Goal: Information Seeking & Learning: Learn about a topic

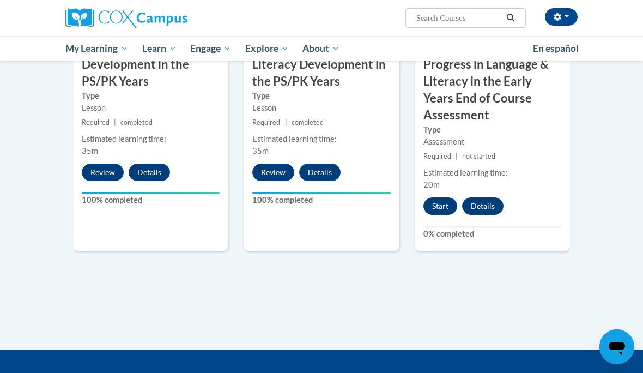
scroll to position [1053, 0]
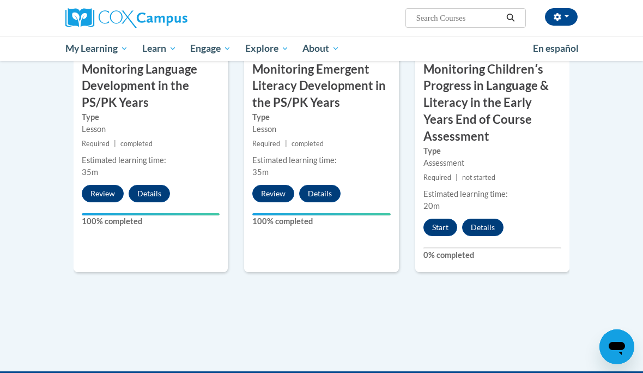
click at [448, 218] on button "Start" at bounding box center [440, 226] width 34 height 17
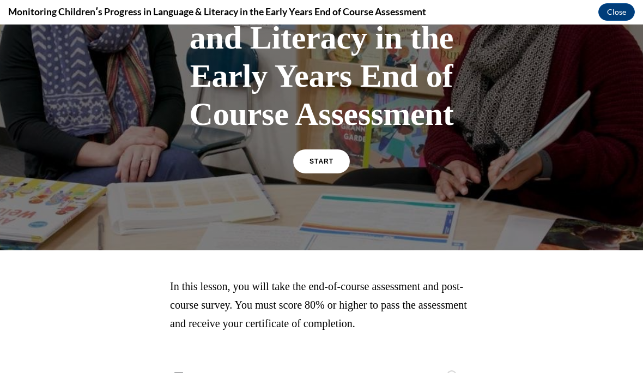
scroll to position [160, 0]
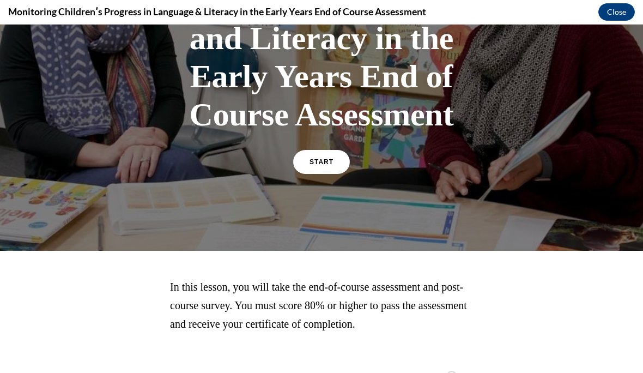
click at [326, 160] on span "START" at bounding box center [321, 162] width 24 height 8
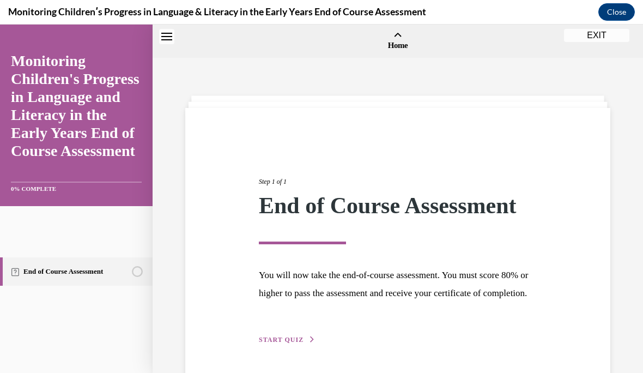
scroll to position [34, 0]
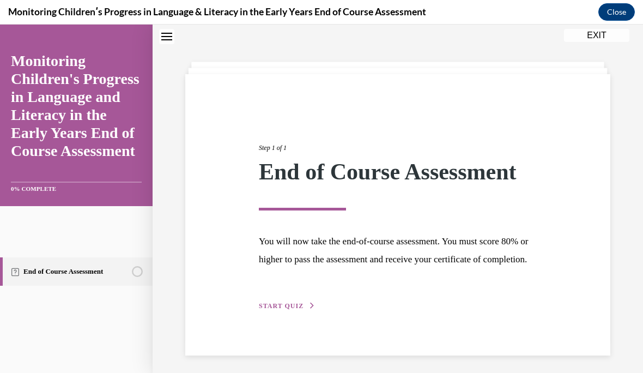
click at [311, 312] on div "Step 1 of 1 End of Course Assessment You will now take the end-of-course assess…" at bounding box center [398, 215] width 294 height 194
click at [272, 309] on span "START QUIZ" at bounding box center [281, 306] width 45 height 8
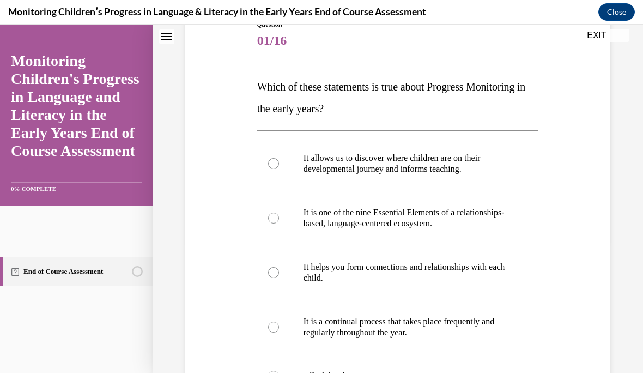
scroll to position [133, 0]
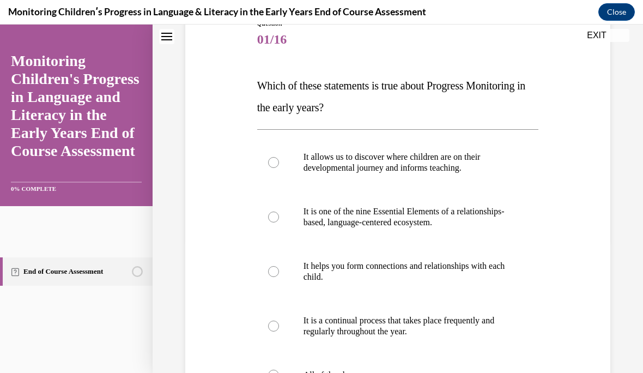
click at [275, 372] on div at bounding box center [273, 374] width 11 height 11
click at [275, 372] on input "All of the above" at bounding box center [273, 374] width 11 height 11
radio input "true"
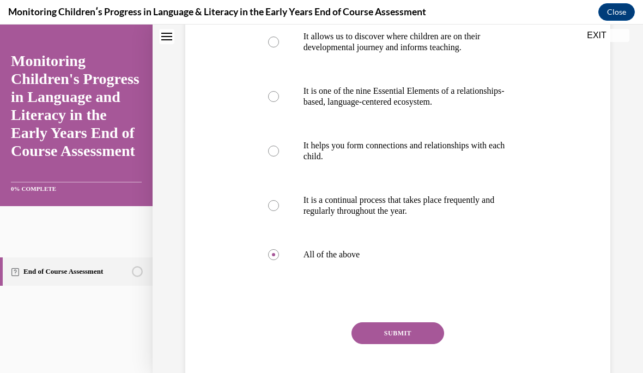
click at [397, 328] on button "SUBMIT" at bounding box center [397, 333] width 93 height 22
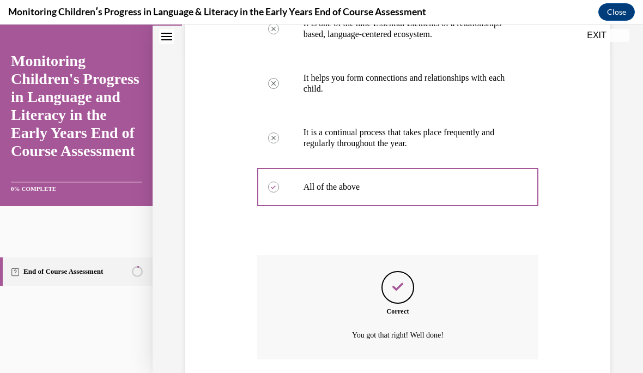
scroll to position [341, 0]
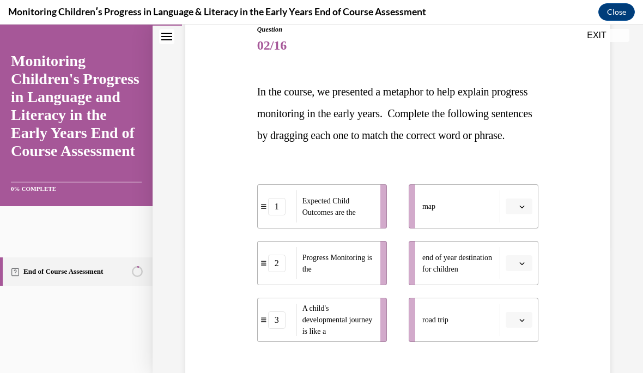
scroll to position [127, 0]
click at [526, 267] on span "button" at bounding box center [522, 263] width 8 height 8
click at [525, 327] on div "1" at bounding box center [517, 331] width 27 height 22
click at [527, 328] on button "button" at bounding box center [519, 320] width 27 height 16
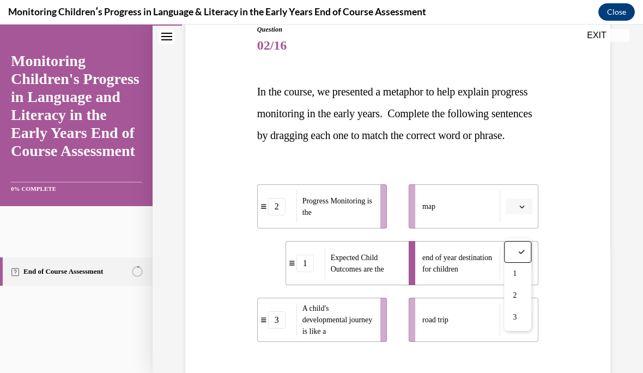
click at [525, 317] on div "3" at bounding box center [517, 317] width 27 height 22
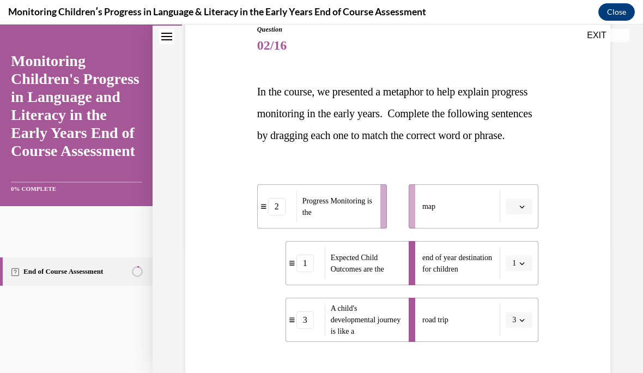
click at [528, 215] on button "button" at bounding box center [519, 206] width 27 height 16
click at [526, 292] on div "2" at bounding box center [517, 296] width 27 height 22
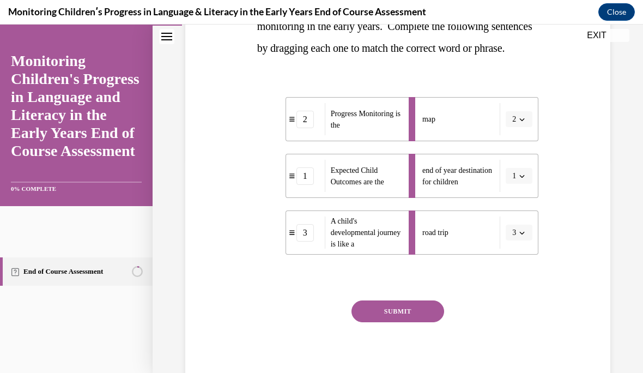
click at [432, 322] on button "SUBMIT" at bounding box center [397, 311] width 93 height 22
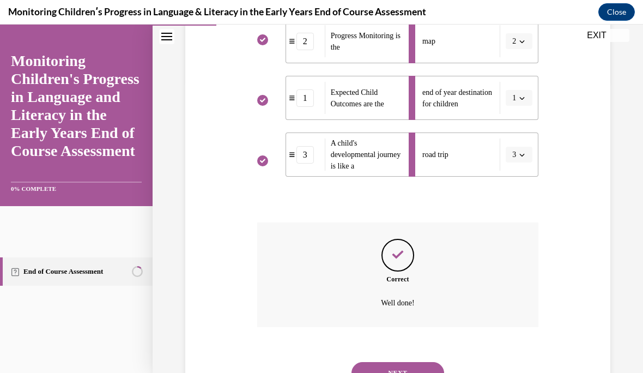
scroll to position [302, 0]
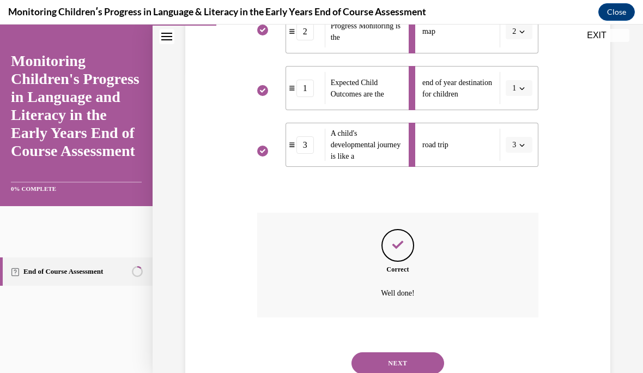
click at [421, 367] on button "NEXT" at bounding box center [397, 363] width 93 height 22
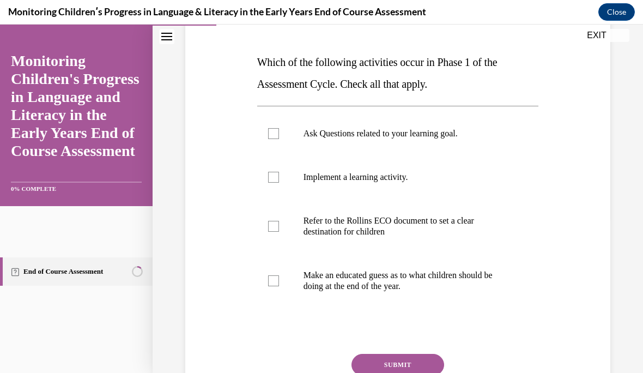
scroll to position [159, 0]
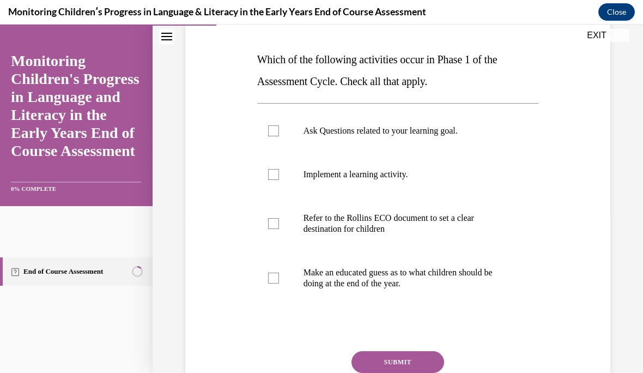
click at [277, 124] on label "Ask Questions related to your learning goal." at bounding box center [398, 131] width 282 height 44
click at [277, 125] on input "Ask Questions related to your learning goal." at bounding box center [273, 130] width 11 height 11
checkbox input "true"
click at [270, 171] on div at bounding box center [273, 174] width 11 height 11
click at [270, 171] on input "Implement a learning activity." at bounding box center [273, 174] width 11 height 11
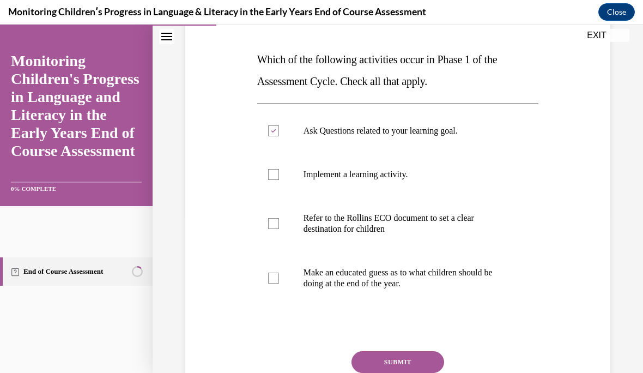
checkbox input "true"
click at [272, 223] on div at bounding box center [273, 223] width 11 height 11
click at [272, 223] on input "Refer to the Rollins ECO document to set a clear destination for children" at bounding box center [273, 223] width 11 height 11
checkbox input "true"
click at [437, 369] on button "SUBMIT" at bounding box center [397, 362] width 93 height 22
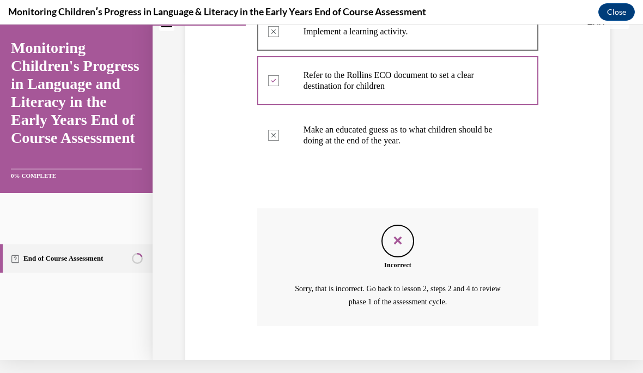
scroll to position [288, 0]
click at [425, 361] on button "NEXT" at bounding box center [397, 372] width 93 height 22
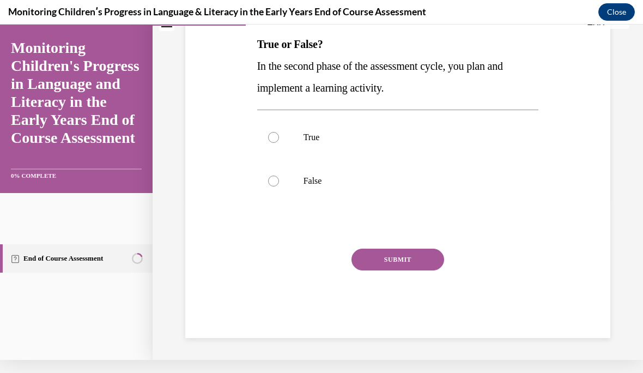
scroll to position [101, 0]
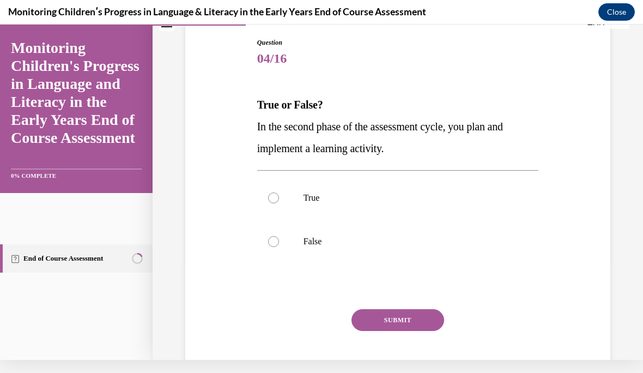
click at [323, 197] on p "True" at bounding box center [407, 197] width 208 height 11
click at [279, 197] on input "True" at bounding box center [273, 197] width 11 height 11
radio input "true"
click at [429, 316] on button "SUBMIT" at bounding box center [397, 320] width 93 height 22
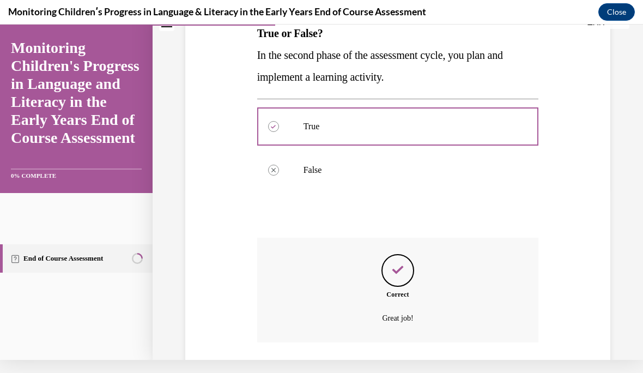
scroll to position [188, 0]
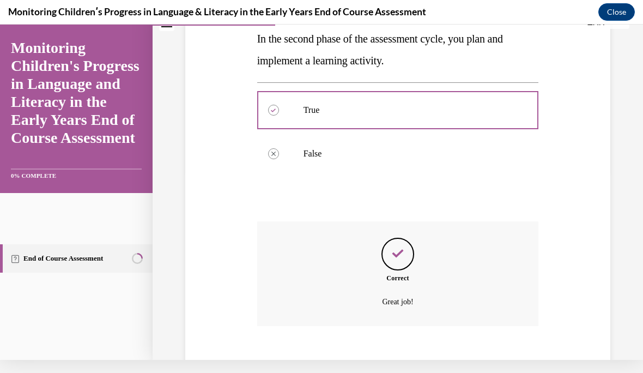
click at [413, 361] on button "NEXT" at bounding box center [397, 372] width 93 height 22
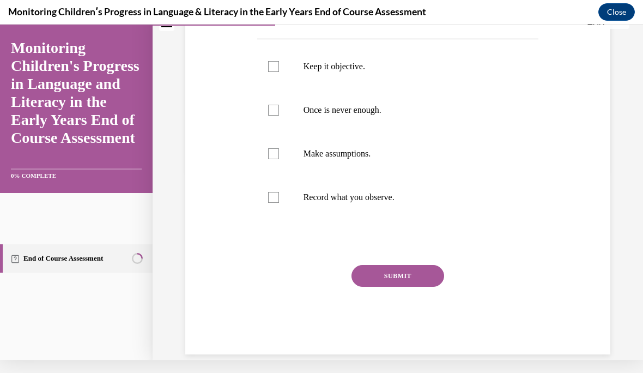
scroll to position [0, 0]
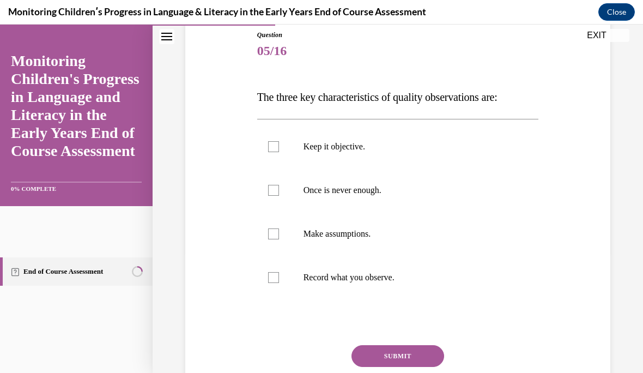
click at [260, 277] on label "Record what you observe." at bounding box center [398, 277] width 282 height 44
click at [268, 277] on input "Record what you observe." at bounding box center [273, 277] width 11 height 11
checkbox input "true"
click at [274, 191] on div at bounding box center [273, 190] width 11 height 11
click at [274, 191] on input "Once is never enough." at bounding box center [273, 190] width 11 height 11
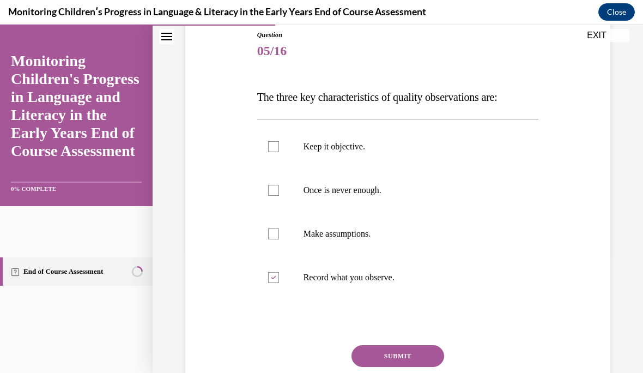
checkbox input "true"
click at [275, 147] on div at bounding box center [273, 146] width 11 height 11
click at [275, 147] on input "Keep it objective." at bounding box center [273, 146] width 11 height 11
checkbox input "true"
click at [406, 352] on button "SUBMIT" at bounding box center [397, 356] width 93 height 22
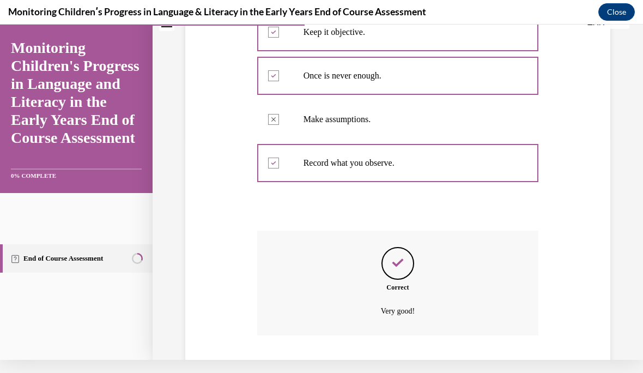
scroll to position [232, 0]
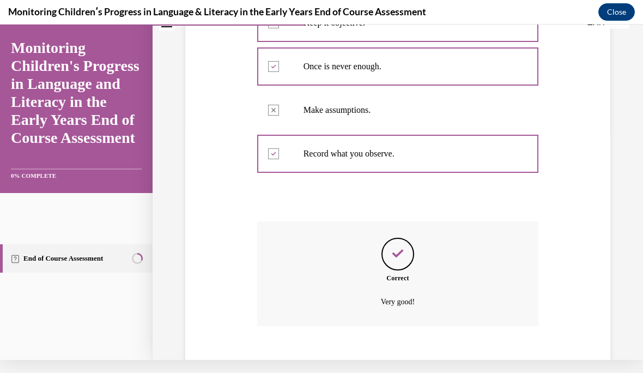
click at [403, 361] on button "NEXT" at bounding box center [397, 372] width 93 height 22
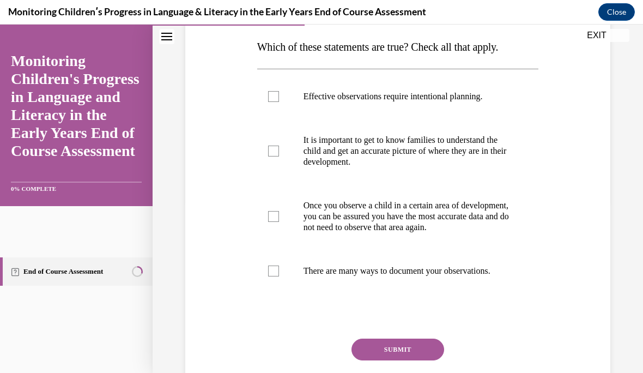
scroll to position [172, 0]
click at [271, 276] on div at bounding box center [273, 270] width 11 height 11
click at [271, 276] on input "There are many ways to document your observations." at bounding box center [273, 270] width 11 height 11
checkbox input "true"
click at [279, 156] on label "It is important to get to know families to understand the child and get an accu…" at bounding box center [398, 150] width 282 height 65
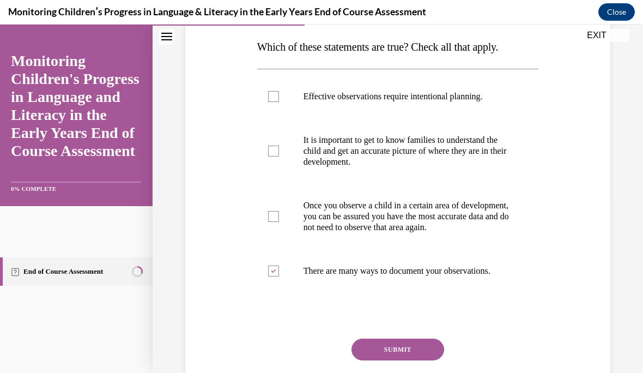
click at [279, 156] on input "It is important to get to know families to understand the child and get an accu…" at bounding box center [273, 150] width 11 height 11
checkbox input "true"
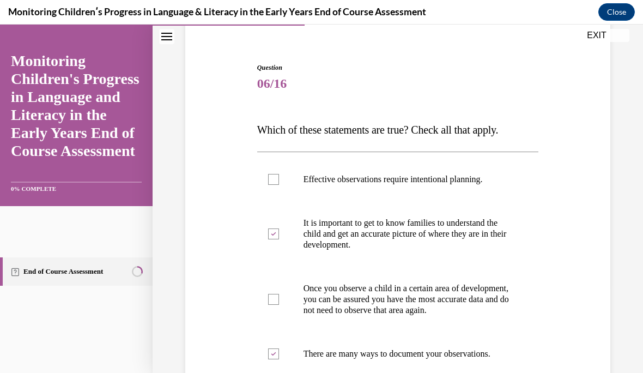
scroll to position [86, 0]
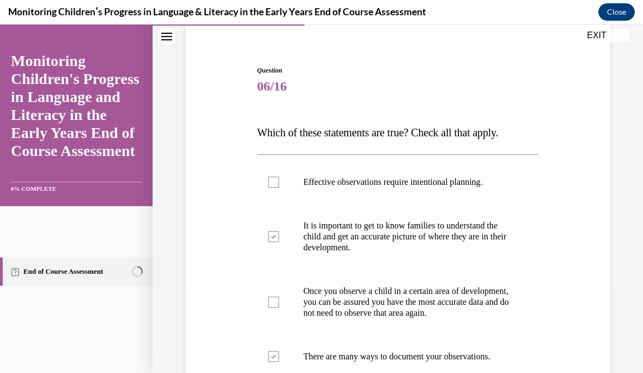
click at [279, 178] on label "Effective observations require intentional planning." at bounding box center [398, 182] width 282 height 44
click at [279, 178] on input "Effective observations require intentional planning." at bounding box center [273, 182] width 11 height 11
checkbox input "true"
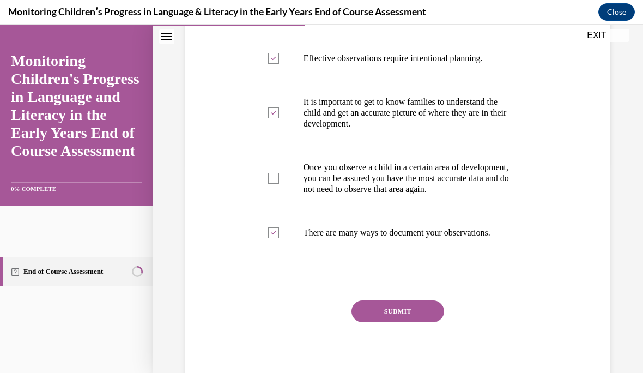
click at [399, 322] on button "SUBMIT" at bounding box center [397, 311] width 93 height 22
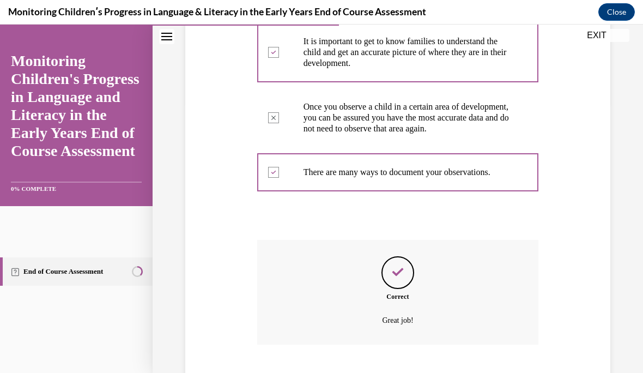
scroll to position [297, 0]
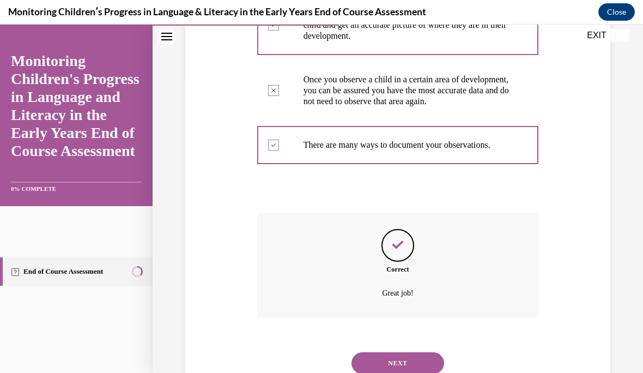
click at [407, 364] on button "NEXT" at bounding box center [397, 363] width 93 height 22
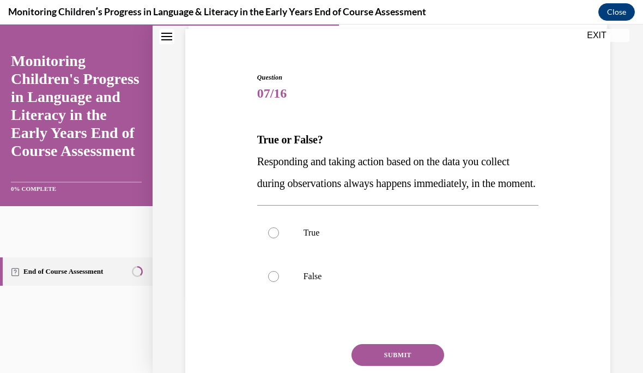
scroll to position [80, 0]
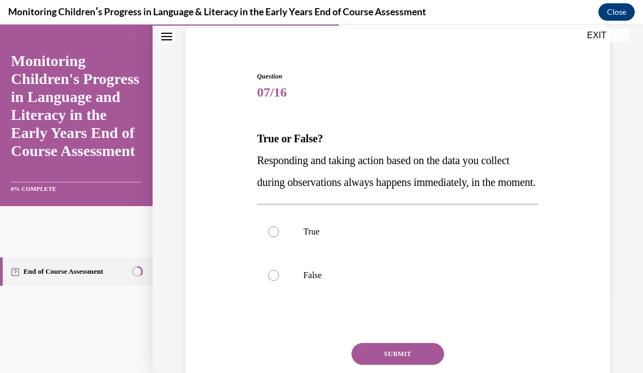
click at [318, 237] on p "True" at bounding box center [407, 231] width 208 height 11
click at [279, 237] on input "True" at bounding box center [273, 231] width 11 height 11
radio input "true"
click at [430, 364] on button "SUBMIT" at bounding box center [397, 354] width 93 height 22
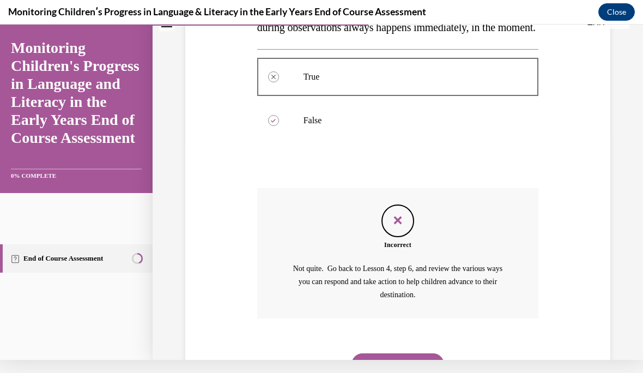
scroll to position [235, 0]
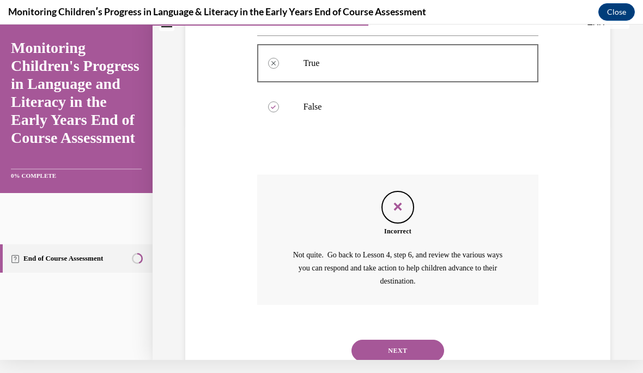
click at [398, 215] on icon "Feedback" at bounding box center [398, 206] width 16 height 16
click at [416, 348] on button "NEXT" at bounding box center [397, 350] width 93 height 22
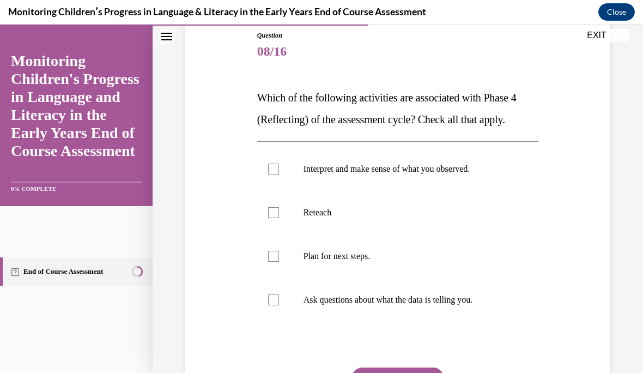
scroll to position [121, 0]
click at [270, 254] on div at bounding box center [273, 256] width 11 height 11
click at [270, 254] on input "Plan for next steps." at bounding box center [273, 256] width 11 height 11
checkbox input "true"
click at [275, 174] on div at bounding box center [273, 168] width 11 height 11
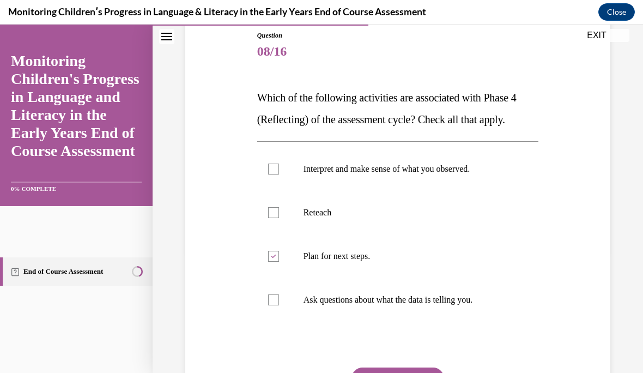
click at [275, 174] on input "Interpret and make sense of what you observed." at bounding box center [273, 168] width 11 height 11
checkbox input "true"
click at [388, 369] on button "SUBMIT" at bounding box center [397, 378] width 93 height 22
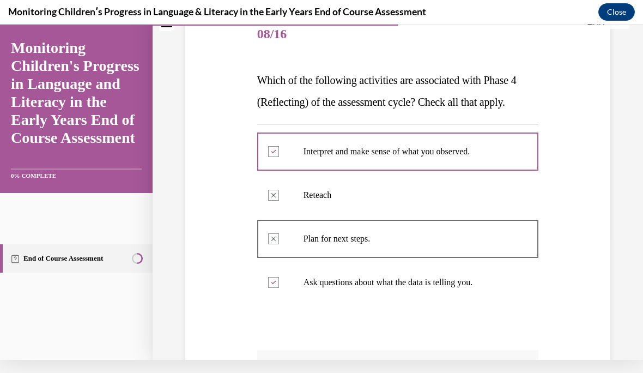
scroll to position [125, 0]
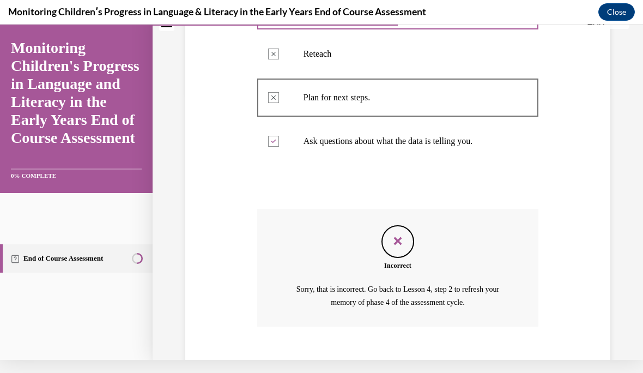
click at [423, 362] on button "NEXT" at bounding box center [397, 372] width 93 height 22
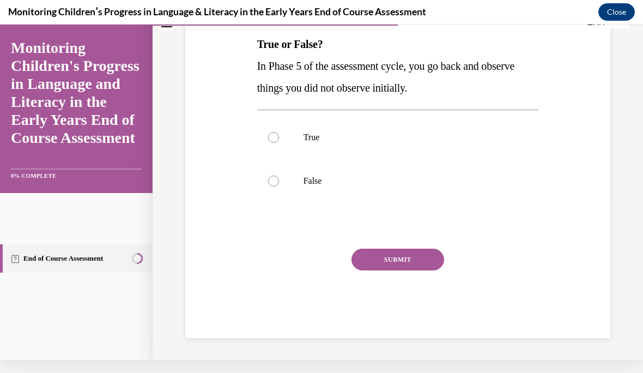
scroll to position [101, 0]
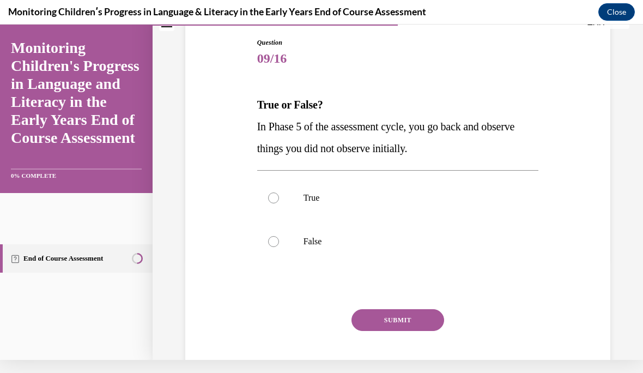
click at [262, 189] on label "True" at bounding box center [398, 198] width 282 height 44
click at [268, 192] on input "True" at bounding box center [273, 197] width 11 height 11
radio input "true"
click at [405, 323] on button "SUBMIT" at bounding box center [397, 320] width 93 height 22
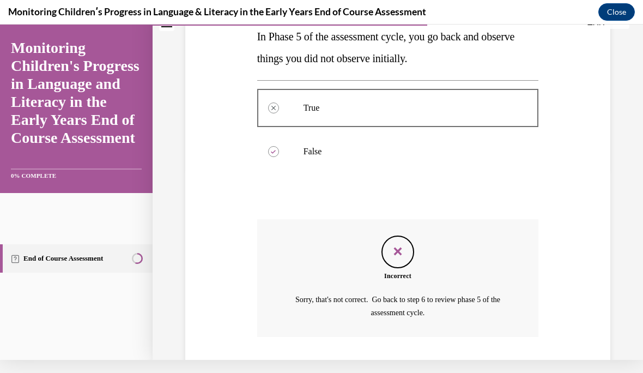
scroll to position [201, 0]
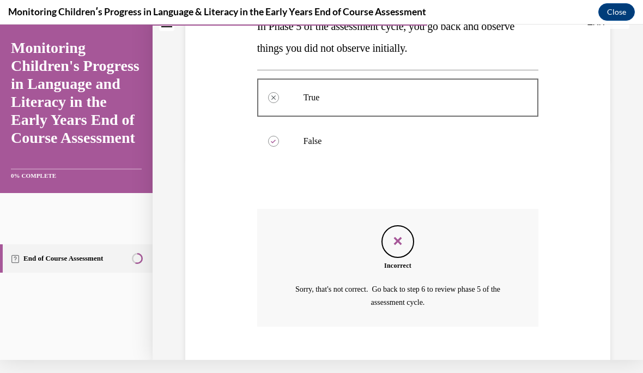
click at [413, 361] on button "NEXT" at bounding box center [397, 372] width 93 height 22
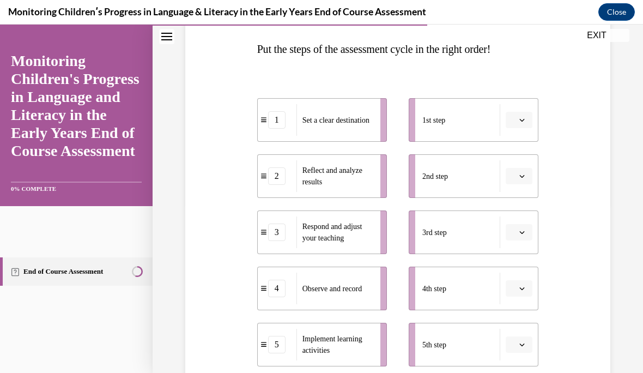
scroll to position [169, 0]
click at [527, 119] on button "button" at bounding box center [519, 120] width 27 height 16
click at [522, 76] on div "1 Set a clear destination 2 Reflect and analyze results 3 Respond and adjust yo…" at bounding box center [398, 221] width 282 height 301
click at [527, 99] on li "1st step" at bounding box center [474, 120] width 130 height 44
click at [516, 117] on button "button" at bounding box center [519, 120] width 27 height 16
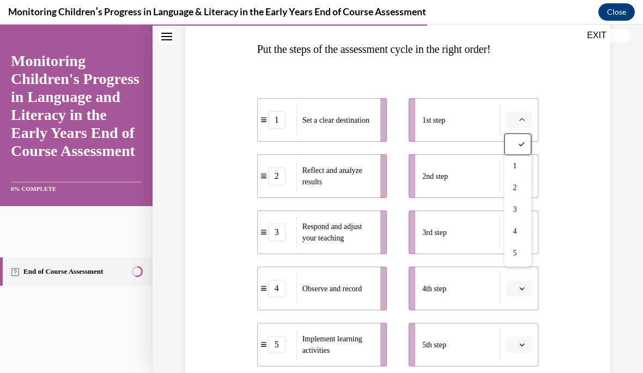
click at [522, 184] on div "2" at bounding box center [517, 188] width 27 height 22
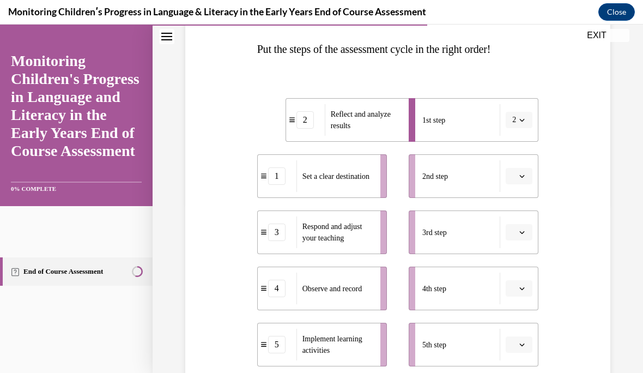
click at [521, 115] on button "2" at bounding box center [519, 120] width 27 height 16
click at [520, 159] on div "1" at bounding box center [515, 166] width 27 height 22
click at [519, 118] on span "button" at bounding box center [522, 120] width 8 height 8
click at [518, 118] on span "button" at bounding box center [522, 120] width 8 height 8
click at [520, 118] on icon "button" at bounding box center [521, 119] width 5 height 5
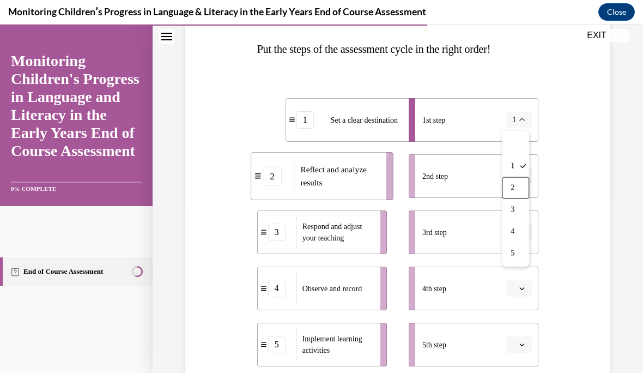
click at [519, 190] on div "2" at bounding box center [515, 188] width 27 height 22
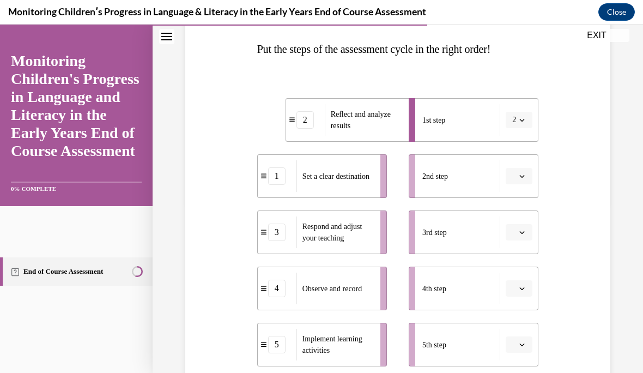
click at [522, 179] on span "button" at bounding box center [522, 176] width 8 height 8
click at [520, 285] on div "4" at bounding box center [517, 288] width 27 height 22
click at [526, 234] on span "button" at bounding box center [522, 232] width 8 height 8
click at [521, 234] on icon "button" at bounding box center [521, 232] width 5 height 6
click at [524, 289] on icon "button" at bounding box center [521, 287] width 5 height 5
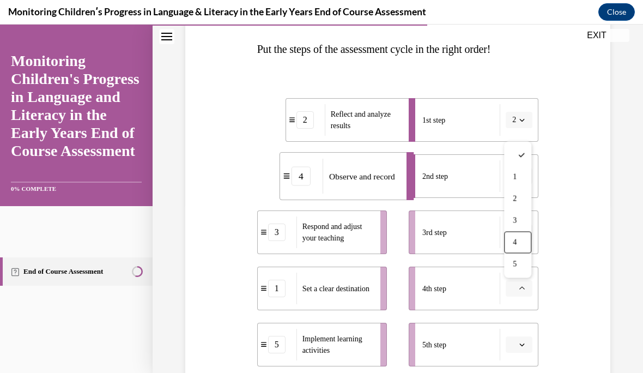
click at [521, 236] on div "4" at bounding box center [517, 243] width 27 height 22
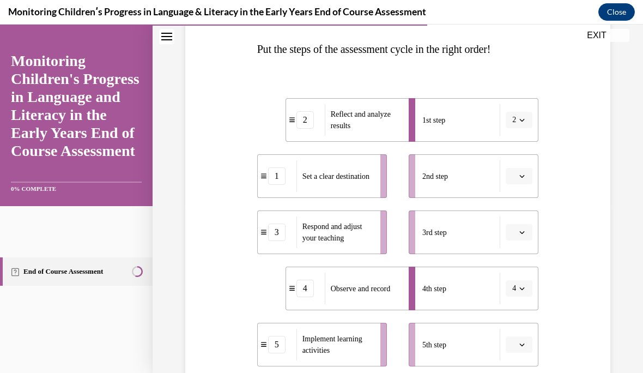
click at [522, 344] on icon "button" at bounding box center [521, 344] width 5 height 5
click at [522, 314] on div "5" at bounding box center [517, 320] width 27 height 22
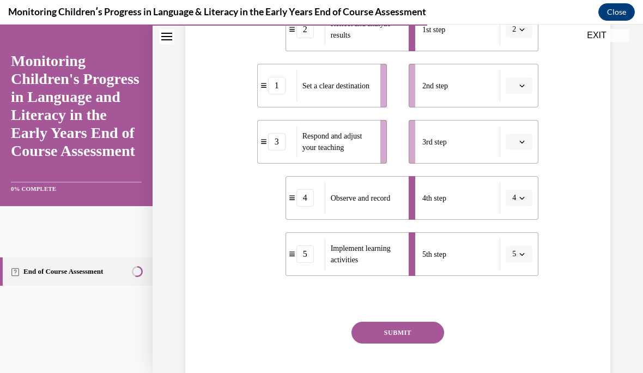
scroll to position [259, 0]
click at [407, 325] on button "SUBMIT" at bounding box center [397, 333] width 93 height 22
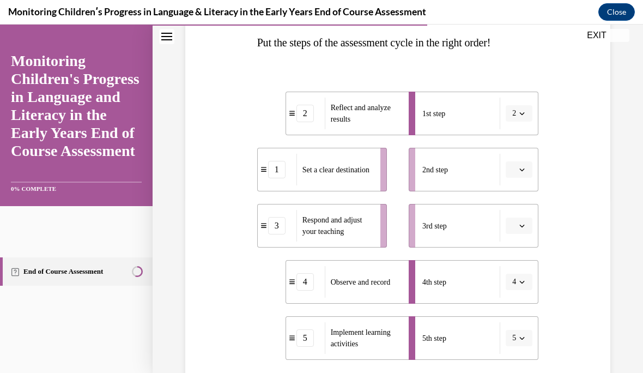
scroll to position [174, 0]
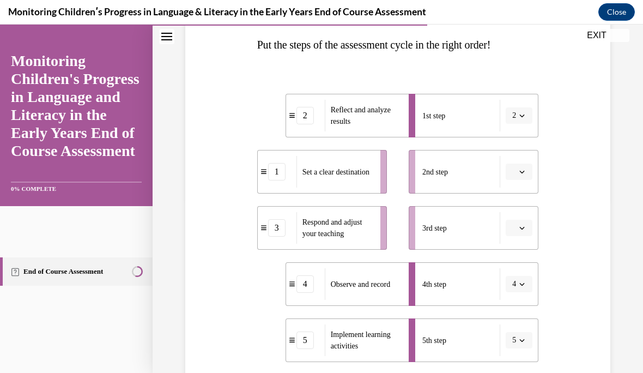
click at [524, 222] on button "button" at bounding box center [519, 228] width 27 height 16
click at [521, 338] on div "4" at bounding box center [517, 339] width 27 height 22
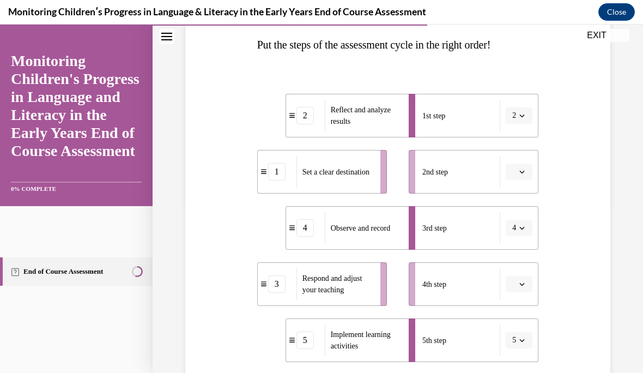
click at [519, 277] on button "button" at bounding box center [519, 284] width 27 height 16
click at [524, 217] on div "3" at bounding box center [517, 216] width 27 height 22
click at [519, 176] on button "button" at bounding box center [519, 171] width 27 height 16
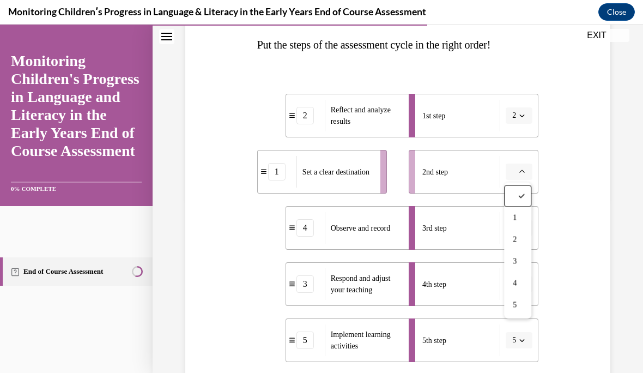
click at [524, 216] on div "1" at bounding box center [517, 218] width 27 height 22
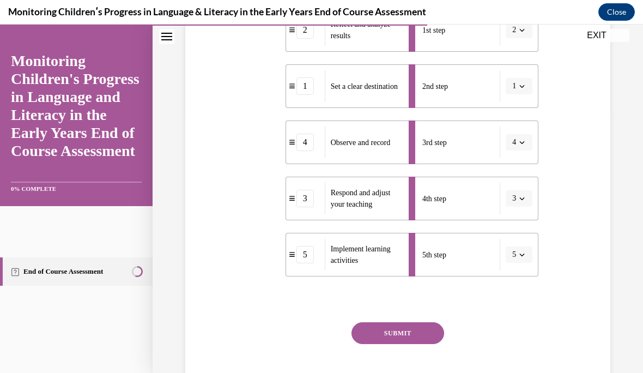
click at [425, 329] on button "SUBMIT" at bounding box center [397, 333] width 93 height 22
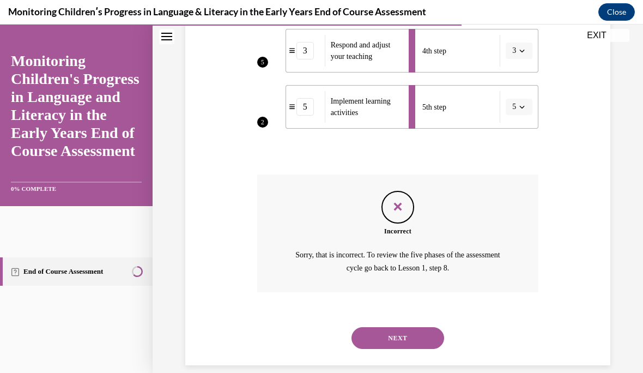
scroll to position [407, 0]
click at [398, 333] on button "NEXT" at bounding box center [397, 338] width 93 height 22
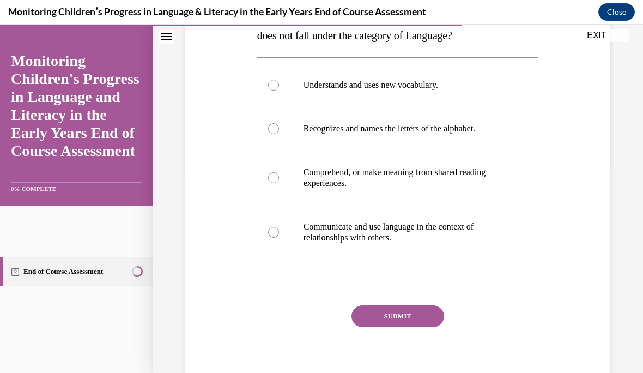
scroll to position [205, 0]
click at [479, 135] on label "Recognizes and names the letters of the alphabet." at bounding box center [398, 129] width 282 height 44
click at [279, 134] on input "Recognizes and names the letters of the alphabet." at bounding box center [273, 128] width 11 height 11
radio input "true"
click at [407, 307] on button "SUBMIT" at bounding box center [397, 316] width 93 height 22
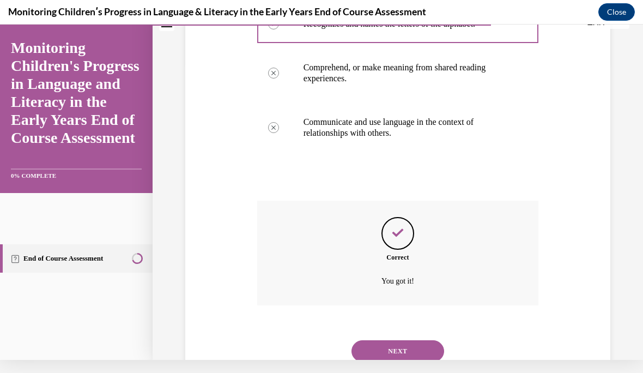
scroll to position [323, 0]
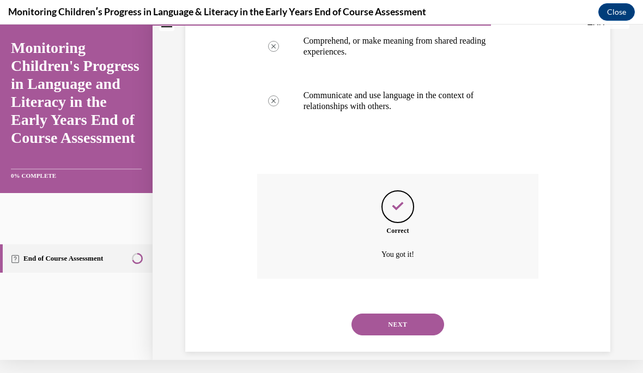
click at [384, 321] on button "NEXT" at bounding box center [397, 324] width 93 height 22
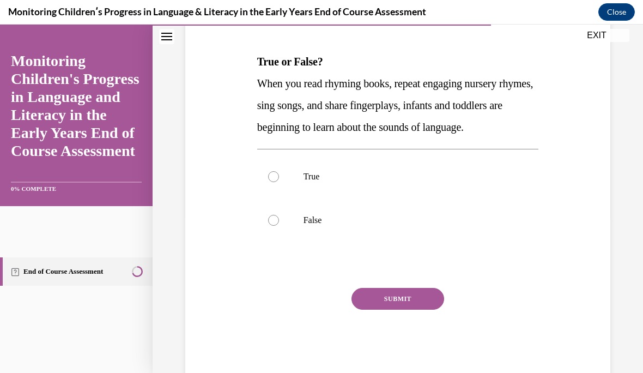
scroll to position [157, 0]
click at [270, 198] on label "True" at bounding box center [398, 177] width 282 height 44
click at [270, 182] on input "True" at bounding box center [273, 176] width 11 height 11
radio input "true"
click at [387, 309] on button "SUBMIT" at bounding box center [397, 299] width 93 height 22
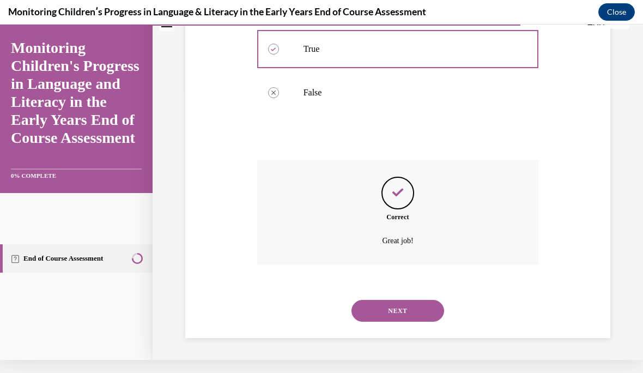
scroll to position [279, 0]
click at [414, 330] on div "NEXT" at bounding box center [398, 311] width 282 height 44
click at [418, 320] on button "NEXT" at bounding box center [397, 311] width 93 height 22
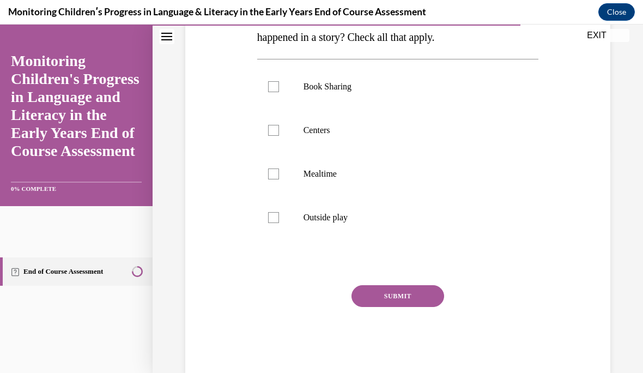
scroll to position [226, 0]
click at [269, 92] on div at bounding box center [273, 86] width 11 height 11
click at [269, 92] on input "Book Sharing" at bounding box center [273, 86] width 11 height 11
checkbox input "true"
click at [265, 151] on label "Centers" at bounding box center [398, 130] width 282 height 44
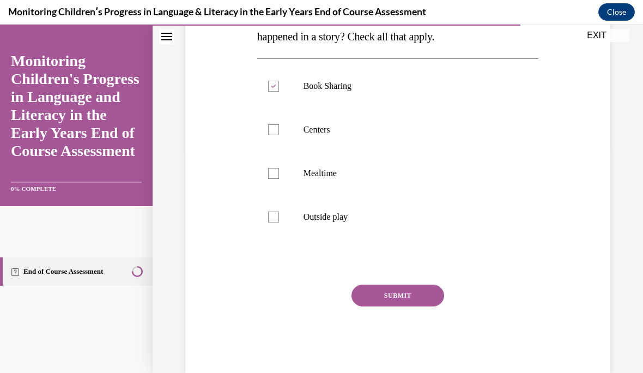
click at [268, 135] on input "Centers" at bounding box center [273, 129] width 11 height 11
checkbox input "true"
click at [357, 306] on button "SUBMIT" at bounding box center [397, 295] width 93 height 22
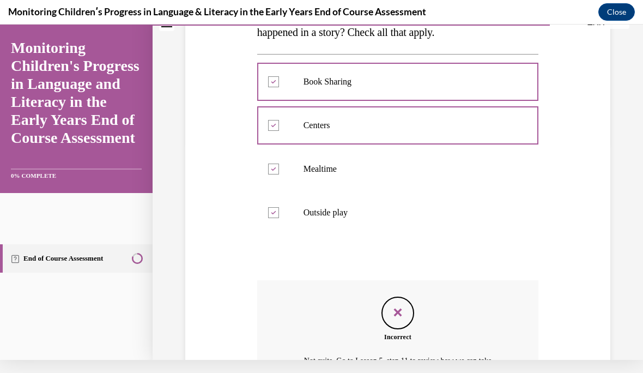
scroll to position [216, 0]
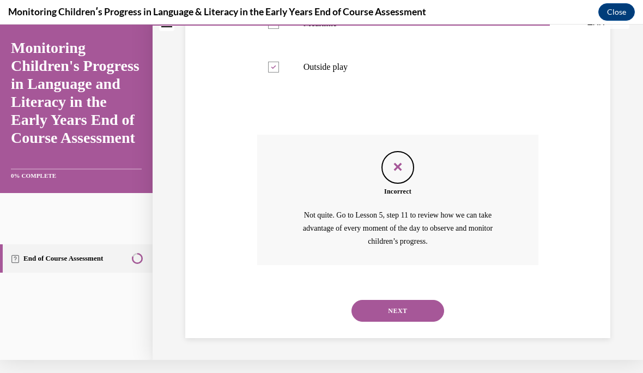
click at [369, 317] on button "NEXT" at bounding box center [397, 311] width 93 height 22
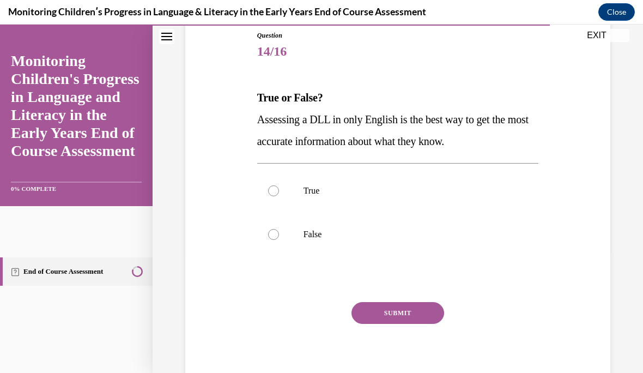
click at [283, 183] on label "True" at bounding box center [398, 191] width 282 height 44
click at [279, 185] on input "True" at bounding box center [273, 190] width 11 height 11
radio input "true"
click at [421, 312] on button "SUBMIT" at bounding box center [397, 313] width 93 height 22
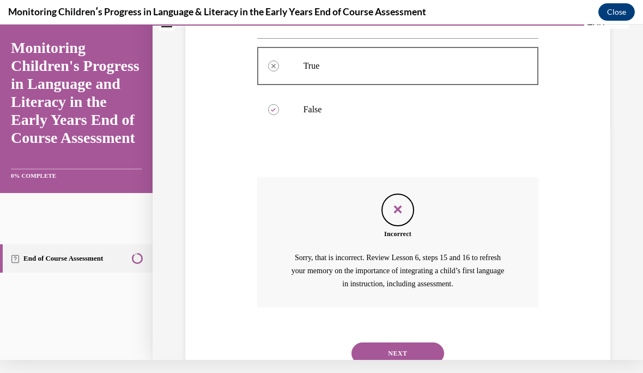
scroll to position [261, 0]
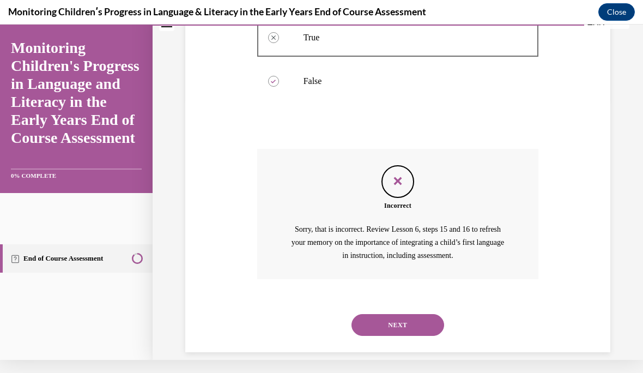
click at [400, 314] on button "NEXT" at bounding box center [397, 325] width 93 height 22
click at [0, 25] on label "Phonemic Awareness" at bounding box center [0, 25] width 0 height 0
click at [0, 25] on input "Phonemic Awareness" at bounding box center [0, 25] width 0 height 0
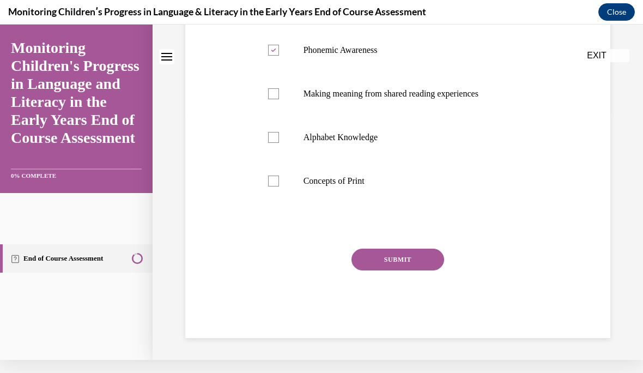
scroll to position [0, 0]
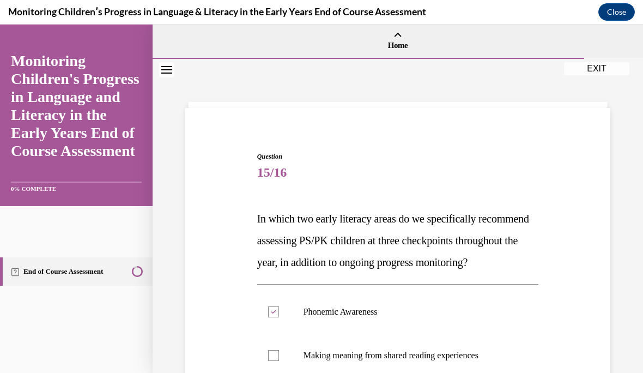
click at [404, 308] on label "Phonemic Awareness" at bounding box center [398, 312] width 282 height 44
click at [279, 308] on input "Phonemic Awareness" at bounding box center [273, 311] width 11 height 11
checkbox input "false"
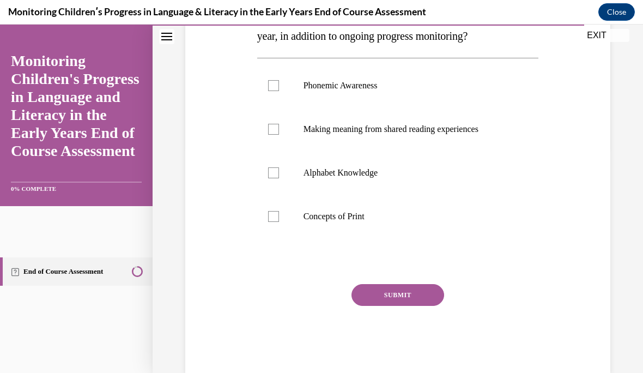
scroll to position [226, 0]
click at [293, 184] on label "Alphabet Knowledge" at bounding box center [398, 173] width 282 height 44
click at [279, 178] on input "Alphabet Knowledge" at bounding box center [273, 172] width 11 height 11
checkbox input "true"
click at [298, 234] on label "Concepts of Print" at bounding box center [398, 216] width 282 height 44
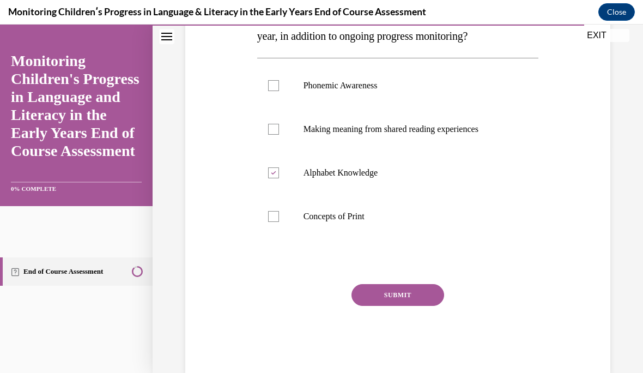
click at [279, 222] on input "Concepts of Print" at bounding box center [273, 216] width 11 height 11
checkbox input "true"
click at [286, 98] on label "Phonemic Awareness" at bounding box center [398, 86] width 282 height 44
click at [279, 91] on input "Phonemic Awareness" at bounding box center [273, 85] width 11 height 11
checkbox input "true"
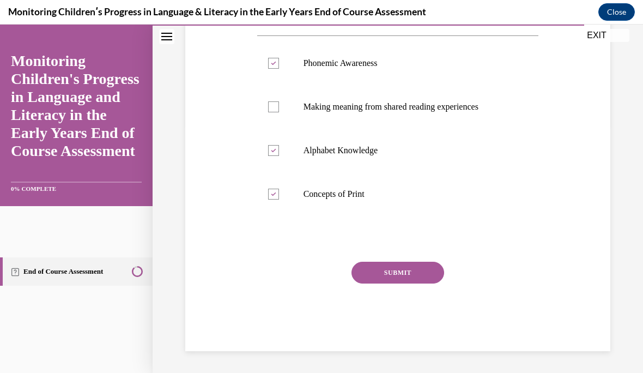
click at [428, 276] on button "SUBMIT" at bounding box center [397, 272] width 93 height 22
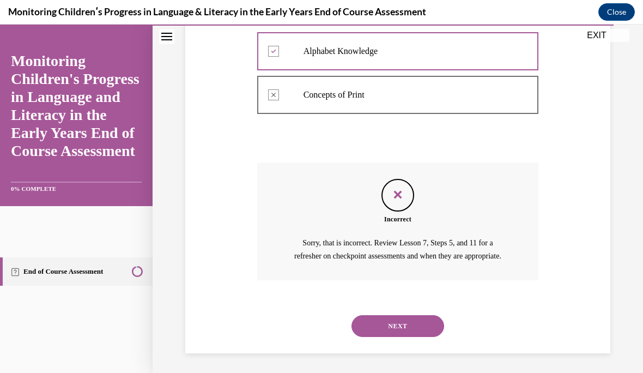
scroll to position [370, 0]
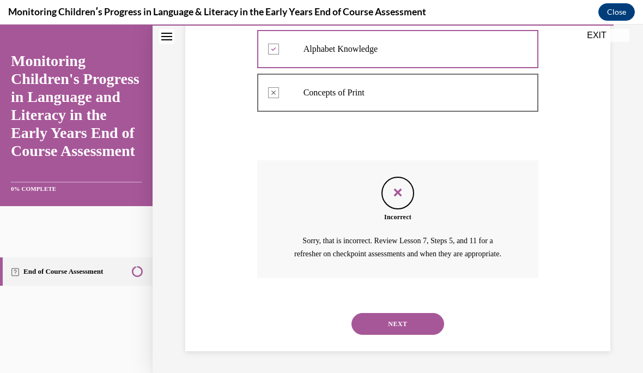
click at [563, 68] on div "Question 15/16 In which two early literacy areas do we specifically recommend a…" at bounding box center [397, 60] width 430 height 582
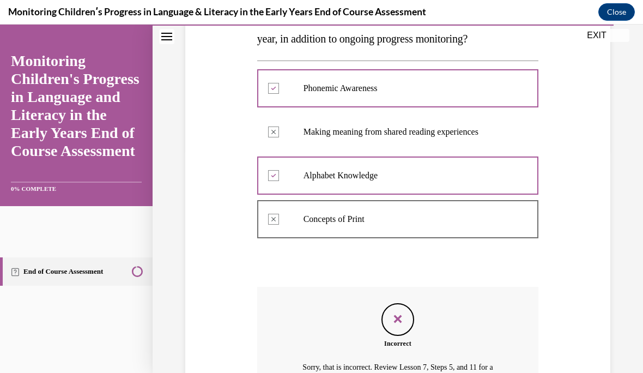
scroll to position [223, 0]
click at [510, 224] on p "Concepts of Print" at bounding box center [407, 219] width 208 height 11
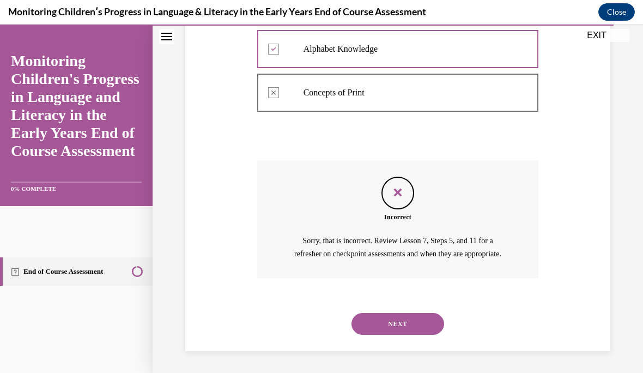
scroll to position [370, 0]
click at [435, 319] on button "NEXT" at bounding box center [397, 324] width 93 height 22
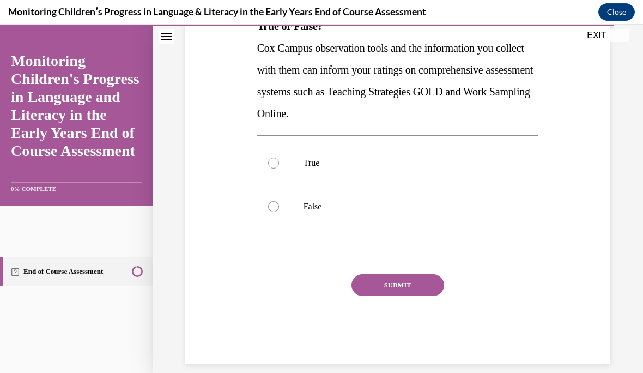
scroll to position [192, 0]
click at [325, 165] on p "True" at bounding box center [407, 163] width 208 height 11
click at [279, 165] on input "True" at bounding box center [273, 163] width 11 height 11
radio input "true"
click at [424, 282] on button "SUBMIT" at bounding box center [397, 286] width 93 height 22
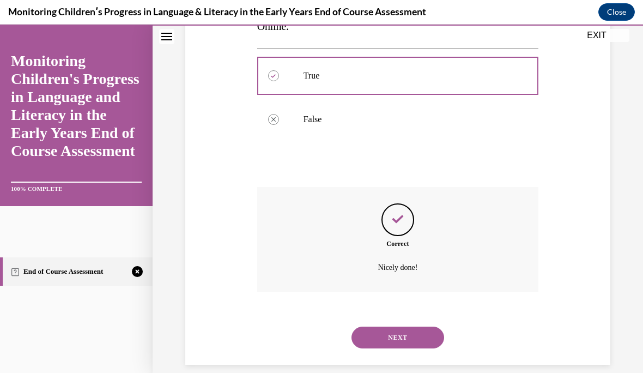
scroll to position [279, 0]
click at [416, 326] on button "NEXT" at bounding box center [397, 337] width 93 height 22
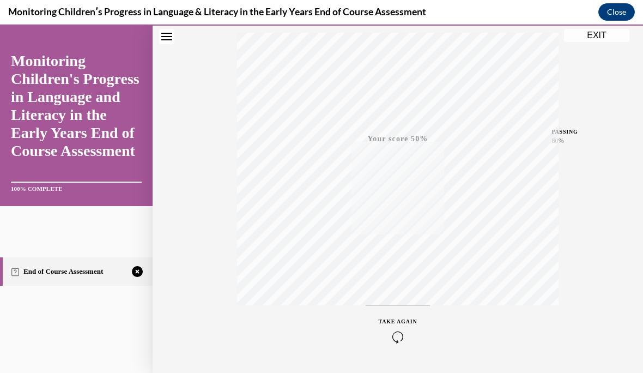
scroll to position [210, 0]
click at [409, 301] on icon "button" at bounding box center [398, 306] width 39 height 12
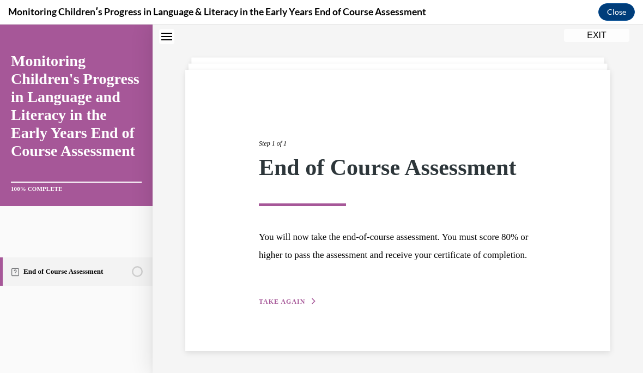
scroll to position [56, 0]
click at [296, 302] on span "TAKE AGAIN" at bounding box center [282, 301] width 46 height 8
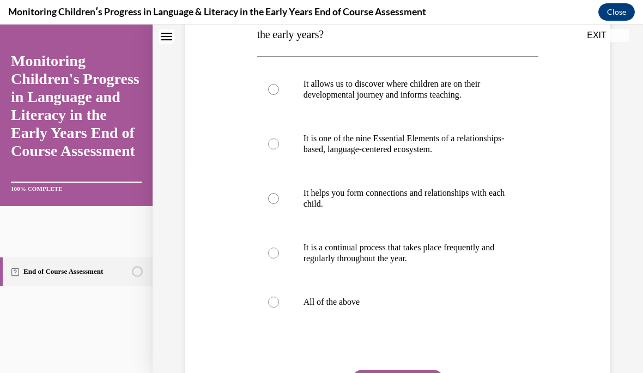
scroll to position [208, 0]
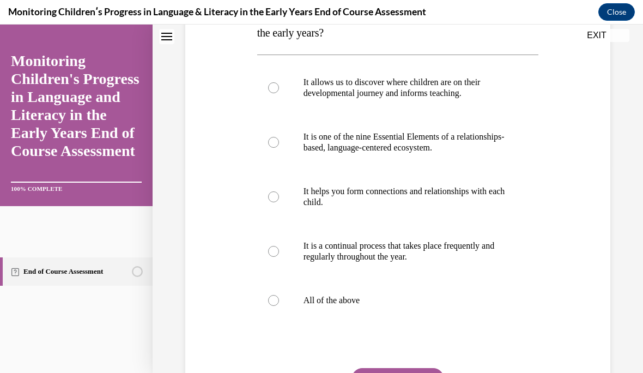
click at [283, 299] on label "All of the above" at bounding box center [398, 300] width 282 height 44
click at [279, 299] on input "All of the above" at bounding box center [273, 300] width 11 height 11
radio input "true"
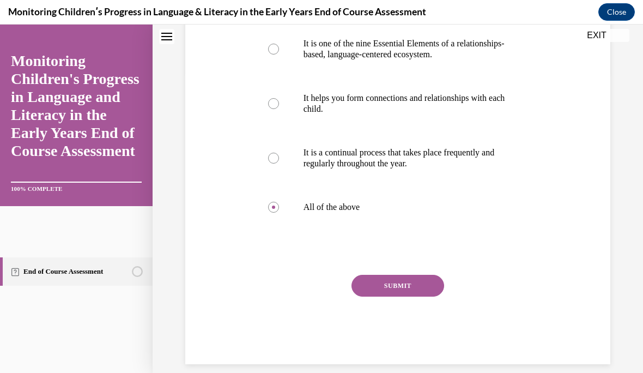
click at [407, 290] on button "SUBMIT" at bounding box center [397, 286] width 93 height 22
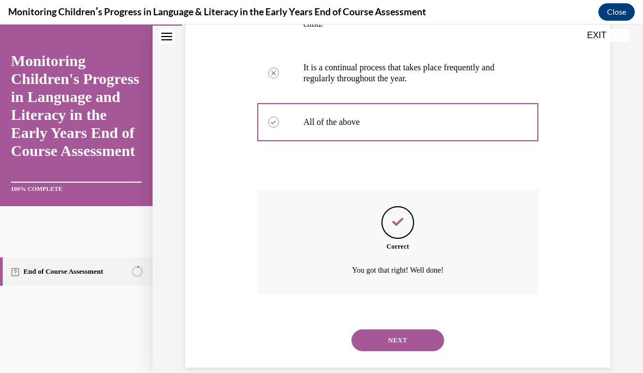
scroll to position [388, 0]
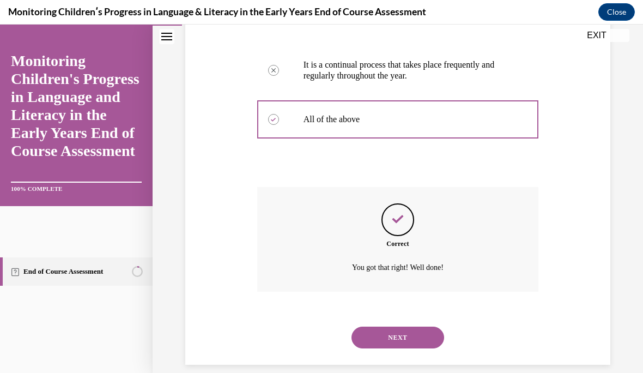
click at [415, 326] on button "NEXT" at bounding box center [397, 337] width 93 height 22
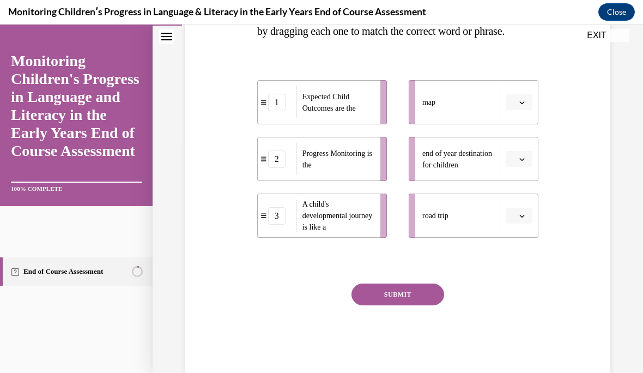
scroll to position [231, 0]
click at [528, 111] on button "button" at bounding box center [519, 102] width 27 height 16
click at [533, 181] on li "end of year destination for children" at bounding box center [474, 159] width 130 height 44
click at [529, 111] on button "button" at bounding box center [519, 102] width 27 height 16
click at [528, 190] on div "2" at bounding box center [517, 192] width 27 height 22
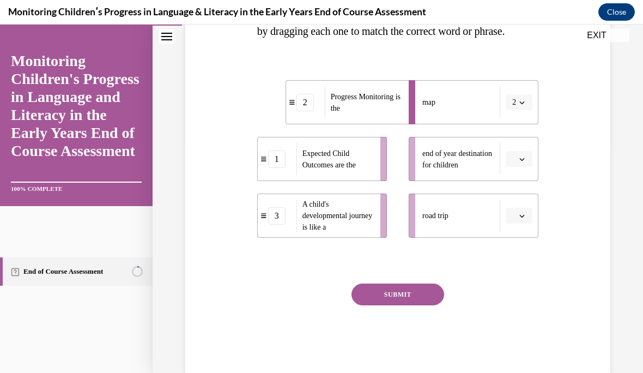
click at [519, 167] on li "end of year destination for children" at bounding box center [474, 159] width 130 height 44
click at [527, 167] on button "button" at bounding box center [519, 159] width 27 height 16
click at [527, 219] on div "1" at bounding box center [517, 227] width 27 height 22
click at [530, 224] on button "button" at bounding box center [519, 216] width 27 height 16
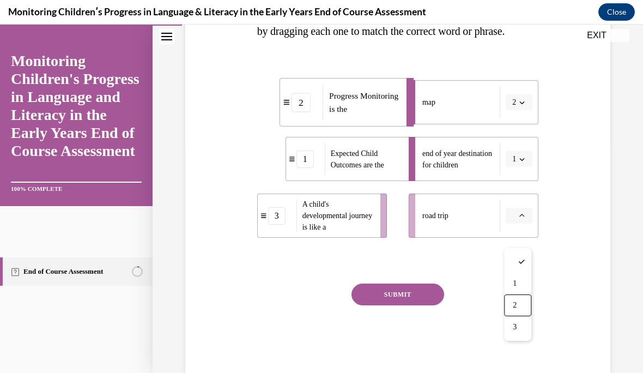
click at [528, 315] on div "2" at bounding box center [517, 305] width 27 height 22
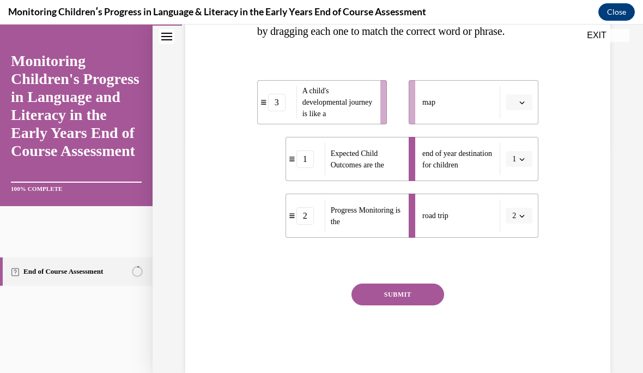
click at [528, 111] on button "button" at bounding box center [519, 102] width 27 height 16
click at [524, 214] on div "3" at bounding box center [517, 214] width 27 height 22
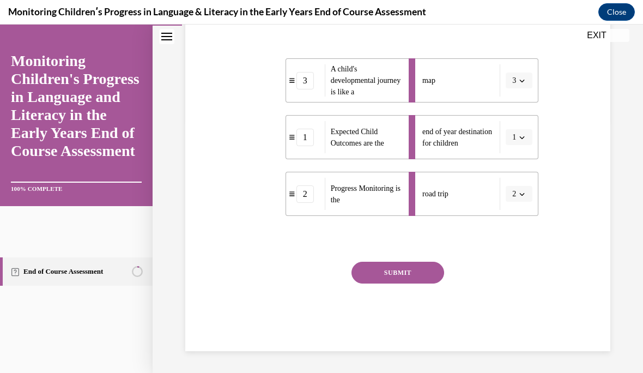
click at [397, 283] on button "SUBMIT" at bounding box center [397, 272] width 93 height 22
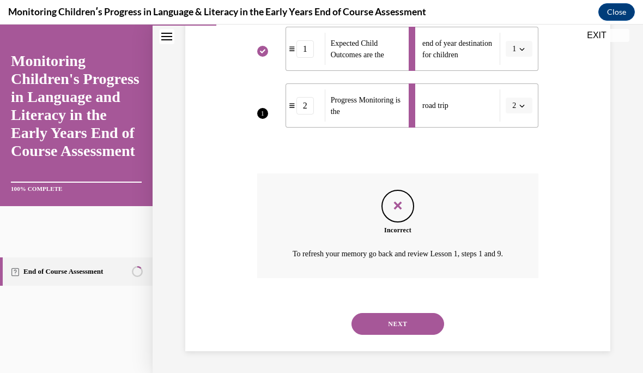
scroll to position [362, 0]
click at [427, 325] on button "NEXT" at bounding box center [397, 324] width 93 height 22
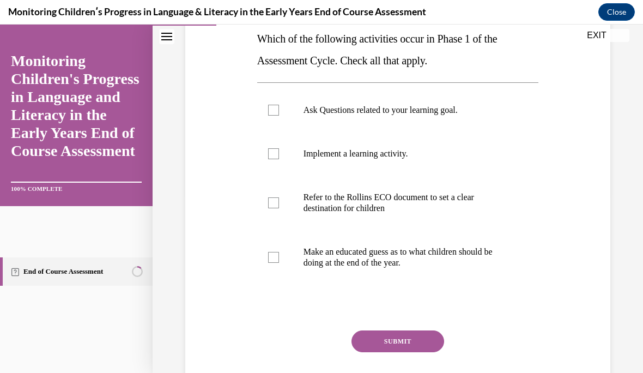
scroll to position [180, 0]
click at [260, 100] on label "Ask Questions related to your learning goal." at bounding box center [398, 110] width 282 height 44
click at [268, 105] on input "Ask Questions related to your learning goal." at bounding box center [273, 110] width 11 height 11
checkbox input "true"
click at [275, 196] on label "Refer to the Rollins ECO document to set a clear destination for children" at bounding box center [398, 202] width 282 height 54
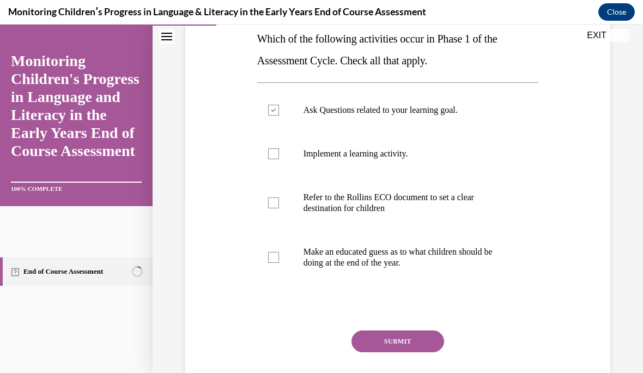
click at [275, 197] on input "Refer to the Rollins ECO document to set a clear destination for children" at bounding box center [273, 202] width 11 height 11
checkbox input "true"
click at [279, 163] on label "Implement a learning activity." at bounding box center [398, 154] width 282 height 44
click at [279, 159] on input "Implement a learning activity." at bounding box center [273, 153] width 11 height 11
checkbox input "true"
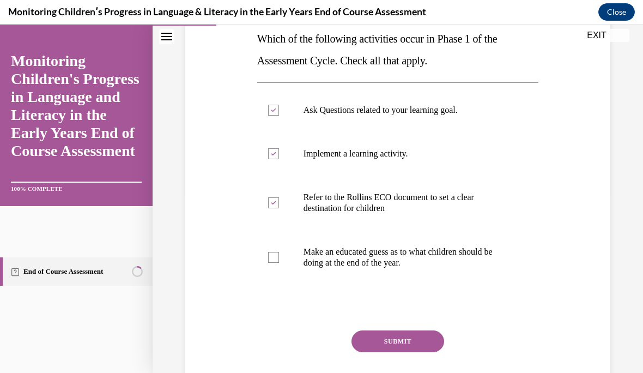
click at [425, 334] on button "SUBMIT" at bounding box center [397, 341] width 93 height 22
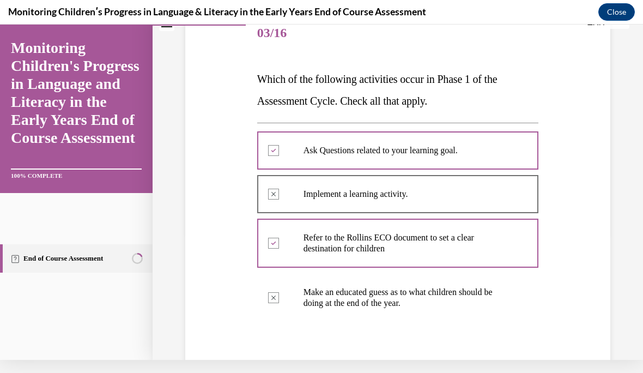
scroll to position [120, 0]
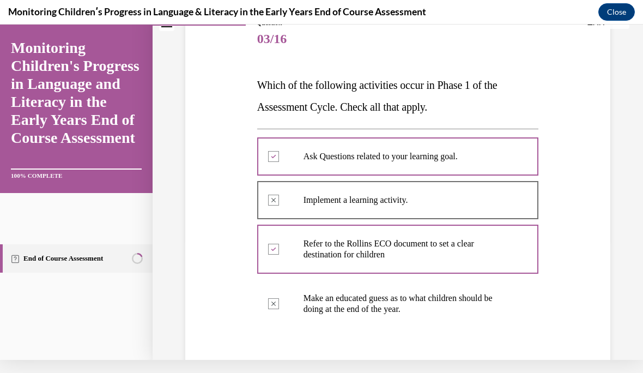
click at [464, 369] on div "EXIT Monitoring Children's Progress in Language and Literacy in the Early Years…" at bounding box center [321, 199] width 643 height 348
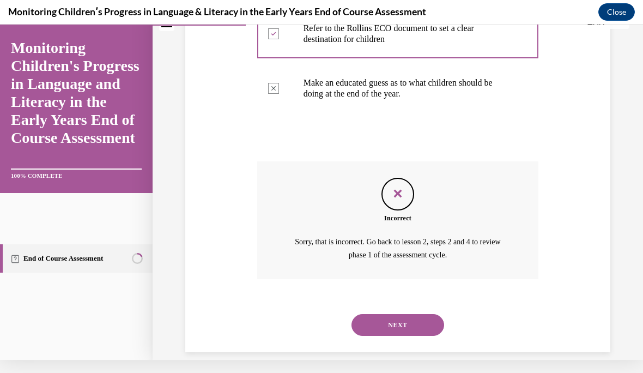
click at [406, 314] on button "NEXT" at bounding box center [397, 325] width 93 height 22
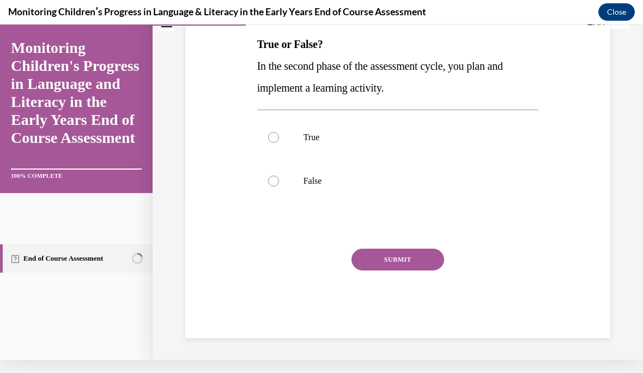
scroll to position [0, 0]
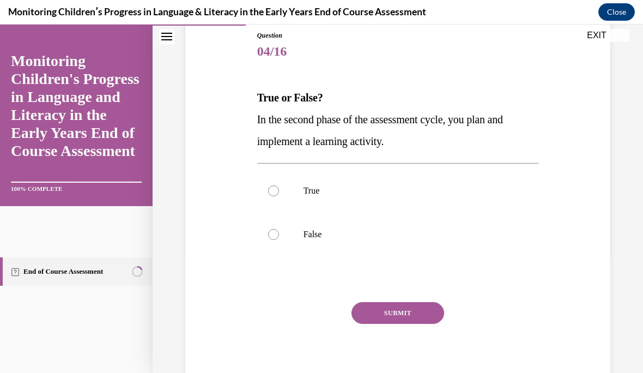
click at [273, 184] on label "True" at bounding box center [398, 191] width 282 height 44
click at [273, 185] on input "True" at bounding box center [273, 190] width 11 height 11
radio input "true"
click at [422, 315] on button "SUBMIT" at bounding box center [397, 313] width 93 height 22
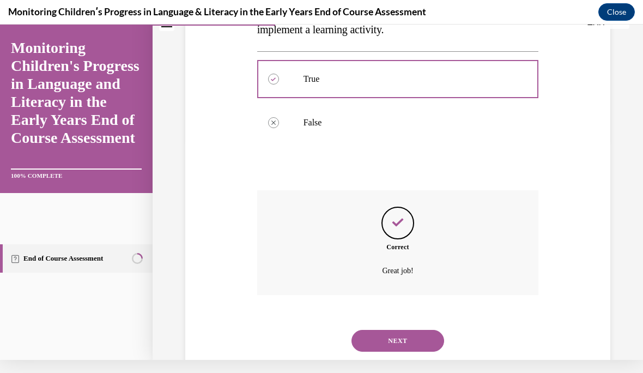
scroll to position [236, 0]
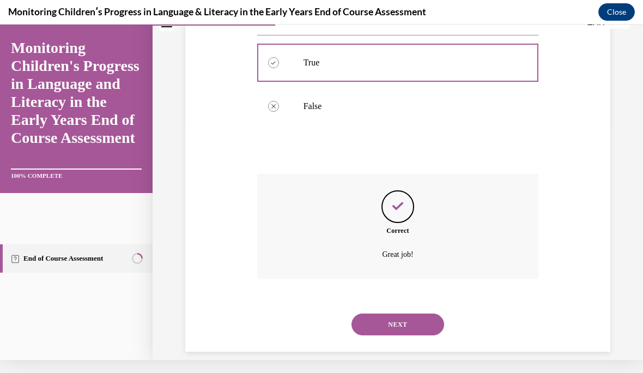
click at [398, 313] on button "NEXT" at bounding box center [397, 324] width 93 height 22
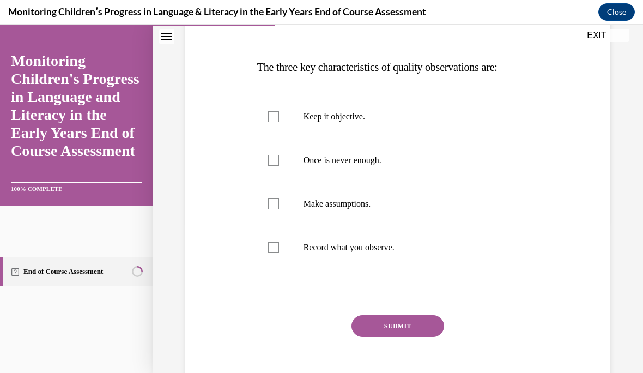
scroll to position [151, 0]
click at [277, 246] on div at bounding box center [273, 247] width 11 height 11
click at [277, 246] on input "Record what you observe." at bounding box center [273, 247] width 11 height 11
checkbox input "true"
click at [282, 161] on label "Once is never enough." at bounding box center [398, 160] width 282 height 44
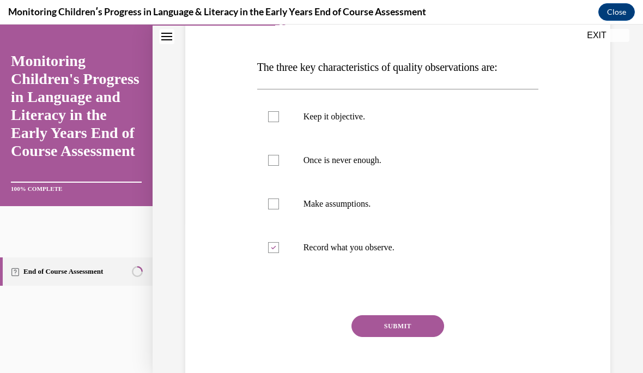
click at [279, 161] on input "Once is never enough." at bounding box center [273, 160] width 11 height 11
checkbox input "true"
click at [277, 113] on div at bounding box center [273, 116] width 11 height 11
click at [277, 113] on input "Keep it objective." at bounding box center [273, 116] width 11 height 11
checkbox input "true"
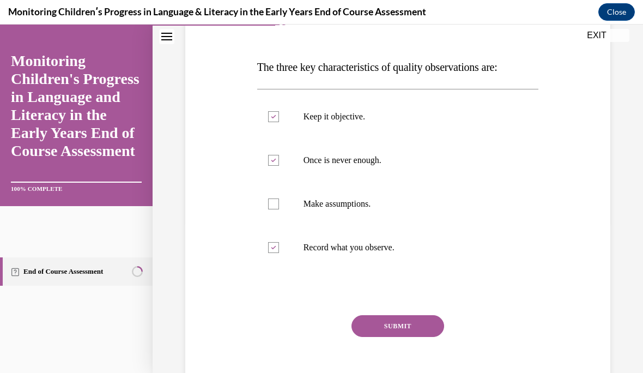
click at [389, 327] on button "SUBMIT" at bounding box center [397, 326] width 93 height 22
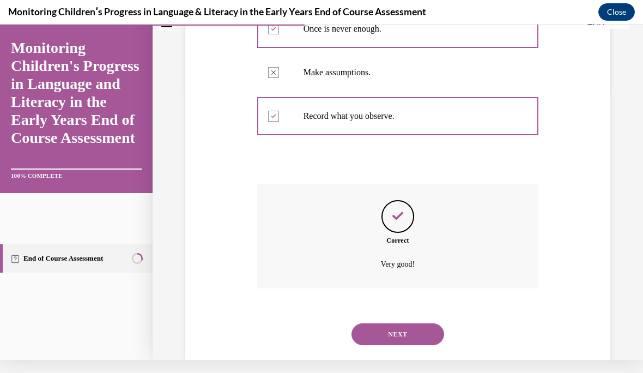
scroll to position [279, 0]
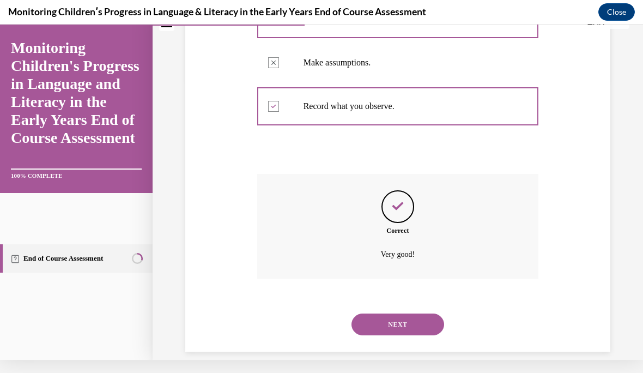
click at [390, 313] on button "NEXT" at bounding box center [397, 324] width 93 height 22
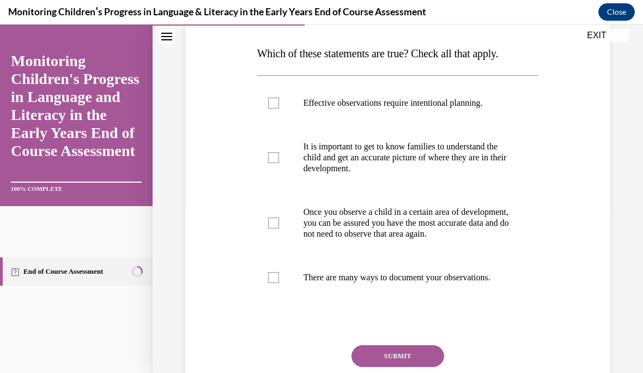
scroll to position [166, 0]
click at [285, 157] on label "It is important to get to know families to understand the child and get an accu…" at bounding box center [398, 156] width 282 height 65
click at [279, 157] on input "It is important to get to know families to understand the child and get an accu…" at bounding box center [273, 156] width 11 height 11
checkbox input "true"
click at [284, 104] on label "Effective observations require intentional planning." at bounding box center [398, 103] width 282 height 44
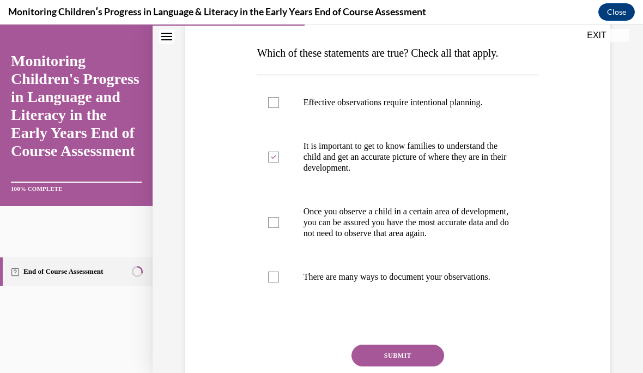
click at [279, 104] on input "Effective observations require intentional planning." at bounding box center [273, 102] width 11 height 11
checkbox input "true"
click at [273, 282] on div at bounding box center [273, 276] width 11 height 11
click at [273, 282] on input "There are many ways to document your observations." at bounding box center [273, 276] width 11 height 11
checkbox input "true"
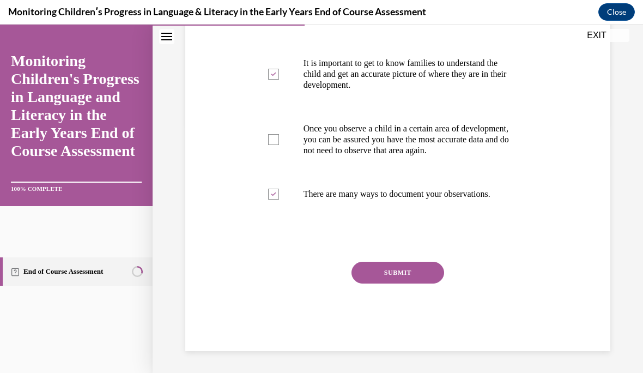
click at [393, 282] on button "SUBMIT" at bounding box center [397, 272] width 93 height 22
click at [393, 281] on div "Question 06/16 Which of these statements are true? Check all that apply. Effect…" at bounding box center [398, 127] width 282 height 448
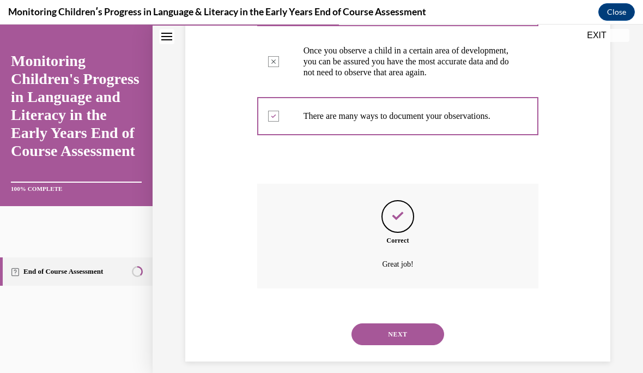
scroll to position [345, 0]
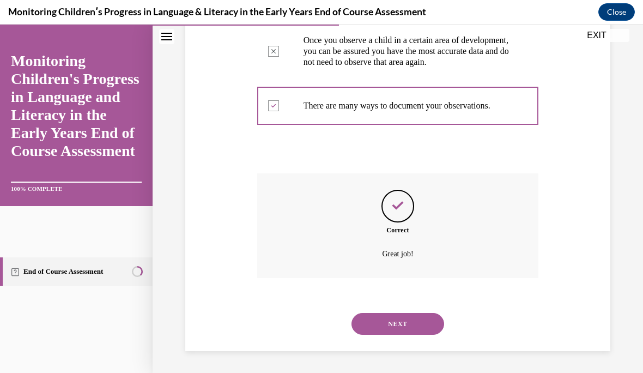
click at [403, 322] on button "NEXT" at bounding box center [397, 324] width 93 height 22
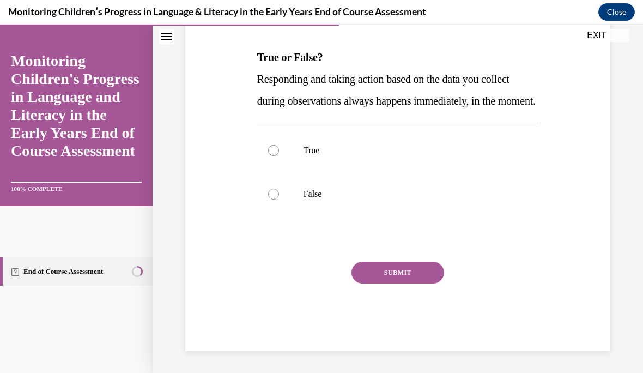
scroll to position [165, 0]
click at [364, 157] on label "True" at bounding box center [398, 151] width 282 height 44
click at [279, 156] on input "True" at bounding box center [273, 150] width 11 height 11
radio input "true"
click at [401, 283] on button "SUBMIT" at bounding box center [397, 272] width 93 height 22
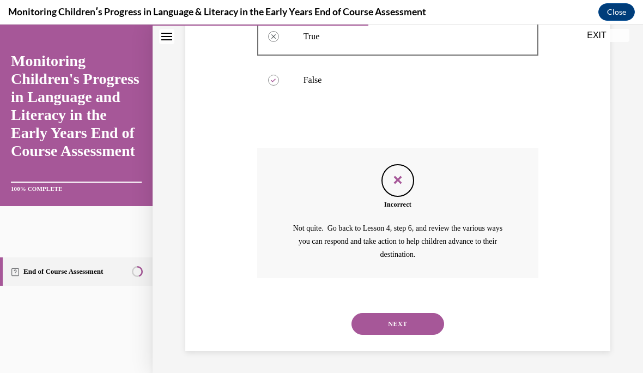
scroll to position [283, 0]
click at [387, 326] on button "NEXT" at bounding box center [397, 324] width 93 height 22
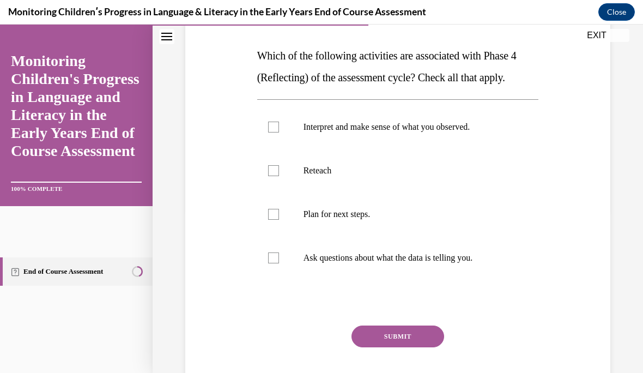
scroll to position [163, 0]
click at [273, 125] on div at bounding box center [273, 126] width 11 height 11
click at [273, 125] on input "Interpret and make sense of what you observed." at bounding box center [273, 126] width 11 height 11
checkbox input "true"
click at [272, 258] on div at bounding box center [273, 257] width 11 height 11
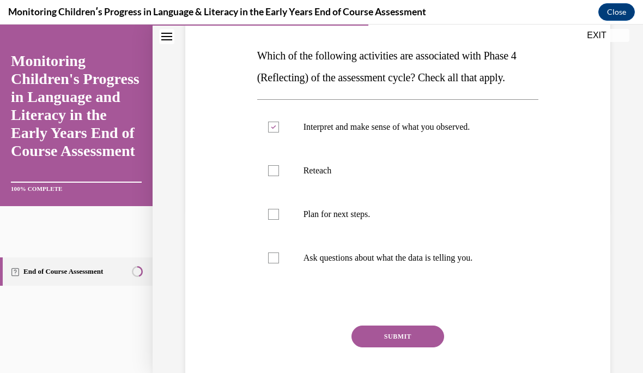
click at [272, 258] on input "Ask questions about what the data is telling you." at bounding box center [273, 257] width 11 height 11
checkbox input "true"
click at [271, 212] on div at bounding box center [273, 214] width 11 height 11
click at [271, 212] on input "Plan for next steps." at bounding box center [273, 214] width 11 height 11
checkbox input "true"
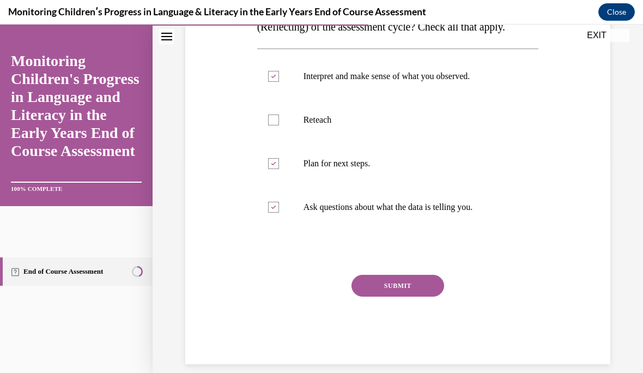
click at [392, 287] on button "SUBMIT" at bounding box center [397, 286] width 93 height 22
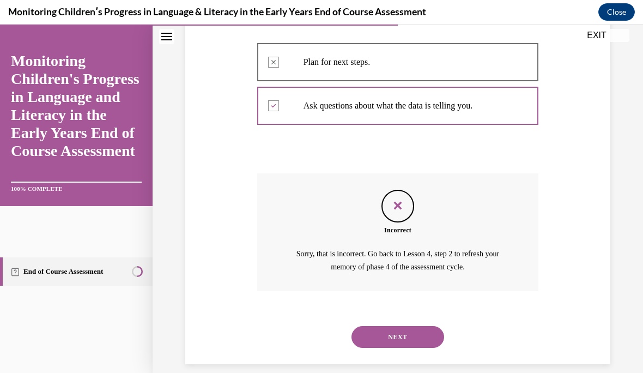
scroll to position [314, 0]
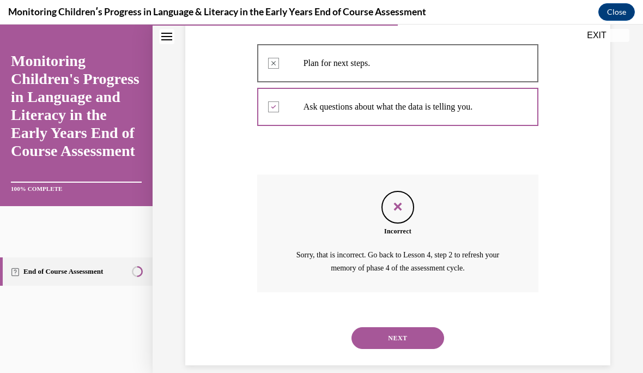
click at [425, 327] on button "NEXT" at bounding box center [397, 338] width 93 height 22
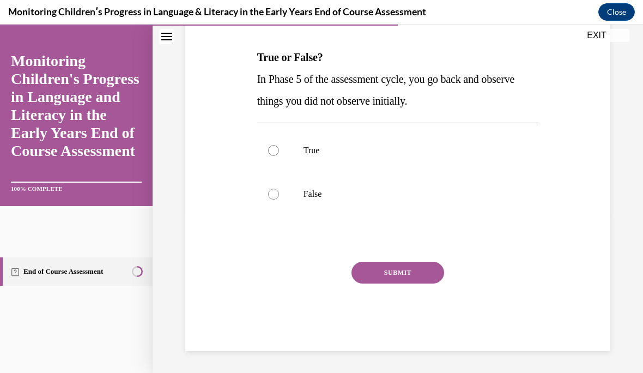
scroll to position [121, 0]
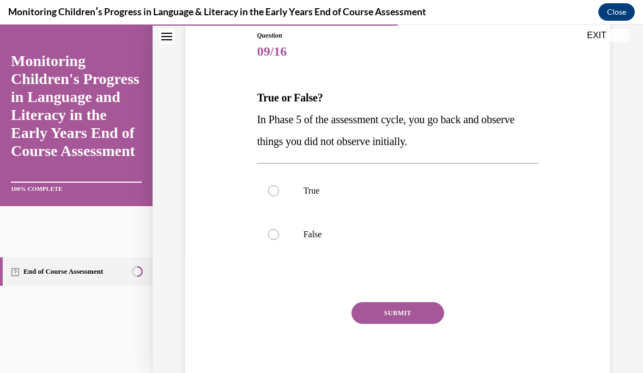
click at [328, 253] on label "False" at bounding box center [398, 234] width 282 height 44
click at [279, 240] on input "False" at bounding box center [273, 234] width 11 height 11
radio input "true"
click at [412, 308] on button "SUBMIT" at bounding box center [397, 313] width 93 height 22
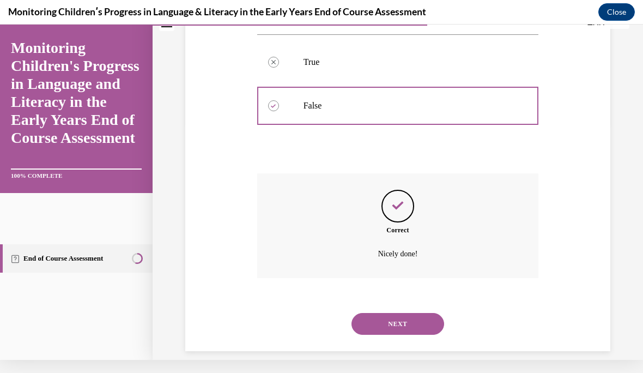
scroll to position [236, 0]
click at [384, 314] on button "NEXT" at bounding box center [397, 324] width 93 height 22
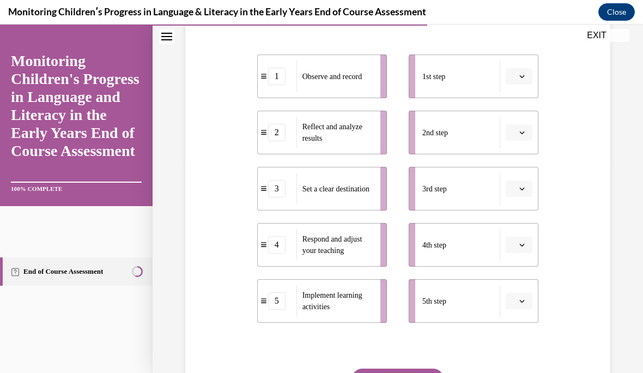
scroll to position [217, 0]
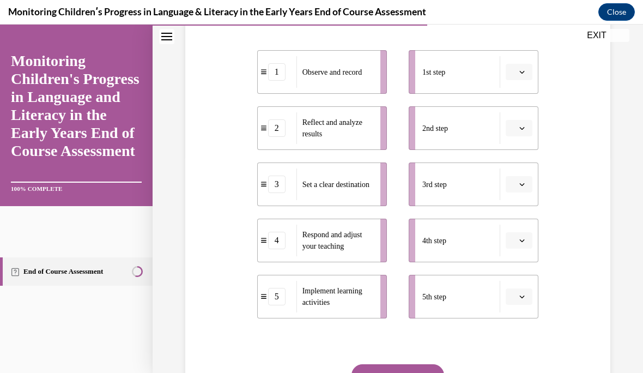
click at [521, 233] on button "button" at bounding box center [519, 240] width 27 height 16
click at [517, 121] on div "1" at bounding box center [517, 129] width 27 height 22
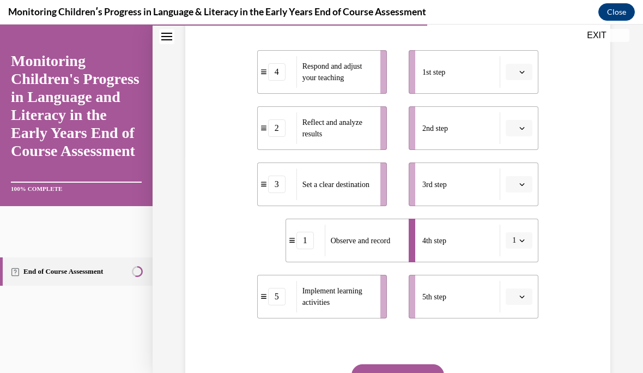
click at [510, 71] on button "button" at bounding box center [519, 72] width 27 height 16
click at [519, 162] on div "3" at bounding box center [517, 162] width 27 height 22
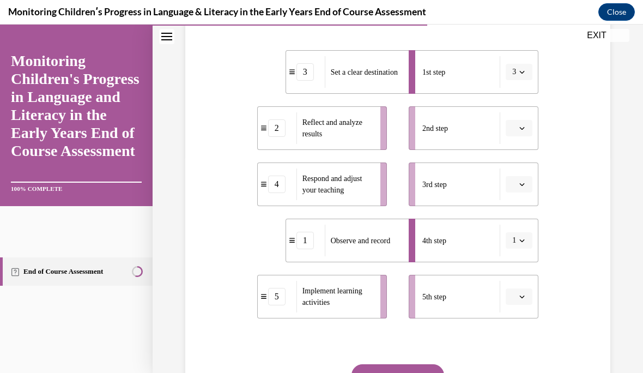
click at [517, 66] on button "3" at bounding box center [519, 72] width 27 height 16
click at [519, 114] on div "1" at bounding box center [515, 118] width 27 height 22
click at [522, 130] on icon "button" at bounding box center [522, 128] width 5 height 3
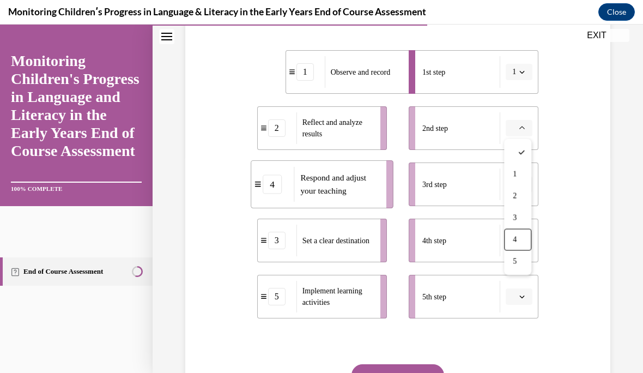
click at [523, 232] on div "4" at bounding box center [517, 240] width 27 height 22
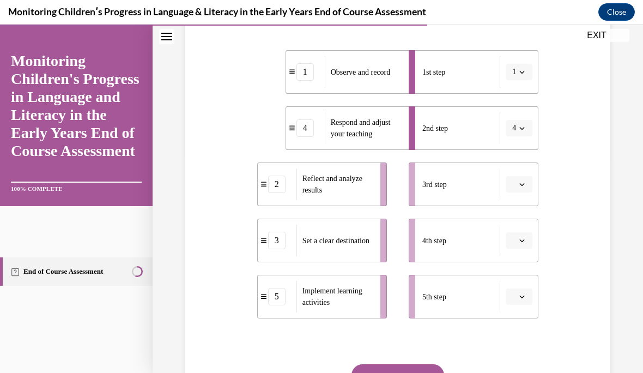
click at [518, 182] on span "button" at bounding box center [522, 184] width 8 height 8
click at [523, 289] on div "4" at bounding box center [517, 296] width 27 height 22
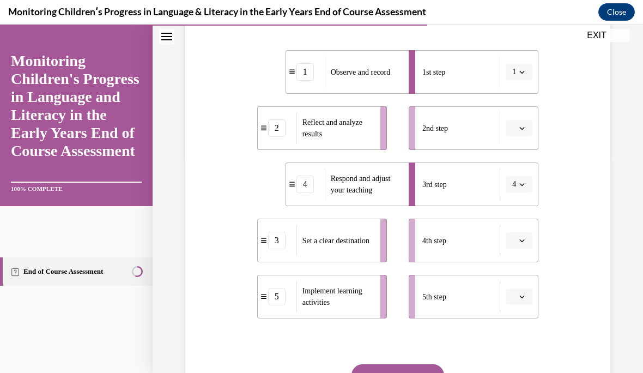
click at [518, 241] on button "button" at bounding box center [519, 240] width 27 height 16
click at [518, 143] on div "2" at bounding box center [517, 151] width 27 height 22
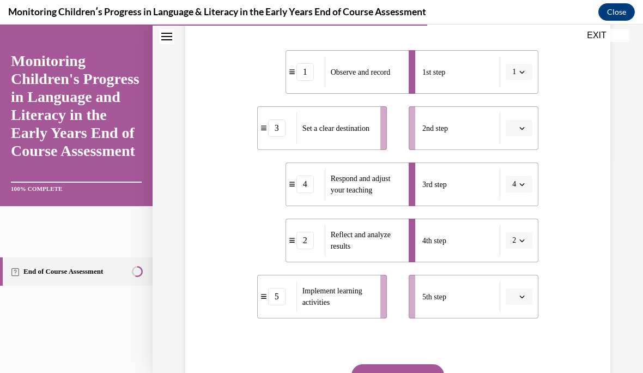
click at [513, 68] on span "1" at bounding box center [514, 71] width 4 height 11
click at [517, 185] on div "4" at bounding box center [515, 184] width 27 height 22
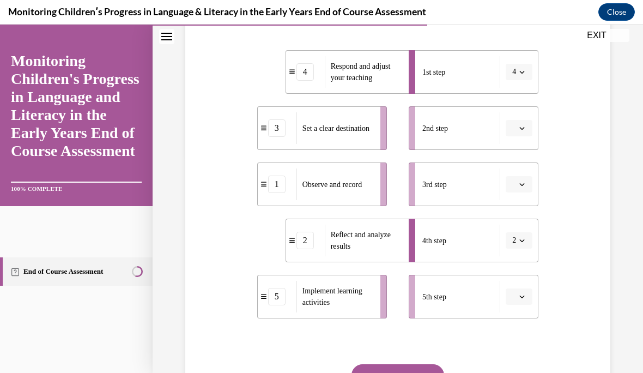
click at [527, 182] on button "button" at bounding box center [519, 184] width 27 height 16
click at [520, 296] on div "4" at bounding box center [517, 296] width 27 height 22
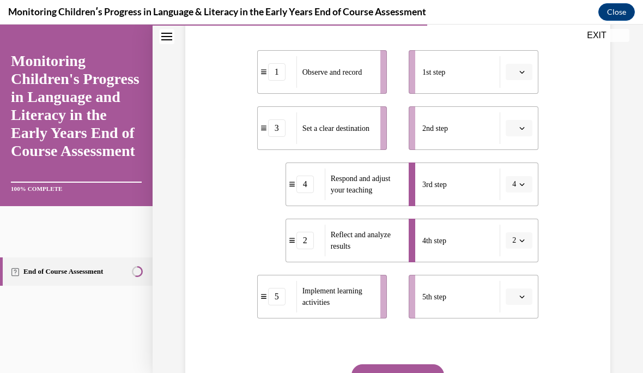
click at [519, 243] on span "button" at bounding box center [522, 240] width 8 height 8
click at [515, 123] on div "1" at bounding box center [515, 129] width 27 height 22
click at [523, 179] on button "4" at bounding box center [519, 184] width 27 height 16
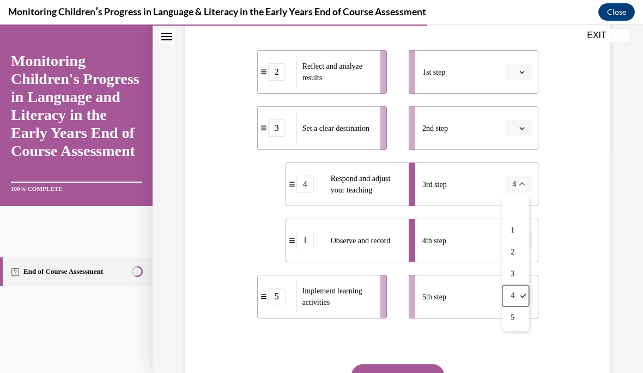
click at [518, 315] on div "5" at bounding box center [515, 318] width 27 height 22
click at [530, 304] on button "button" at bounding box center [519, 296] width 27 height 16
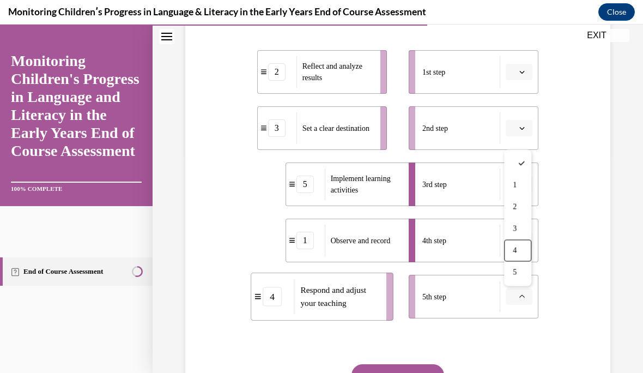
click at [523, 245] on div "4" at bounding box center [517, 251] width 27 height 22
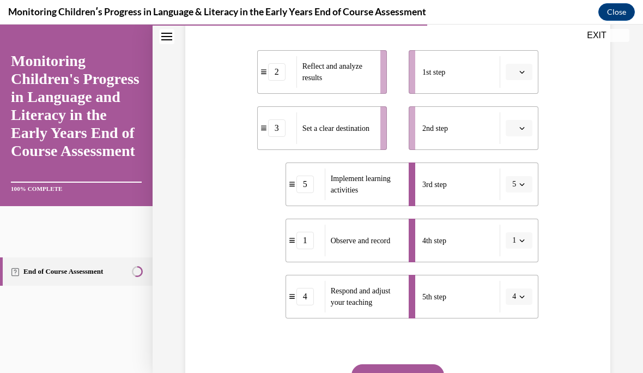
click at [522, 187] on span "button" at bounding box center [522, 184] width 8 height 8
click at [519, 247] on div "2" at bounding box center [515, 252] width 27 height 22
click at [518, 69] on span "button" at bounding box center [522, 72] width 8 height 8
click at [515, 140] on span "2" at bounding box center [515, 140] width 4 height 9
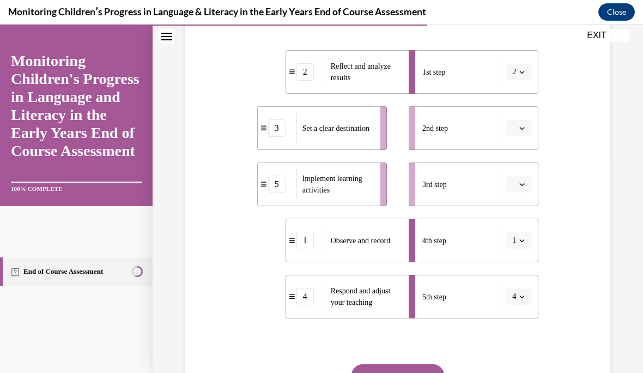
click at [522, 130] on icon "button" at bounding box center [521, 127] width 5 height 5
click at [519, 169] on div "1" at bounding box center [517, 174] width 27 height 22
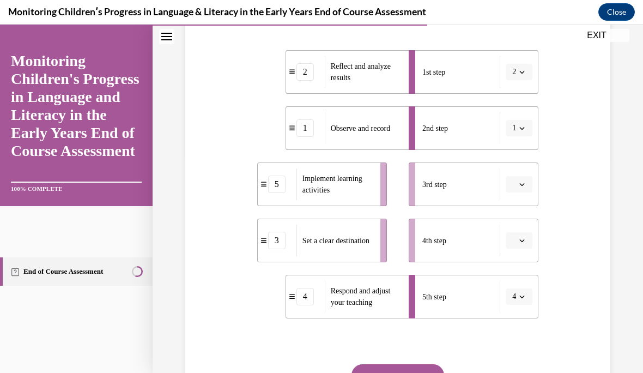
click at [520, 71] on icon "button" at bounding box center [522, 72] width 5 height 3
click at [520, 181] on div "4" at bounding box center [515, 184] width 27 height 22
click at [514, 247] on button "button" at bounding box center [519, 240] width 27 height 16
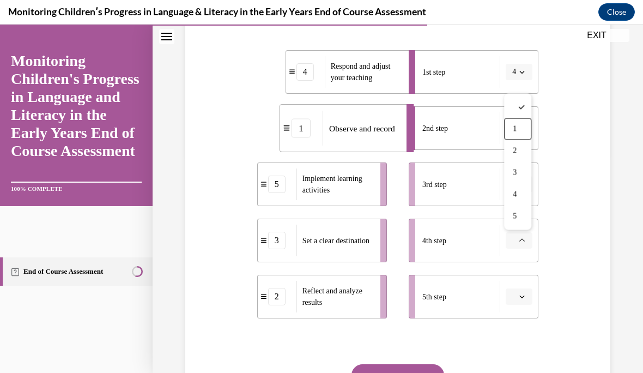
click at [521, 126] on div "1" at bounding box center [517, 129] width 27 height 22
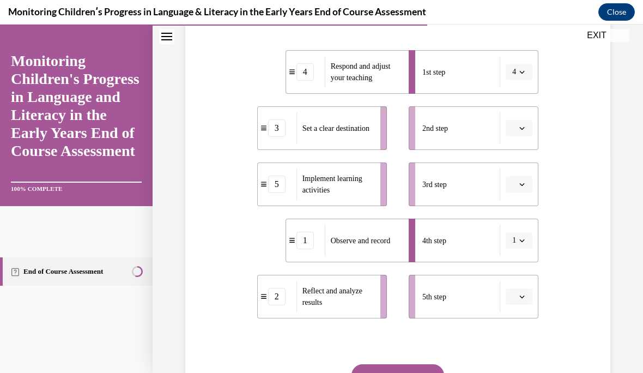
click at [523, 127] on icon "button" at bounding box center [521, 127] width 5 height 5
click at [524, 266] on div "5" at bounding box center [517, 262] width 27 height 22
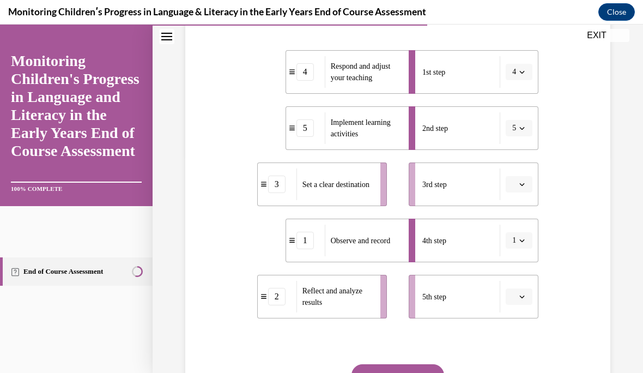
click at [525, 126] on span "button" at bounding box center [522, 128] width 8 height 8
click at [518, 191] on div "2" at bounding box center [515, 196] width 27 height 22
click at [531, 66] on button "4" at bounding box center [519, 72] width 27 height 16
click at [516, 67] on span "4" at bounding box center [514, 71] width 4 height 11
click at [514, 66] on button "4" at bounding box center [519, 72] width 27 height 16
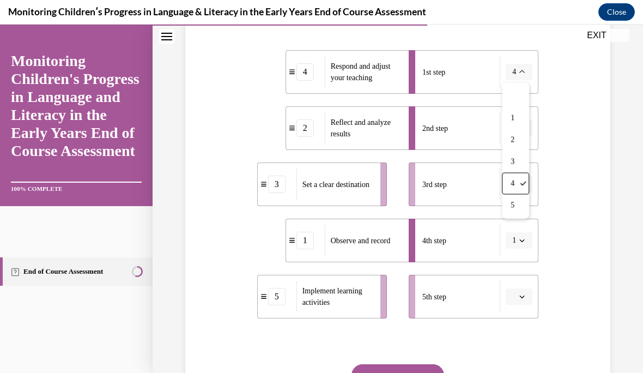
click at [518, 240] on button "1" at bounding box center [519, 240] width 27 height 16
click at [519, 158] on div "2" at bounding box center [515, 151] width 27 height 22
click at [513, 182] on span "Please select an option" at bounding box center [514, 184] width 4 height 11
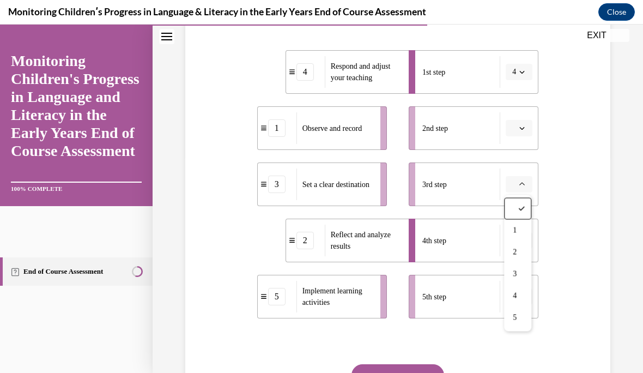
click at [521, 288] on div "4" at bounding box center [517, 296] width 27 height 22
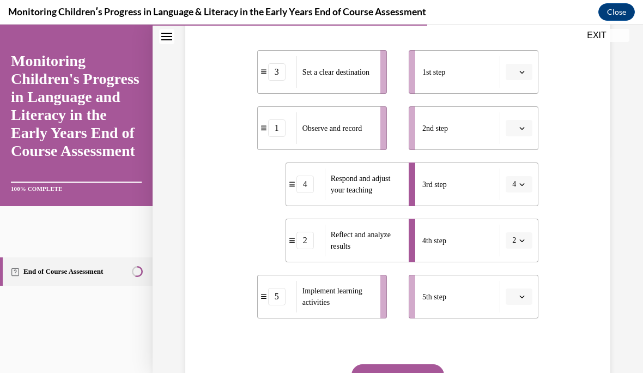
click at [526, 120] on button "button" at bounding box center [519, 128] width 27 height 16
click at [524, 235] on div "4" at bounding box center [517, 240] width 27 height 22
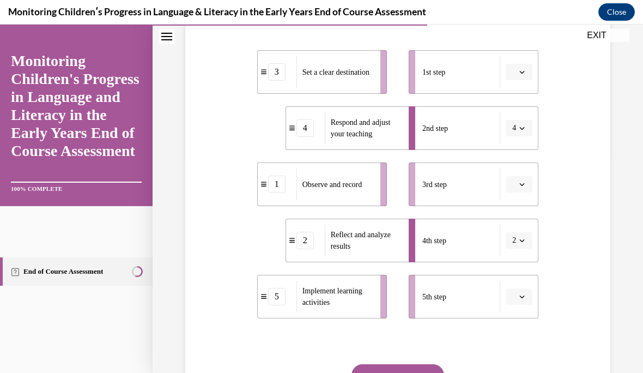
click at [522, 127] on icon "button" at bounding box center [521, 127] width 5 height 5
click at [520, 260] on div "5" at bounding box center [515, 262] width 27 height 22
click at [524, 121] on button "5" at bounding box center [519, 128] width 27 height 16
click at [516, 191] on div "2" at bounding box center [515, 196] width 27 height 22
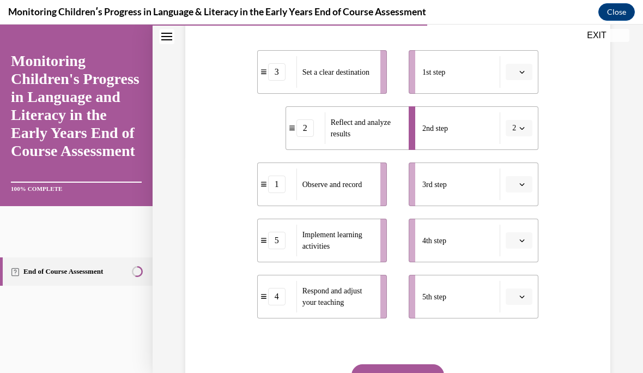
click at [520, 301] on button "button" at bounding box center [519, 296] width 27 height 16
click at [519, 270] on div "5" at bounding box center [517, 272] width 27 height 22
click at [525, 66] on button "button" at bounding box center [519, 72] width 27 height 16
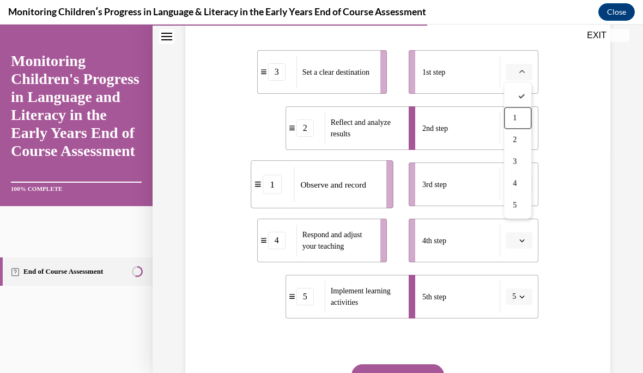
click at [520, 117] on div "1" at bounding box center [517, 118] width 27 height 22
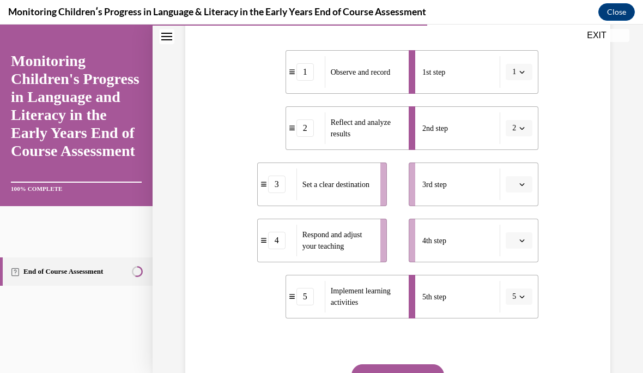
click at [519, 125] on icon "button" at bounding box center [521, 127] width 5 height 5
click at [600, 132] on div "Question 10/16 Put the steps of the assessment cycle in the right order! 1 Obse…" at bounding box center [397, 177] width 430 height 552
click at [521, 126] on icon "button" at bounding box center [521, 127] width 5 height 5
click at [516, 238] on div "4" at bounding box center [515, 240] width 27 height 22
click at [522, 181] on span "button" at bounding box center [522, 184] width 8 height 8
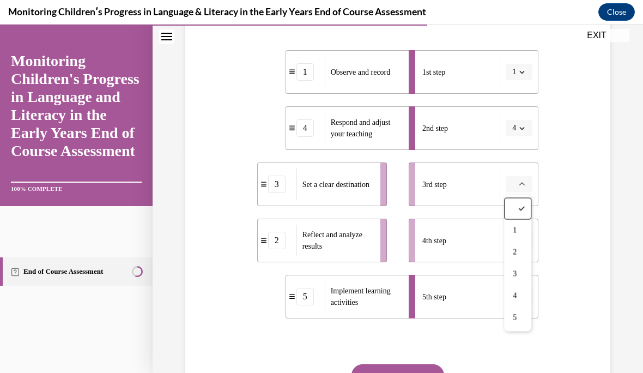
click at [522, 219] on div at bounding box center [517, 209] width 27 height 22
click at [517, 179] on button "button" at bounding box center [519, 184] width 27 height 16
click at [519, 224] on div "1" at bounding box center [517, 231] width 27 height 22
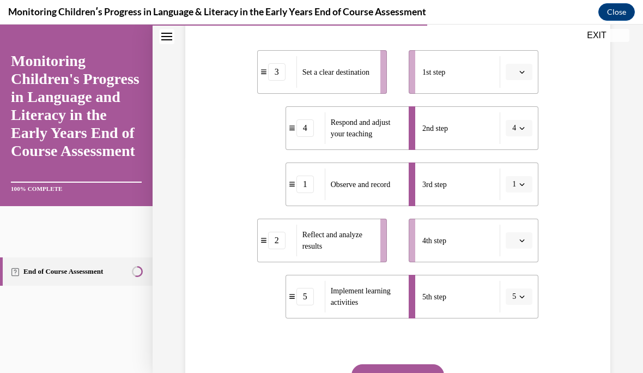
click at [522, 121] on button "4" at bounding box center [519, 128] width 27 height 16
click at [519, 259] on div "5" at bounding box center [515, 262] width 27 height 22
click at [519, 182] on span "button" at bounding box center [522, 184] width 8 height 8
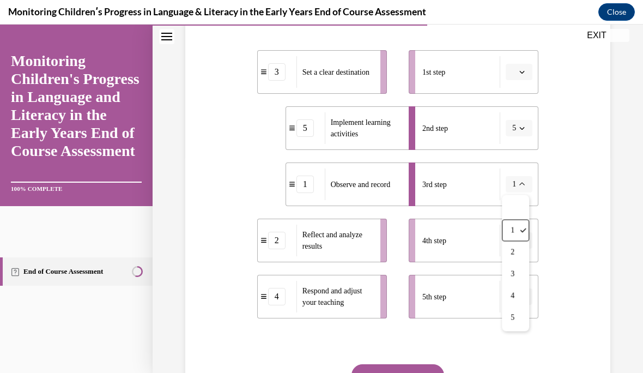
click at [516, 285] on div "4" at bounding box center [515, 296] width 27 height 22
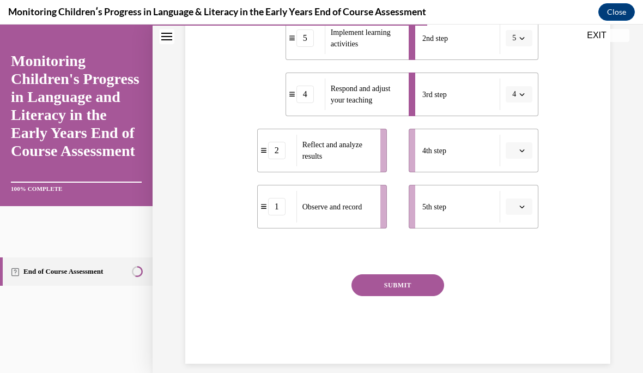
scroll to position [307, 0]
click at [519, 144] on button "button" at bounding box center [519, 151] width 27 height 16
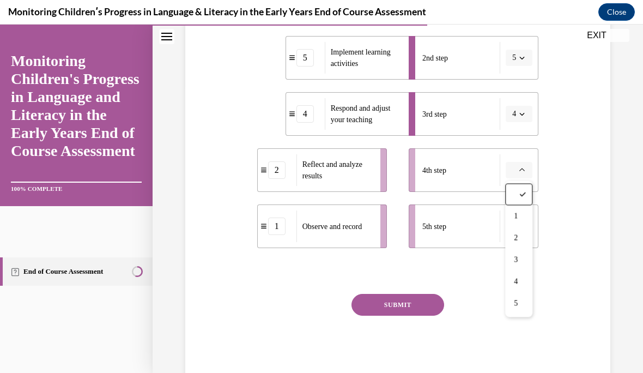
scroll to position [288, 0]
click at [521, 112] on icon "button" at bounding box center [521, 113] width 5 height 5
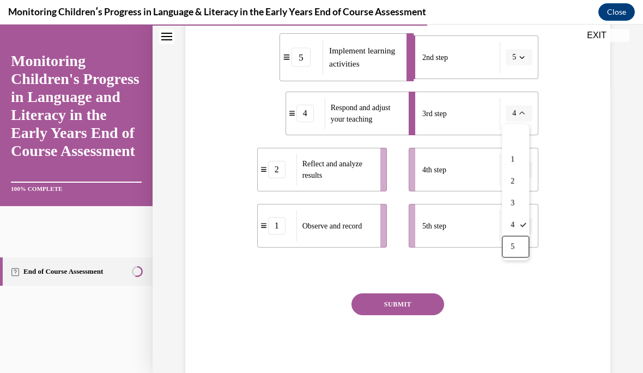
click at [518, 245] on div "5" at bounding box center [515, 247] width 27 height 22
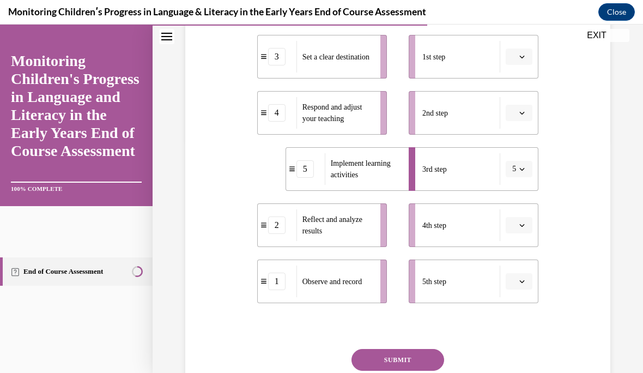
scroll to position [233, 0]
click at [522, 169] on icon "button" at bounding box center [521, 168] width 5 height 5
click at [518, 229] on div "2" at bounding box center [515, 237] width 27 height 22
click at [520, 112] on icon "button" at bounding box center [522, 113] width 5 height 3
click at [518, 247] on div "5" at bounding box center [517, 246] width 27 height 22
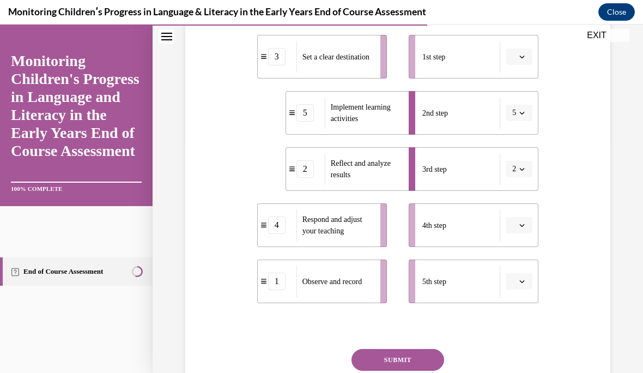
click at [521, 162] on button "2" at bounding box center [519, 169] width 27 height 16
click at [519, 270] on div "4" at bounding box center [515, 281] width 27 height 22
click at [515, 109] on span "5" at bounding box center [514, 112] width 4 height 11
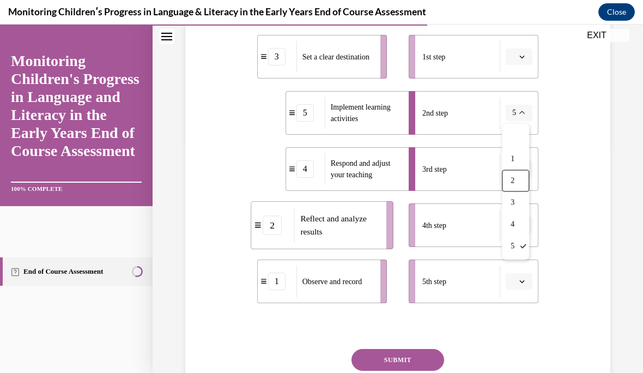
click at [513, 175] on div "2" at bounding box center [515, 181] width 27 height 22
click at [518, 159] on li "3rd step 4" at bounding box center [474, 169] width 130 height 44
click at [524, 161] on button "4" at bounding box center [519, 169] width 27 height 16
click at [519, 303] on div "5" at bounding box center [515, 302] width 27 height 22
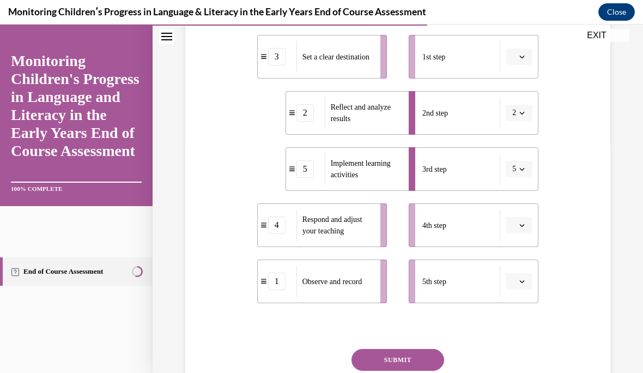
click at [522, 163] on button "5" at bounding box center [519, 169] width 27 height 16
click at [512, 228] on div "2" at bounding box center [515, 237] width 27 height 22
click at [567, 188] on div "Question 10/16 Put the steps of the assessment cycle in the right order! 3 Set …" at bounding box center [397, 162] width 430 height 552
click at [525, 217] on button "button" at bounding box center [519, 225] width 27 height 16
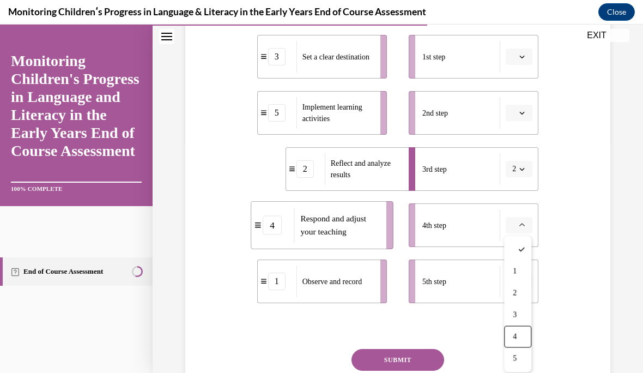
click at [517, 328] on div "4" at bounding box center [517, 337] width 27 height 22
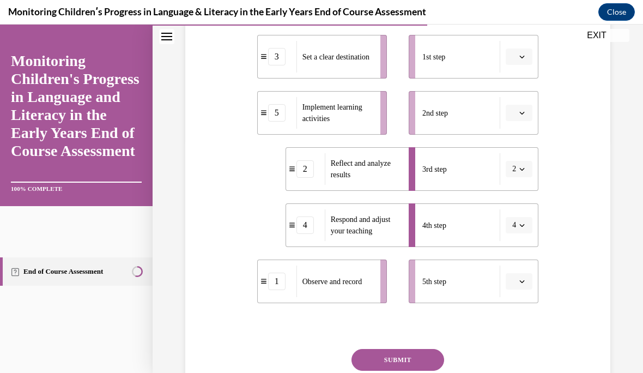
click at [519, 227] on icon "button" at bounding box center [521, 224] width 5 height 5
click at [514, 355] on span "5" at bounding box center [512, 358] width 4 height 9
click at [530, 275] on button "button" at bounding box center [519, 281] width 27 height 16
click at [520, 236] on div "4" at bounding box center [517, 235] width 27 height 22
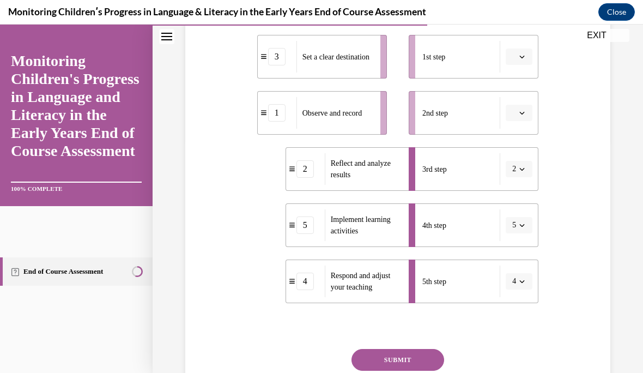
click at [529, 52] on button "button" at bounding box center [519, 56] width 27 height 16
click at [522, 99] on div "1" at bounding box center [517, 103] width 27 height 22
click at [518, 57] on span "button" at bounding box center [522, 57] width 8 height 8
click at [517, 166] on div "4" at bounding box center [515, 168] width 27 height 22
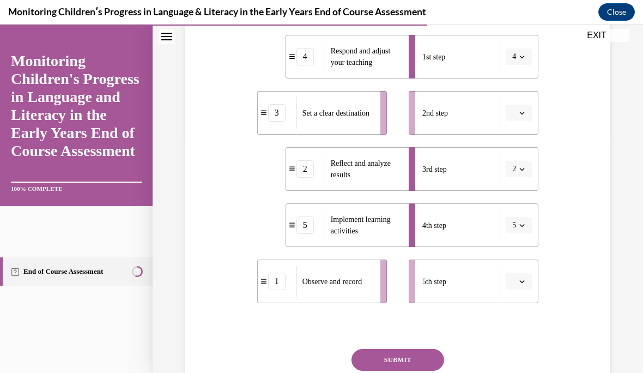
click at [524, 109] on span "button" at bounding box center [522, 113] width 8 height 8
click at [526, 154] on div "1" at bounding box center [517, 159] width 27 height 22
click at [522, 108] on button "1" at bounding box center [519, 113] width 27 height 16
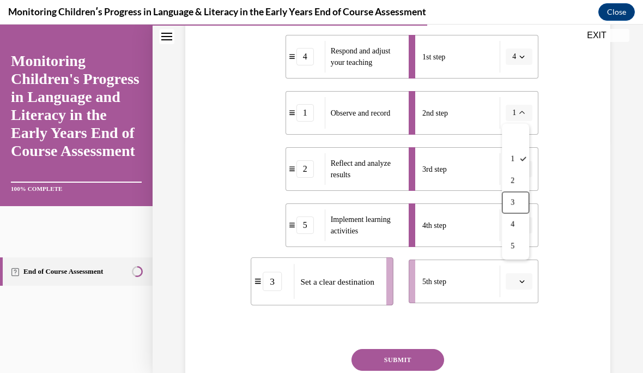
click at [519, 201] on div "3" at bounding box center [515, 203] width 27 height 22
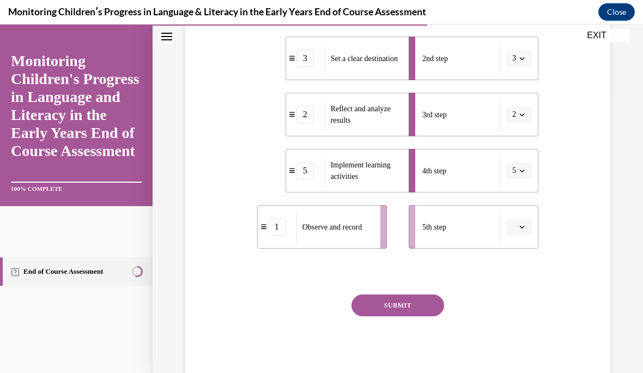
scroll to position [287, 0]
click at [525, 223] on span "button" at bounding box center [522, 227] width 8 height 8
click at [520, 157] on div "3" at bounding box center [517, 159] width 27 height 22
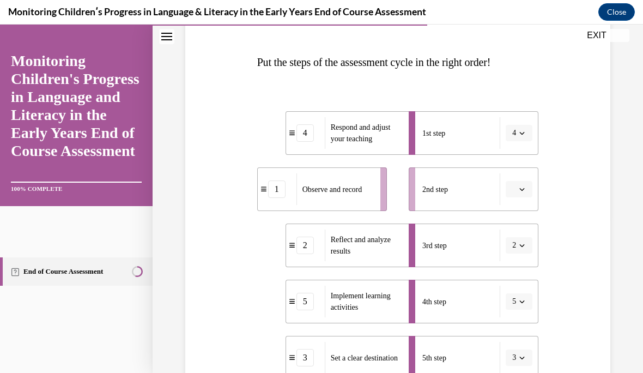
scroll to position [156, 0]
click at [518, 132] on button "4" at bounding box center [519, 133] width 27 height 16
click at [514, 267] on span "5" at bounding box center [512, 266] width 4 height 9
click at [523, 188] on icon "button" at bounding box center [521, 188] width 5 height 5
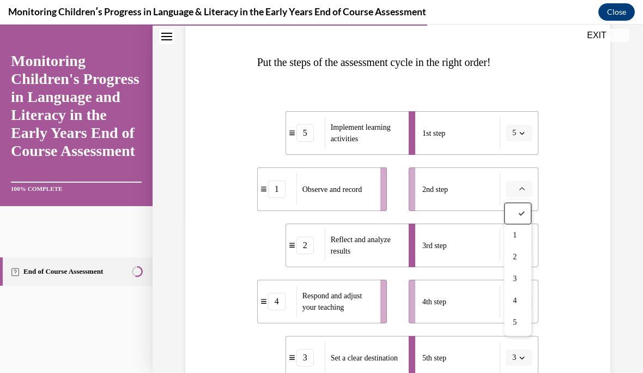
click at [516, 276] on span "3" at bounding box center [515, 279] width 4 height 9
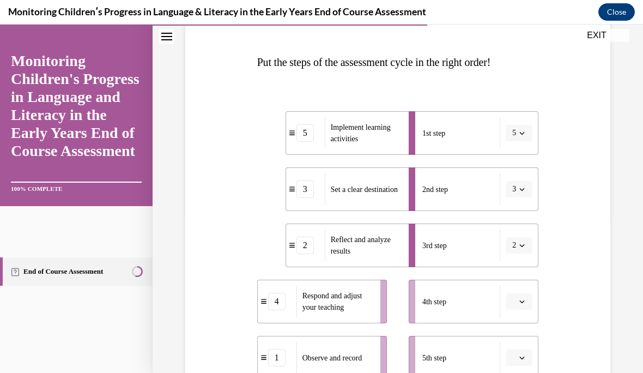
click at [520, 246] on icon "button" at bounding box center [521, 244] width 5 height 5
click at [522, 191] on div "4" at bounding box center [515, 199] width 27 height 22
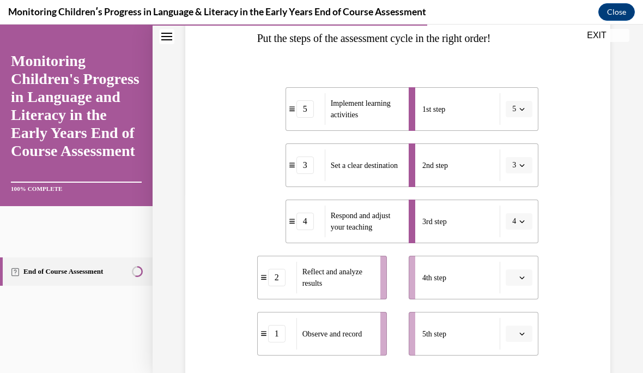
scroll to position [180, 0]
click at [522, 218] on icon "button" at bounding box center [521, 220] width 5 height 5
click at [514, 346] on div "5" at bounding box center [515, 355] width 27 height 22
click at [521, 110] on icon "button" at bounding box center [522, 109] width 5 height 3
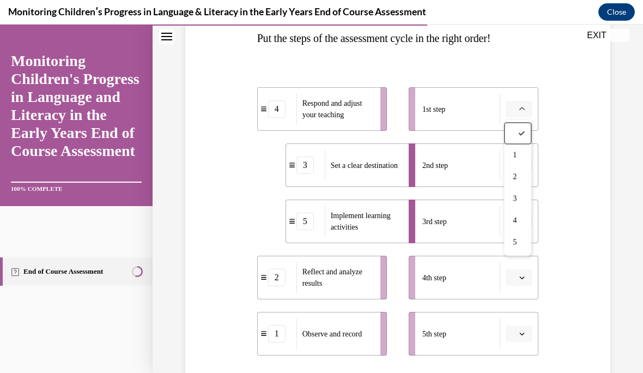
click at [515, 241] on span "5" at bounding box center [515, 242] width 4 height 9
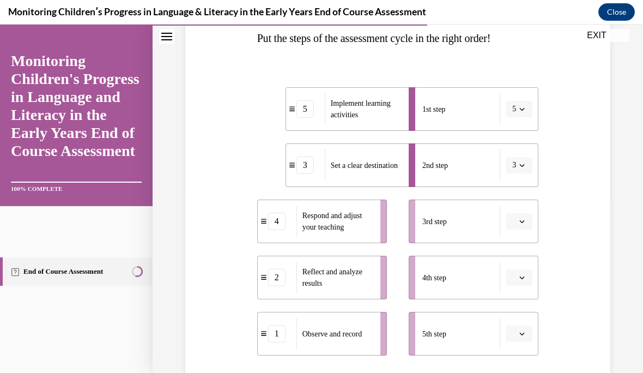
click at [520, 103] on button "5" at bounding box center [519, 109] width 27 height 16
click at [520, 102] on button "5" at bounding box center [519, 109] width 27 height 16
click at [520, 106] on icon "button" at bounding box center [521, 108] width 5 height 5
click at [519, 173] on div "2" at bounding box center [515, 177] width 27 height 22
click at [522, 105] on button "2" at bounding box center [519, 109] width 27 height 16
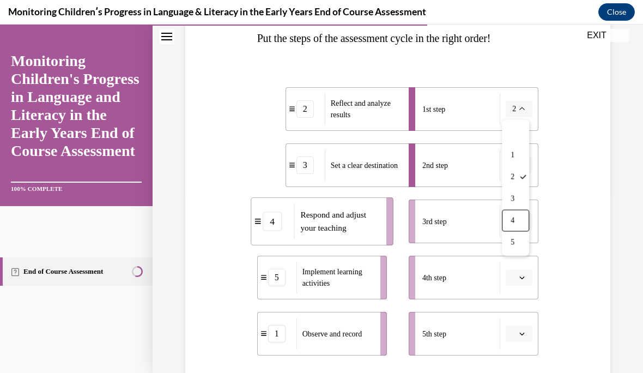
click at [519, 219] on div "4" at bounding box center [515, 221] width 27 height 22
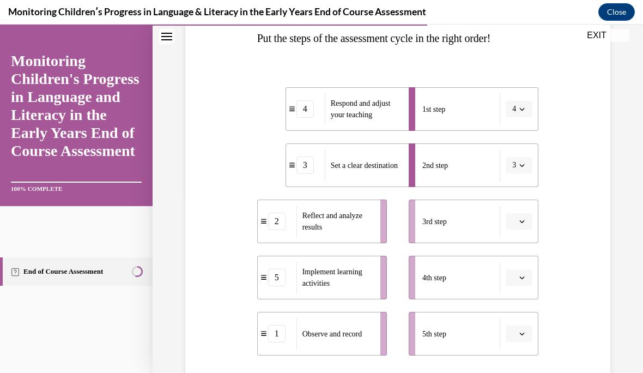
click at [521, 163] on icon "button" at bounding box center [521, 164] width 5 height 5
click at [518, 202] on div "1" at bounding box center [515, 211] width 27 height 22
click at [516, 162] on button "1" at bounding box center [519, 165] width 27 height 16
click at [515, 248] on div "3" at bounding box center [515, 255] width 27 height 22
click at [518, 220] on span "button" at bounding box center [522, 221] width 8 height 8
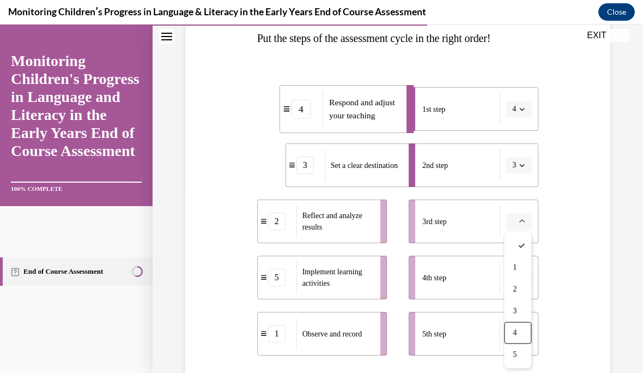
click at [520, 324] on div "4" at bounding box center [517, 333] width 27 height 22
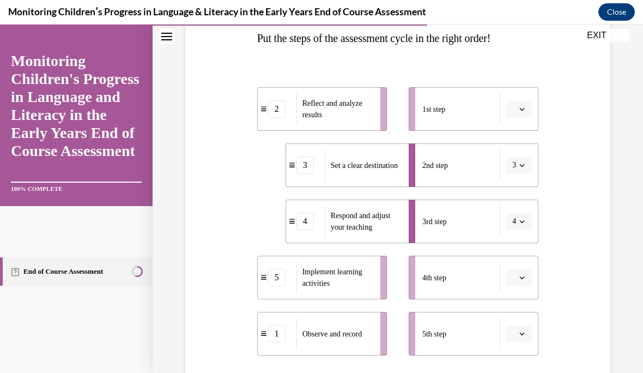
click at [517, 217] on button "4" at bounding box center [519, 221] width 27 height 16
click at [518, 354] on div "5" at bounding box center [515, 355] width 27 height 22
click at [515, 218] on span "5" at bounding box center [514, 221] width 4 height 11
click at [513, 287] on span "2" at bounding box center [512, 289] width 4 height 9
click at [520, 162] on icon "button" at bounding box center [521, 164] width 5 height 5
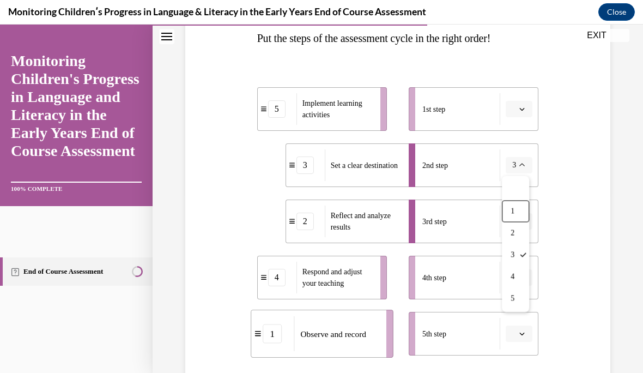
click at [521, 204] on div "1" at bounding box center [515, 211] width 27 height 22
click at [518, 101] on button "button" at bounding box center [519, 109] width 27 height 16
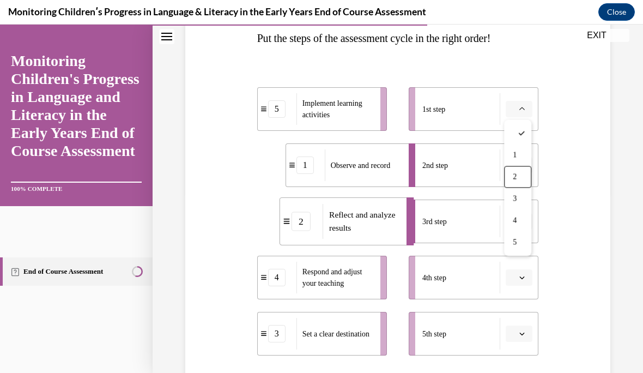
click at [516, 167] on div "2" at bounding box center [517, 177] width 27 height 22
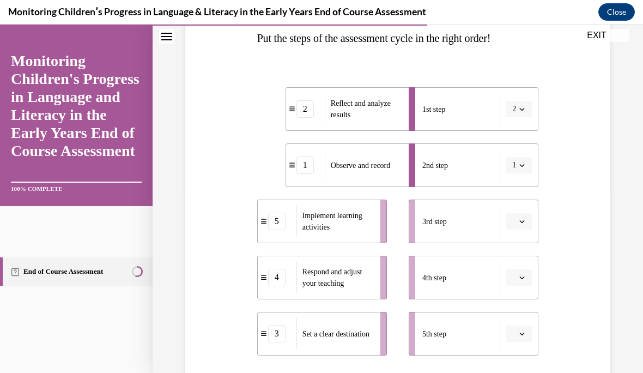
click at [528, 106] on button "2" at bounding box center [519, 109] width 27 height 16
click at [520, 209] on div "3" at bounding box center [515, 199] width 27 height 22
click at [525, 104] on button "3" at bounding box center [519, 109] width 27 height 16
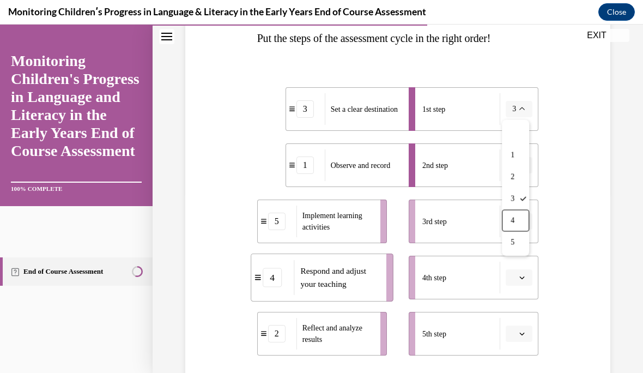
click at [514, 219] on span "4" at bounding box center [512, 220] width 4 height 9
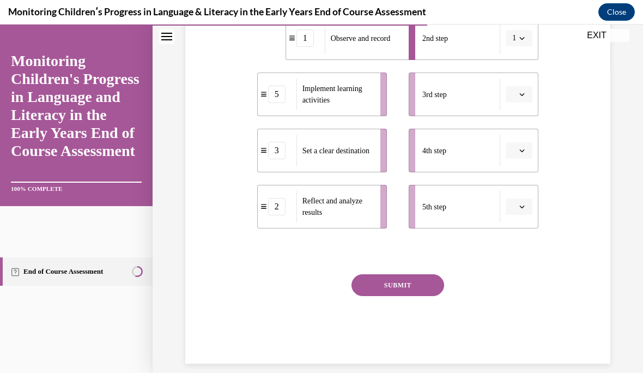
scroll to position [307, 0]
click at [525, 211] on button "button" at bounding box center [519, 207] width 27 height 16
click at [520, 313] on div "4" at bounding box center [517, 319] width 27 height 22
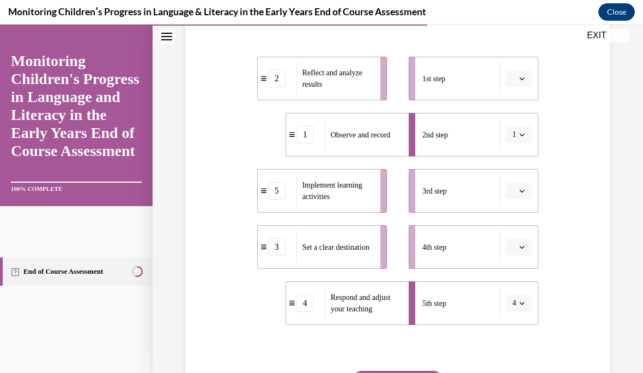
scroll to position [211, 0]
click at [532, 76] on button "button" at bounding box center [519, 78] width 27 height 16
click at [519, 186] on div "4" at bounding box center [517, 190] width 27 height 22
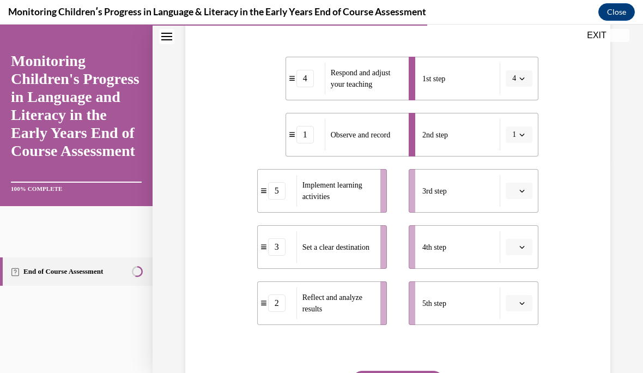
click at [530, 72] on button "4" at bounding box center [519, 78] width 27 height 16
click at [518, 214] on div "5" at bounding box center [515, 212] width 27 height 22
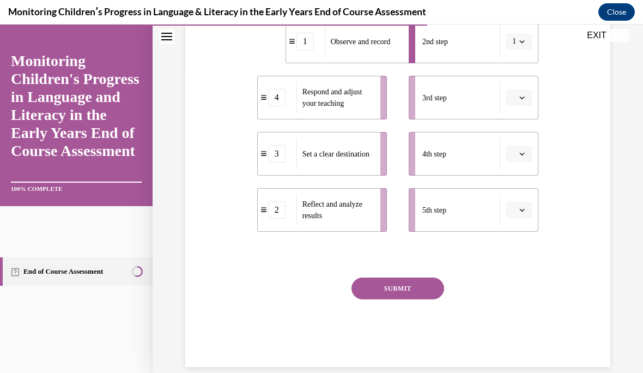
scroll to position [305, 0]
click at [522, 212] on span "button" at bounding box center [522, 209] width 8 height 8
click at [521, 314] on div "4" at bounding box center [517, 321] width 27 height 22
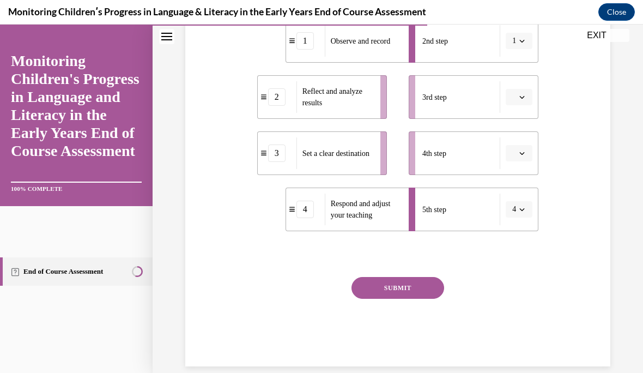
click at [518, 147] on button "button" at bounding box center [519, 153] width 27 height 16
click at [523, 196] on div "1" at bounding box center [517, 199] width 27 height 22
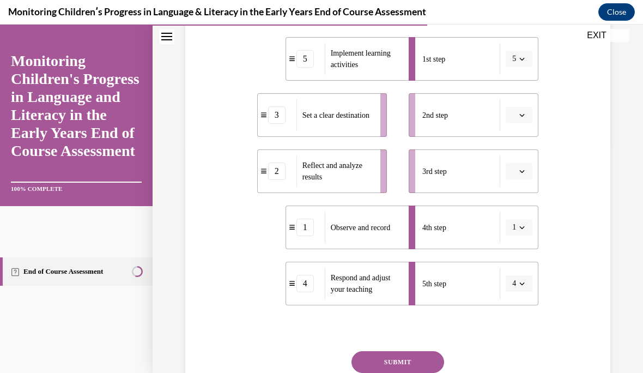
scroll to position [232, 0]
click at [519, 166] on button "button" at bounding box center [519, 170] width 27 height 16
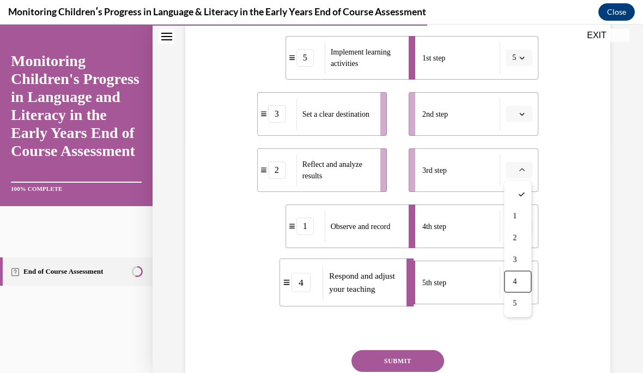
click at [518, 275] on div "4" at bounding box center [517, 282] width 27 height 22
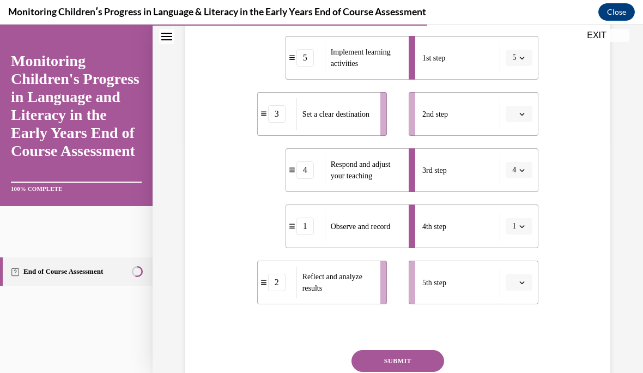
click at [519, 109] on button "button" at bounding box center [519, 114] width 27 height 16
click at [522, 159] on div "1" at bounding box center [517, 160] width 27 height 22
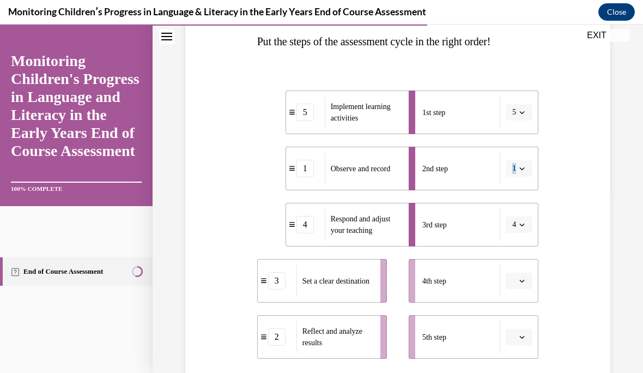
scroll to position [177, 0]
click at [521, 109] on icon "button" at bounding box center [521, 111] width 5 height 5
click at [515, 174] on div "2" at bounding box center [515, 180] width 27 height 22
click at [514, 166] on span "1" at bounding box center [514, 168] width 4 height 11
click at [518, 248] on div "3" at bounding box center [515, 258] width 27 height 22
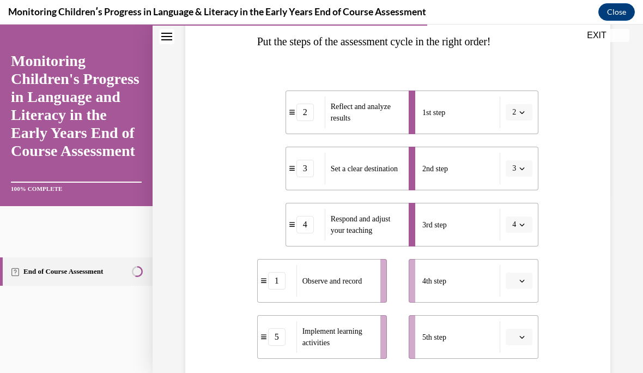
click at [526, 278] on button "button" at bounding box center [519, 280] width 27 height 16
click at [525, 211] on div "3" at bounding box center [517, 213] width 27 height 22
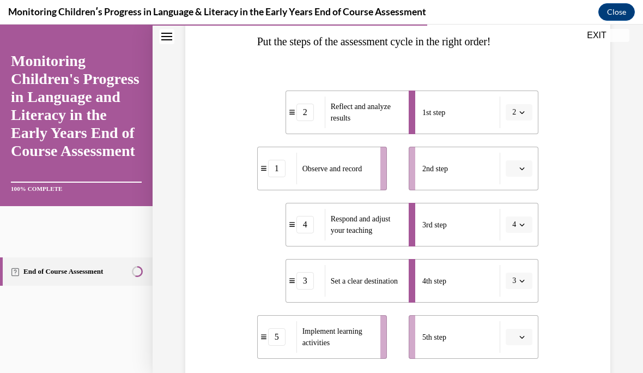
click at [529, 171] on button "button" at bounding box center [519, 168] width 27 height 16
click at [518, 261] on div "3" at bounding box center [517, 258] width 27 height 22
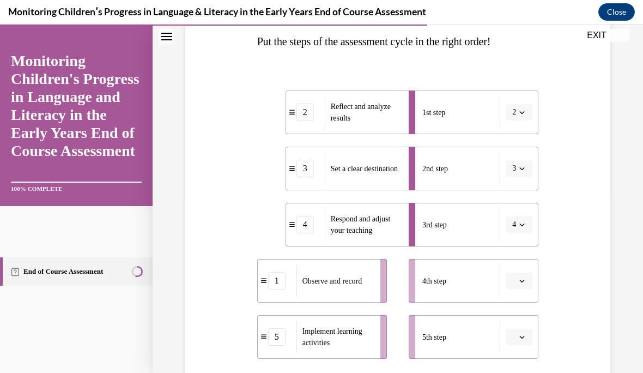
click at [519, 281] on span "button" at bounding box center [522, 281] width 8 height 8
click at [519, 207] on div "3" at bounding box center [517, 213] width 27 height 22
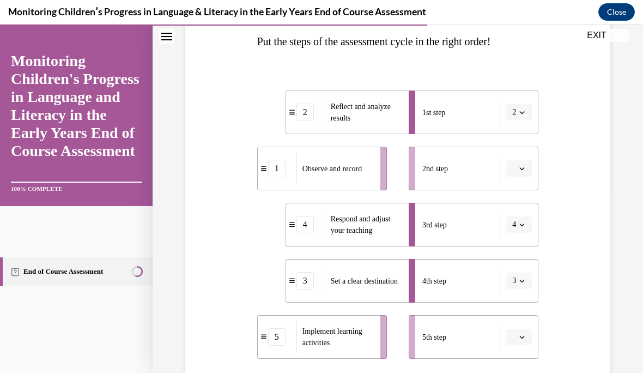
click at [522, 331] on button "button" at bounding box center [519, 336] width 27 height 16
click at [523, 247] on div "2" at bounding box center [517, 247] width 27 height 22
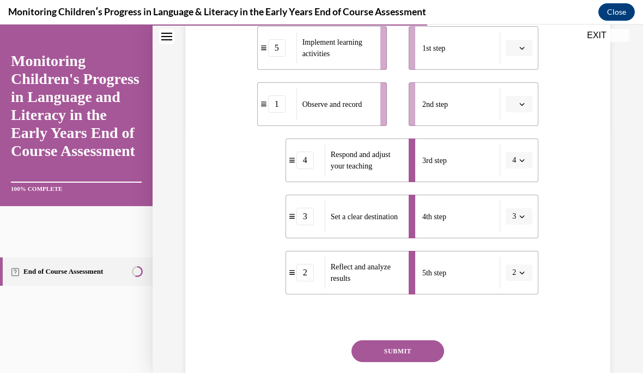
scroll to position [255, 0]
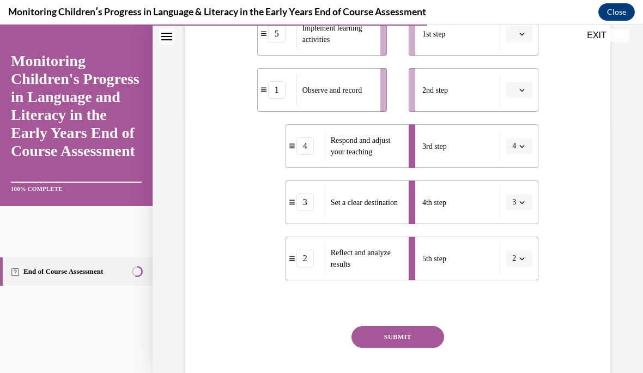
click at [521, 200] on icon "button" at bounding box center [521, 201] width 5 height 5
click at [519, 244] on div "1" at bounding box center [515, 249] width 27 height 22
click at [520, 261] on span "button" at bounding box center [522, 258] width 8 height 8
click at [517, 211] on div "4" at bounding box center [515, 213] width 27 height 22
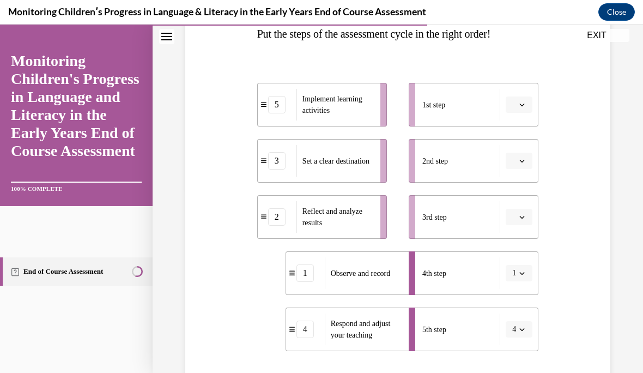
scroll to position [185, 0]
click at [520, 102] on icon "button" at bounding box center [521, 104] width 5 height 5
click at [522, 171] on div "2" at bounding box center [517, 173] width 27 height 22
click at [522, 209] on button "button" at bounding box center [519, 217] width 27 height 16
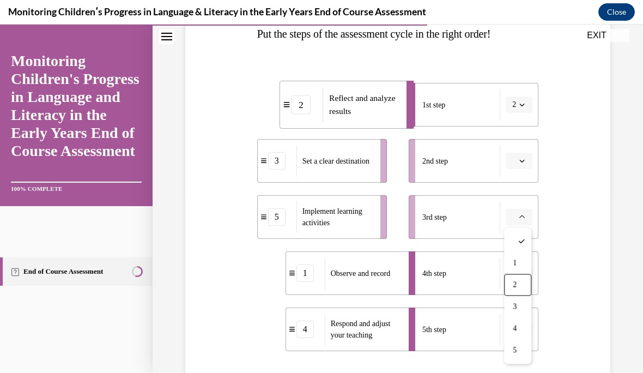
click at [521, 277] on div "2" at bounding box center [517, 285] width 27 height 22
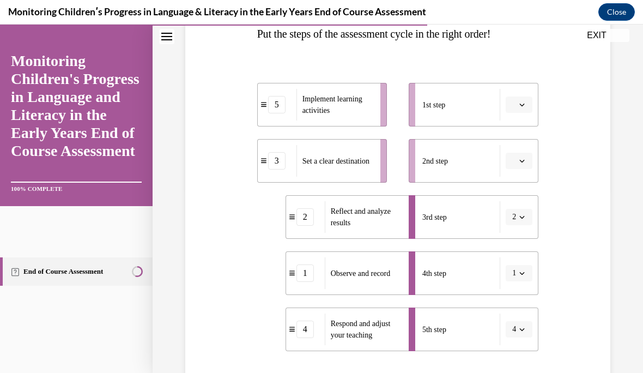
click at [519, 215] on span "button" at bounding box center [522, 217] width 8 height 8
click at [521, 326] on div "4" at bounding box center [515, 329] width 27 height 22
click at [524, 271] on icon "button" at bounding box center [521, 272] width 5 height 5
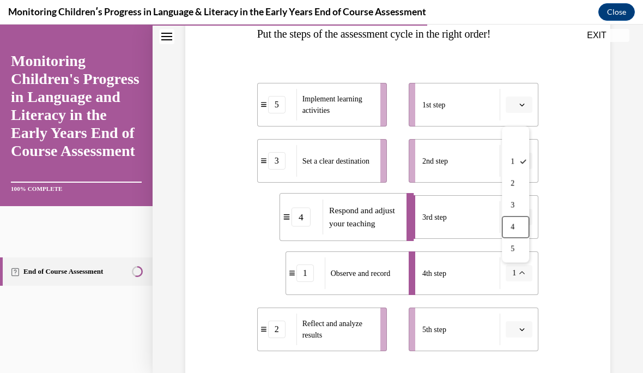
click at [527, 224] on div "4" at bounding box center [515, 227] width 27 height 22
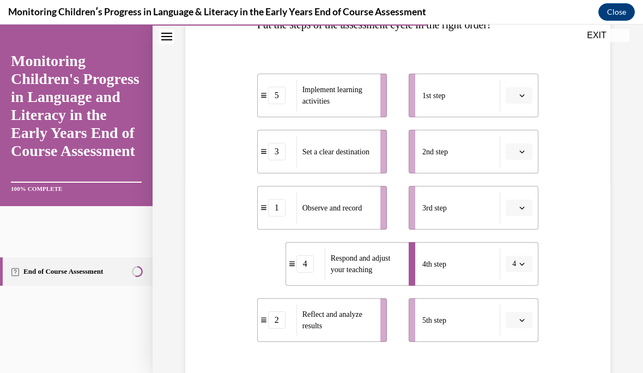
scroll to position [197, 0]
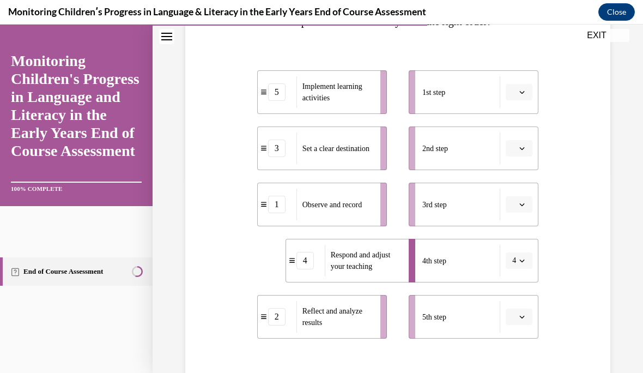
click at [516, 93] on button "button" at bounding box center [519, 92] width 27 height 16
click at [521, 151] on div "2" at bounding box center [517, 160] width 27 height 22
click at [527, 89] on button "2" at bounding box center [519, 92] width 27 height 16
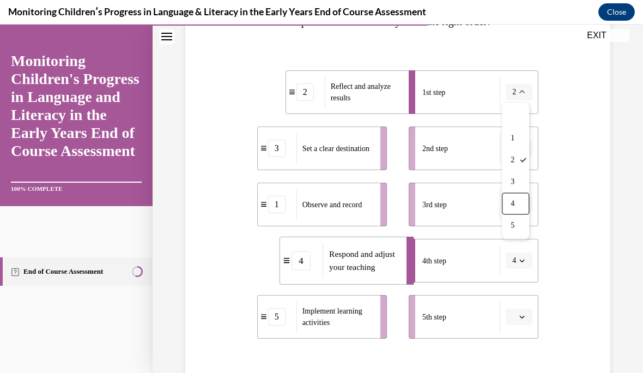
click at [520, 199] on div "4" at bounding box center [515, 204] width 27 height 22
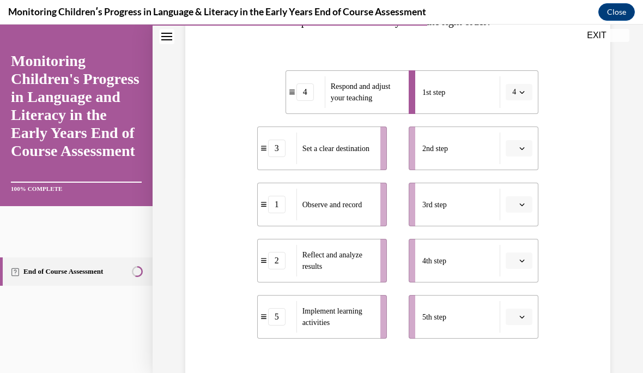
click at [522, 145] on icon "button" at bounding box center [521, 147] width 5 height 5
click at [514, 191] on span "1" at bounding box center [515, 194] width 4 height 9
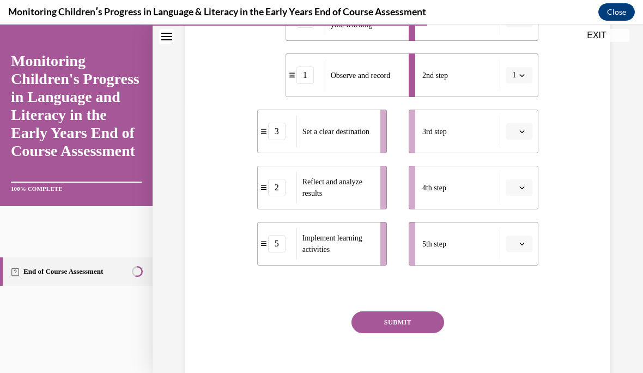
scroll to position [271, 0]
click at [521, 185] on icon "button" at bounding box center [521, 186] width 5 height 5
click at [516, 286] on div "3" at bounding box center [517, 277] width 27 height 22
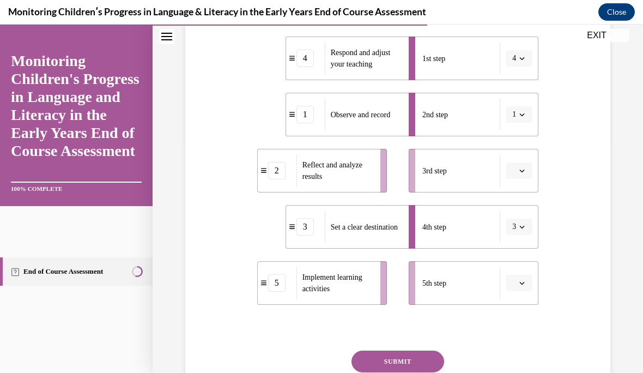
scroll to position [231, 0]
click at [518, 290] on button "button" at bounding box center [519, 283] width 27 height 16
click at [515, 233] on span "4" at bounding box center [515, 237] width 4 height 9
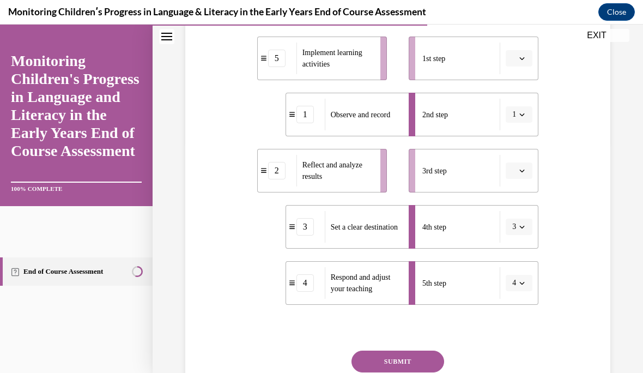
click at [519, 54] on button "button" at bounding box center [519, 58] width 27 height 16
click at [518, 187] on div "5" at bounding box center [517, 192] width 27 height 22
click at [519, 220] on button "3" at bounding box center [519, 226] width 27 height 16
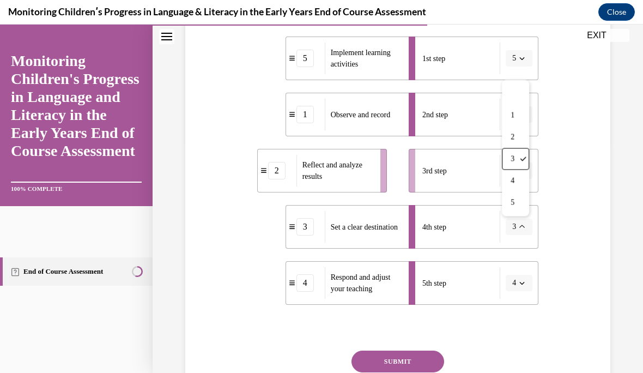
click at [519, 197] on div "5" at bounding box center [515, 203] width 27 height 22
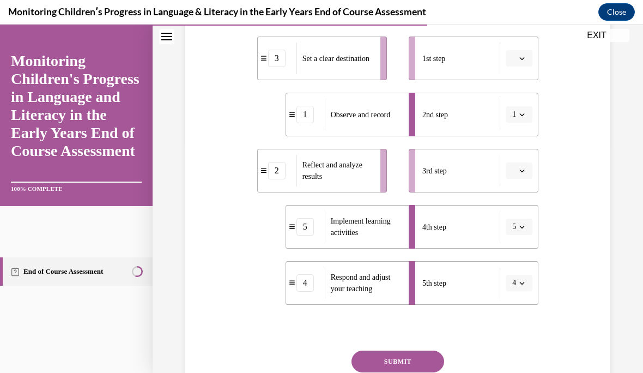
click at [522, 224] on icon "button" at bounding box center [521, 226] width 5 height 5
click at [520, 131] on div "2" at bounding box center [515, 137] width 27 height 22
click at [516, 169] on button "button" at bounding box center [519, 170] width 27 height 16
click at [519, 230] on div "2" at bounding box center [517, 239] width 27 height 22
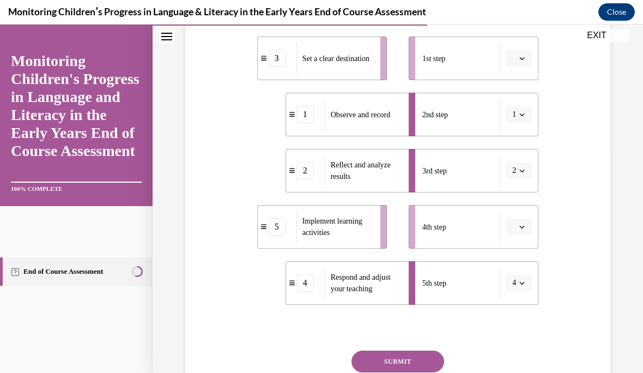
click at [526, 170] on span "button" at bounding box center [522, 171] width 8 height 8
click at [520, 281] on div "4" at bounding box center [515, 282] width 27 height 22
click at [518, 59] on button "button" at bounding box center [519, 58] width 27 height 16
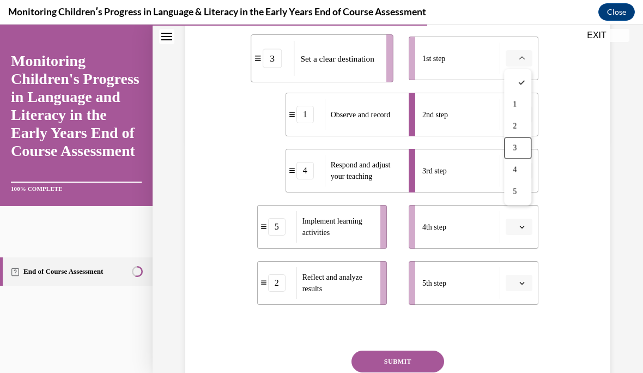
click at [519, 146] on div "3" at bounding box center [517, 148] width 27 height 22
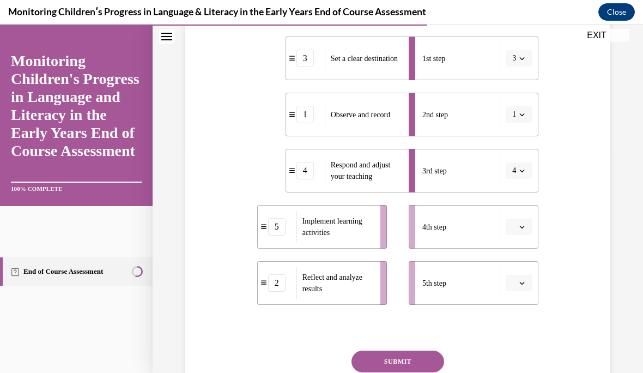
click at [518, 107] on button "1" at bounding box center [519, 114] width 27 height 16
click at [522, 222] on div "4" at bounding box center [515, 226] width 27 height 22
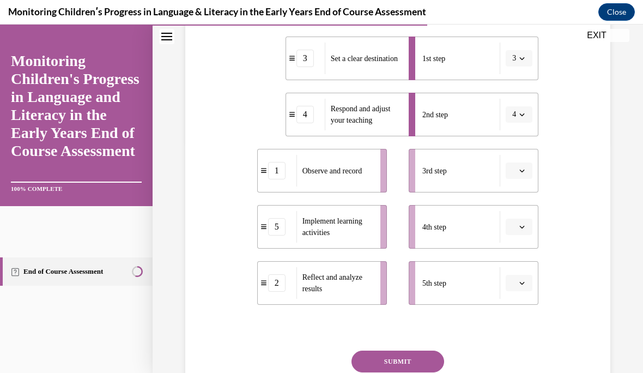
click at [522, 280] on icon "button" at bounding box center [521, 282] width 5 height 5
click at [521, 236] on div "4" at bounding box center [517, 237] width 27 height 22
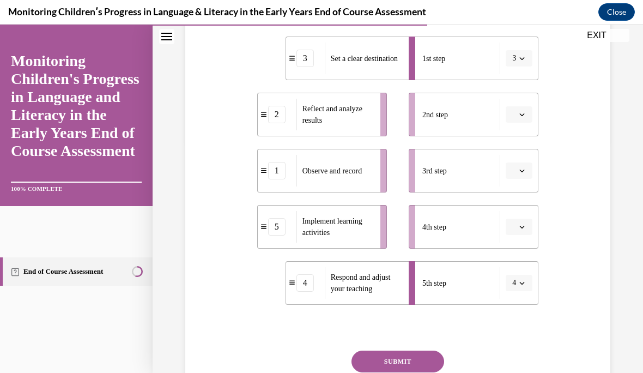
click at [520, 113] on icon "button" at bounding box center [521, 114] width 5 height 5
click at [519, 246] on div "5" at bounding box center [517, 248] width 27 height 22
click at [525, 228] on span "button" at bounding box center [522, 227] width 8 height 8
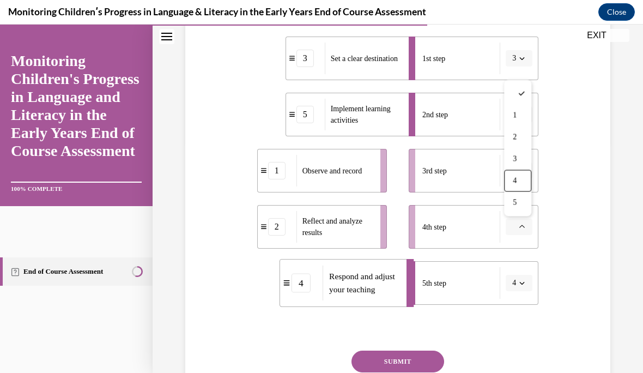
click at [513, 171] on div "4" at bounding box center [517, 181] width 27 height 22
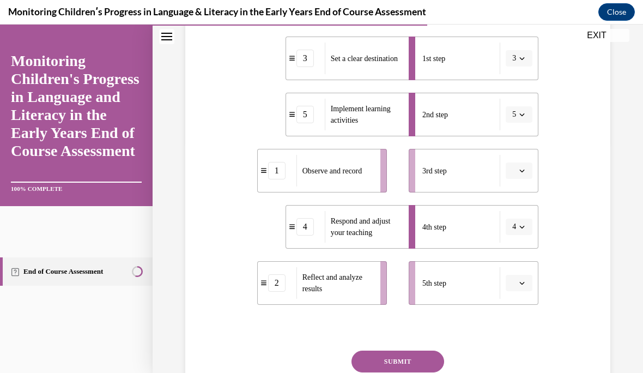
click at [519, 173] on icon "button" at bounding box center [521, 170] width 5 height 5
click at [521, 212] on div "1" at bounding box center [517, 217] width 27 height 22
click at [528, 285] on button "button" at bounding box center [519, 283] width 27 height 16
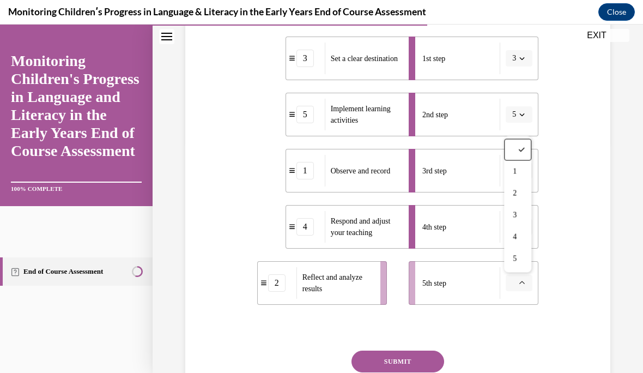
click at [525, 233] on div "4" at bounding box center [517, 237] width 27 height 22
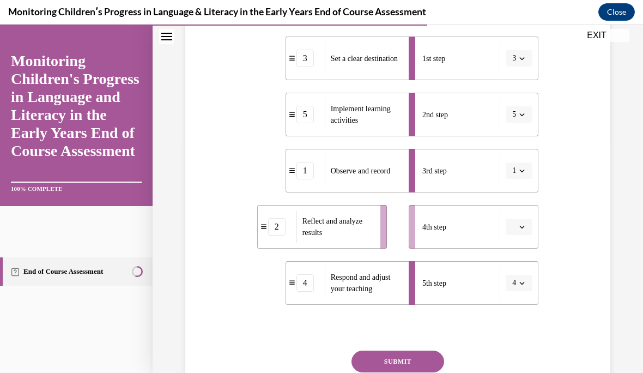
click at [519, 226] on icon "button" at bounding box center [521, 226] width 5 height 5
click at [528, 133] on div "2" at bounding box center [517, 137] width 27 height 22
click at [520, 277] on button "4" at bounding box center [519, 283] width 27 height 16
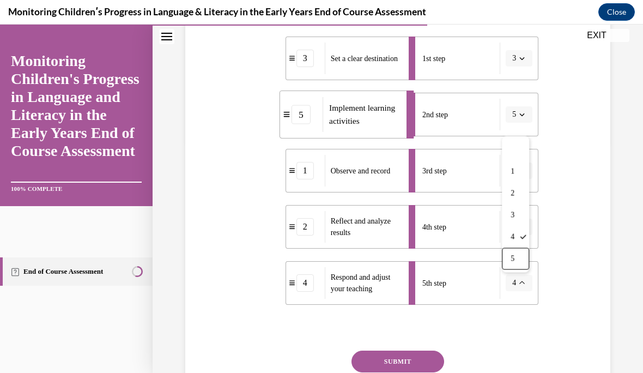
click at [522, 256] on div "5" at bounding box center [515, 259] width 27 height 22
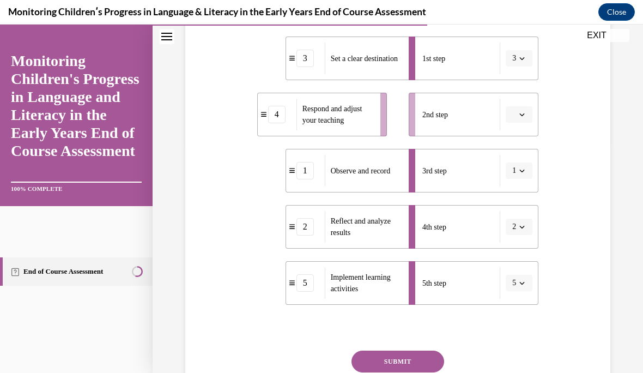
click at [523, 272] on li "5th step 5" at bounding box center [474, 283] width 130 height 44
click at [514, 271] on li "5th step 5" at bounding box center [474, 283] width 130 height 44
click at [520, 278] on button "5" at bounding box center [519, 283] width 27 height 16
click at [515, 181] on div "1" at bounding box center [515, 172] width 27 height 22
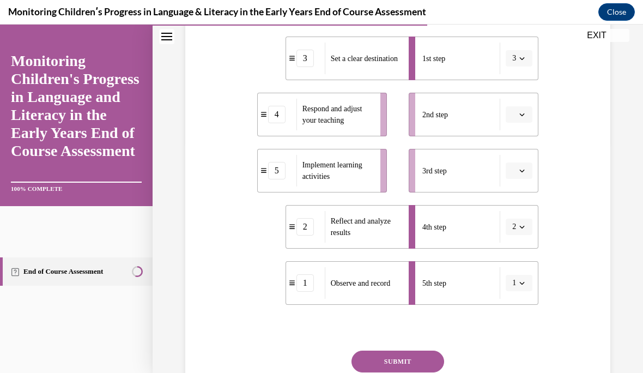
click at [522, 283] on icon "button" at bounding box center [521, 282] width 5 height 5
click at [523, 231] on div "4" at bounding box center [515, 237] width 27 height 22
click at [524, 176] on button "button" at bounding box center [519, 170] width 27 height 16
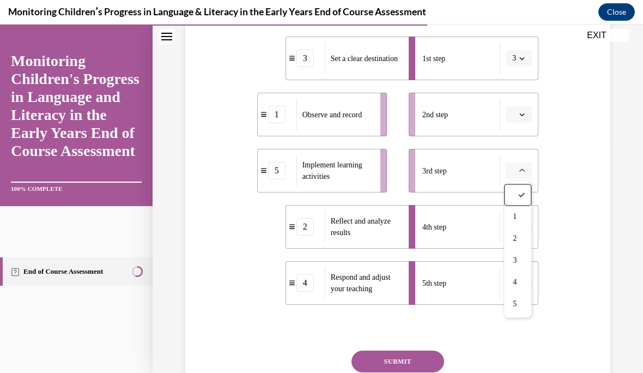
click at [524, 221] on div "1" at bounding box center [517, 217] width 27 height 22
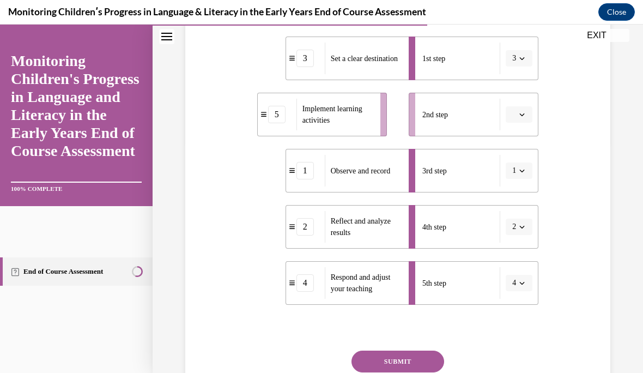
click at [528, 60] on button "3" at bounding box center [519, 58] width 27 height 16
click at [521, 101] on div "1" at bounding box center [515, 105] width 27 height 22
click at [521, 220] on button "2" at bounding box center [519, 226] width 27 height 16
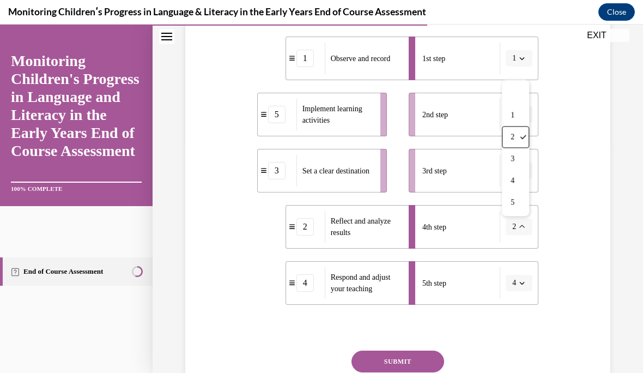
click at [518, 130] on div "2" at bounding box center [515, 137] width 27 height 22
click at [510, 169] on button "button" at bounding box center [519, 170] width 27 height 16
click at [530, 45] on li "1st step 1" at bounding box center [474, 58] width 130 height 44
click at [525, 60] on icon "button" at bounding box center [521, 58] width 5 height 5
click at [518, 147] on div "3" at bounding box center [515, 148] width 27 height 22
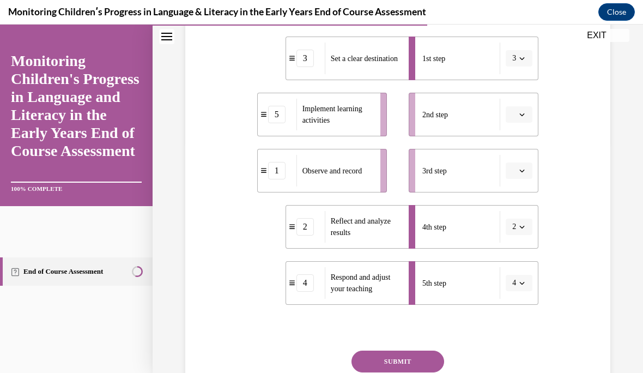
click at [519, 113] on icon "button" at bounding box center [521, 114] width 5 height 5
click at [519, 179] on div "2" at bounding box center [517, 183] width 27 height 22
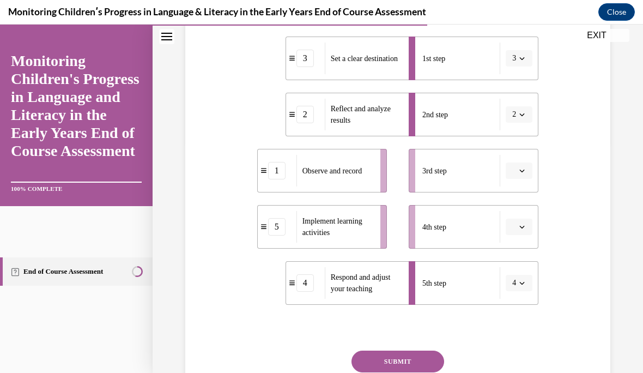
click at [523, 222] on button "button" at bounding box center [519, 226] width 27 height 16
click at [583, 114] on div "Question 10/16 Put the steps of the assessment cycle in the right order! 3 Set …" at bounding box center [397, 164] width 430 height 552
click at [513, 115] on span "2" at bounding box center [514, 114] width 4 height 11
click at [521, 250] on div "5" at bounding box center [515, 248] width 27 height 22
click at [514, 223] on span "Please select an option" at bounding box center [514, 226] width 4 height 11
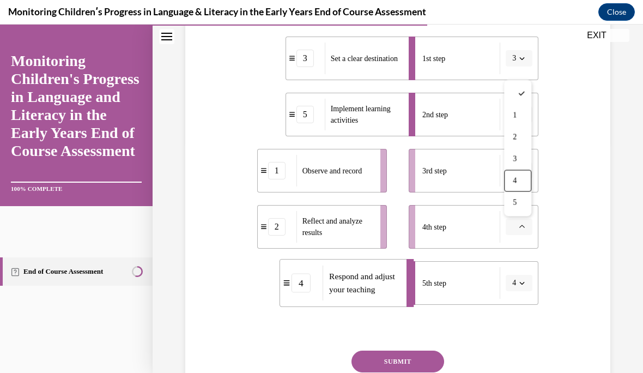
click at [514, 185] on div "4" at bounding box center [517, 181] width 27 height 22
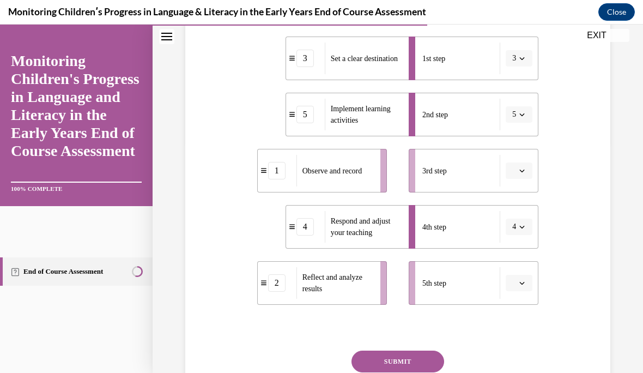
click at [527, 220] on button "4" at bounding box center [519, 226] width 27 height 16
click at [516, 196] on div "5" at bounding box center [515, 203] width 27 height 22
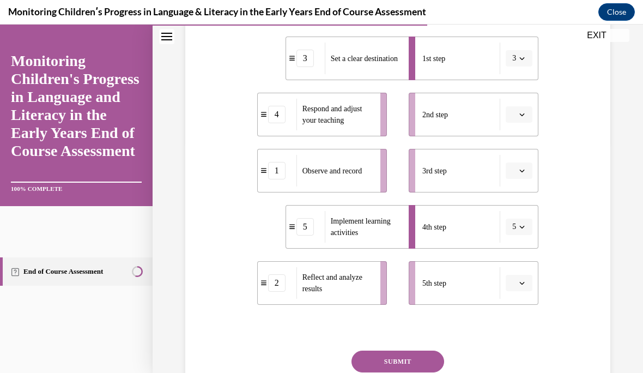
click at [532, 256] on ul "1st step 3 2nd step 3rd step 4th step 5 5th step" at bounding box center [468, 170] width 141 height 268
click at [521, 281] on icon "button" at bounding box center [521, 282] width 5 height 5
click at [534, 224] on li "4th step 5" at bounding box center [474, 227] width 130 height 44
click at [524, 233] on button "5" at bounding box center [519, 226] width 27 height 16
click at [523, 176] on div "4" at bounding box center [518, 181] width 27 height 22
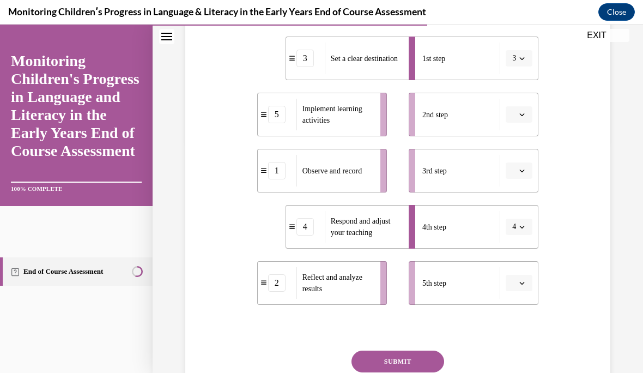
click at [524, 289] on button "button" at bounding box center [519, 283] width 27 height 16
click at [519, 191] on div "2" at bounding box center [517, 193] width 27 height 22
click at [521, 164] on button "button" at bounding box center [519, 170] width 27 height 16
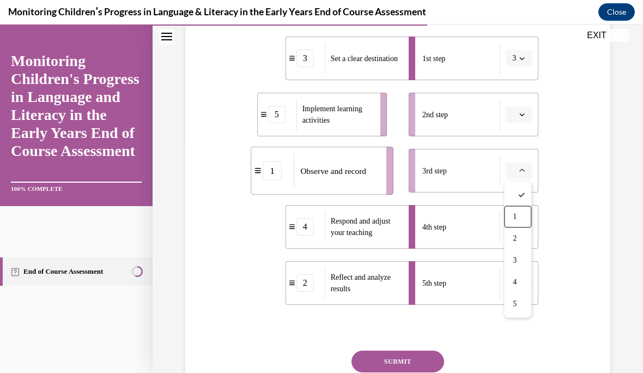
click at [522, 214] on div "1" at bounding box center [517, 217] width 27 height 22
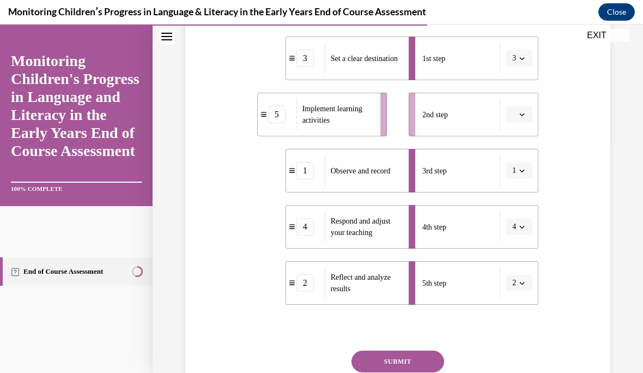
click at [513, 116] on span "Please select an option" at bounding box center [514, 114] width 4 height 11
click at [521, 248] on div "5" at bounding box center [517, 248] width 27 height 22
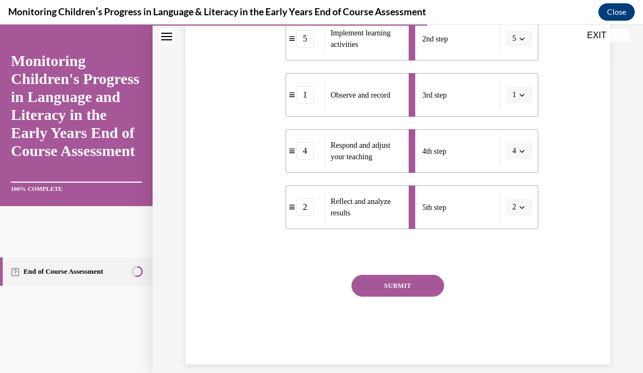
click at [400, 290] on button "SUBMIT" at bounding box center [397, 286] width 93 height 22
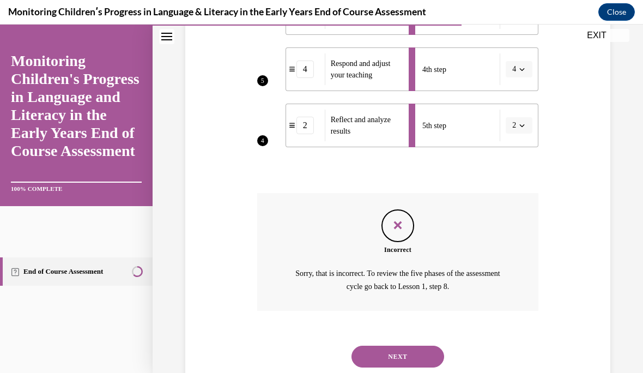
scroll to position [388, 0]
click at [427, 345] on button "NEXT" at bounding box center [397, 356] width 93 height 22
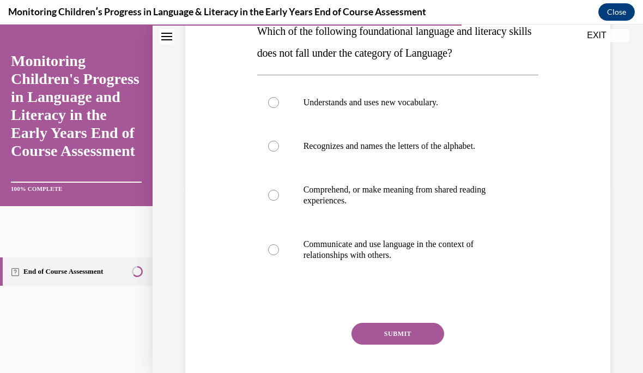
scroll to position [188, 0]
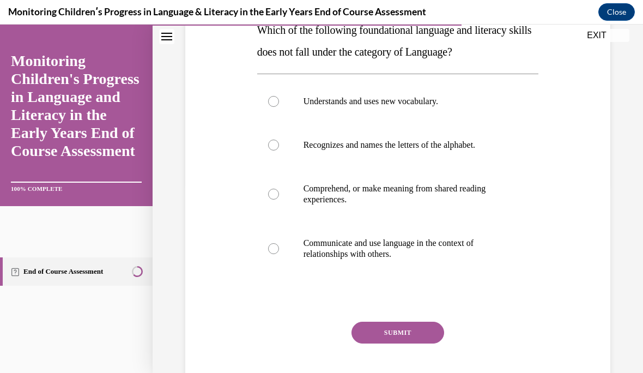
click at [279, 155] on label "Recognizes and names the letters of the alphabet." at bounding box center [398, 145] width 282 height 44
click at [279, 150] on input "Recognizes and names the letters of the alphabet." at bounding box center [273, 144] width 11 height 11
radio input "true"
click at [423, 332] on button "SUBMIT" at bounding box center [397, 332] width 93 height 22
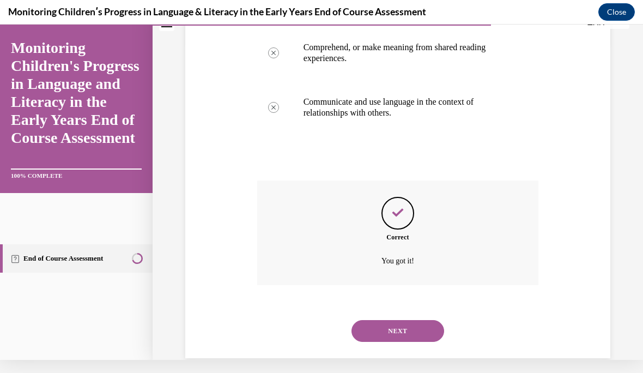
scroll to position [323, 0]
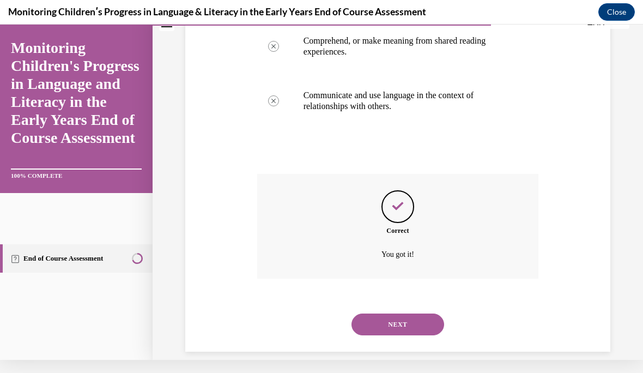
click at [407, 321] on button "NEXT" at bounding box center [397, 324] width 93 height 22
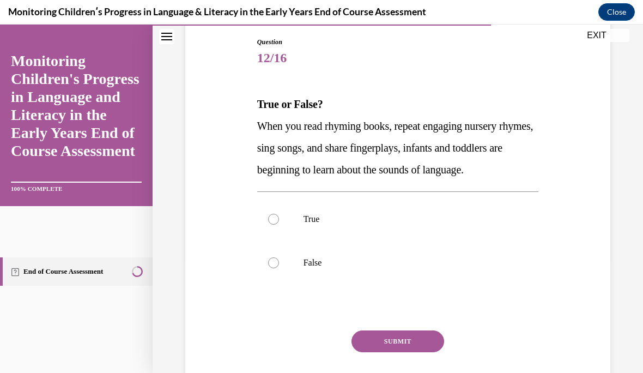
scroll to position [116, 0]
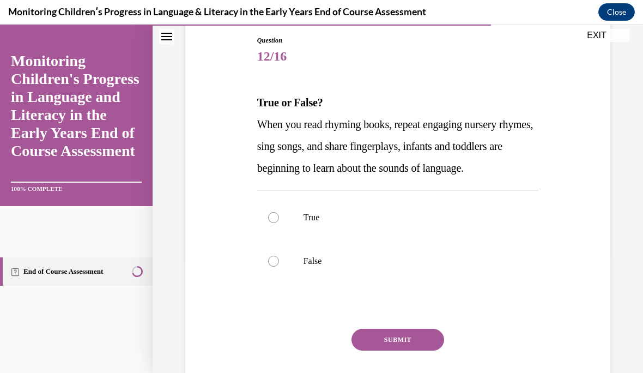
click at [306, 239] on label "True" at bounding box center [398, 218] width 282 height 44
click at [279, 223] on input "True" at bounding box center [273, 217] width 11 height 11
radio input "true"
click at [406, 350] on button "SUBMIT" at bounding box center [397, 339] width 93 height 22
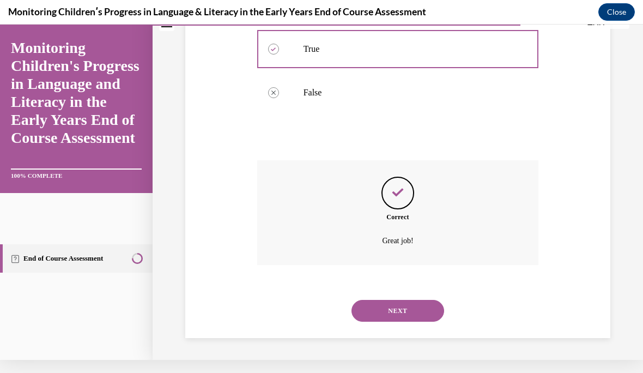
scroll to position [279, 0]
click at [431, 316] on button "NEXT" at bounding box center [397, 311] width 93 height 22
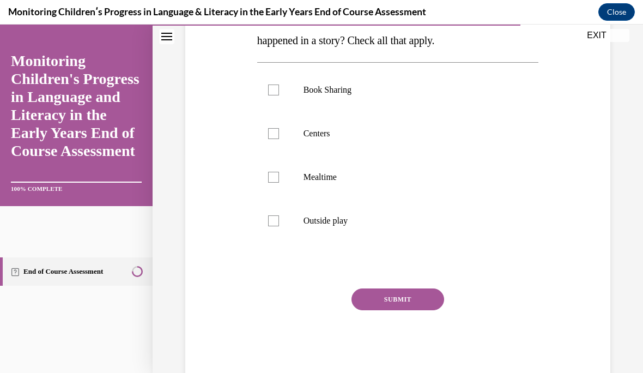
scroll to position [221, 0]
click at [280, 243] on label "Outside play" at bounding box center [398, 221] width 282 height 44
click at [279, 227] on input "Outside play" at bounding box center [273, 221] width 11 height 11
checkbox input "true"
click at [279, 198] on label "Mealtime" at bounding box center [398, 178] width 282 height 44
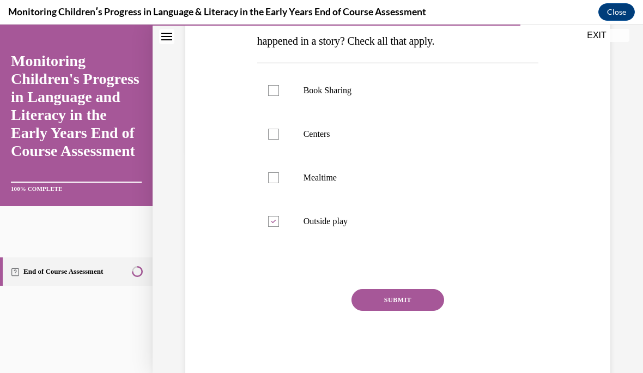
click at [279, 183] on input "Mealtime" at bounding box center [273, 177] width 11 height 11
checkbox input "true"
click at [280, 156] on label "Centers" at bounding box center [398, 134] width 282 height 44
click at [279, 139] on input "Centers" at bounding box center [273, 134] width 11 height 11
checkbox input "true"
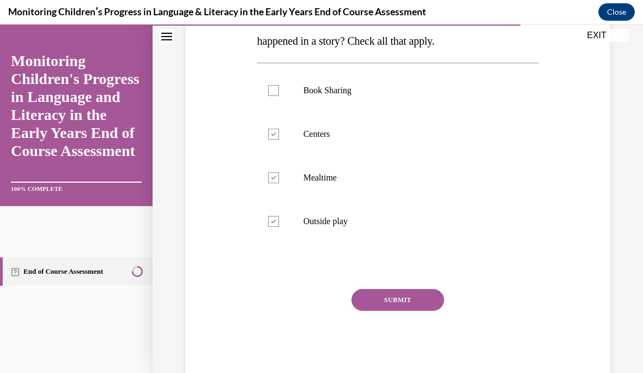
click at [282, 112] on label "Book Sharing" at bounding box center [398, 91] width 282 height 44
click at [279, 96] on input "Book Sharing" at bounding box center [273, 90] width 11 height 11
checkbox input "true"
click at [430, 311] on button "SUBMIT" at bounding box center [397, 300] width 93 height 22
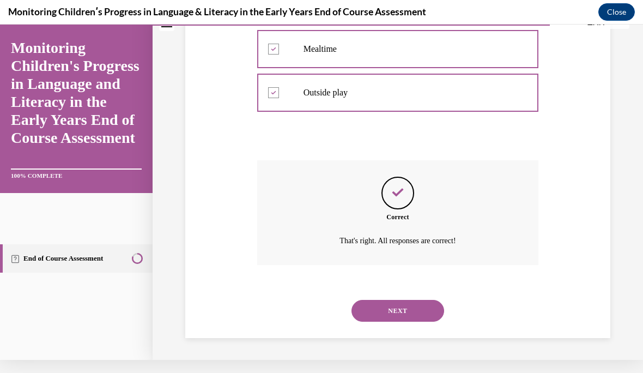
scroll to position [345, 0]
click at [423, 307] on button "NEXT" at bounding box center [397, 311] width 93 height 22
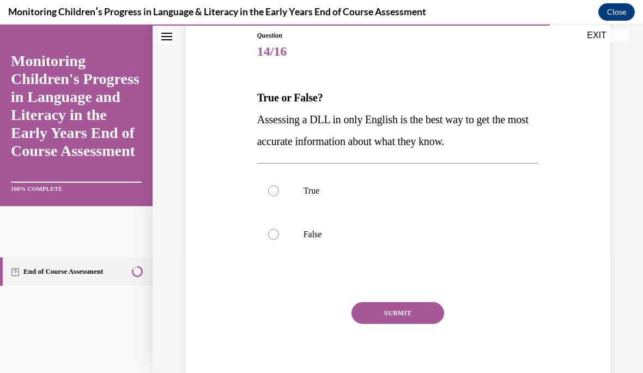
click at [340, 193] on p "True" at bounding box center [407, 190] width 208 height 11
click at [279, 193] on input "True" at bounding box center [273, 190] width 11 height 11
radio input "true"
click at [424, 303] on button "SUBMIT" at bounding box center [397, 313] width 93 height 22
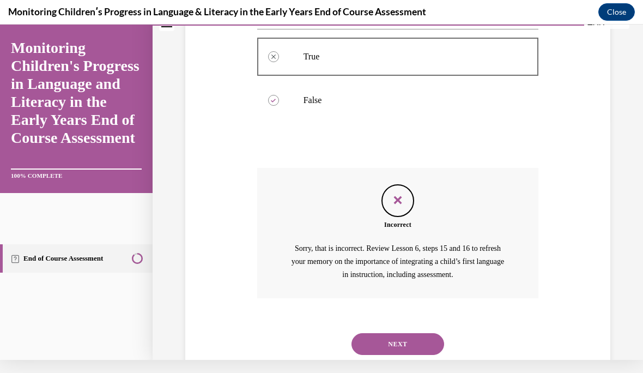
scroll to position [261, 0]
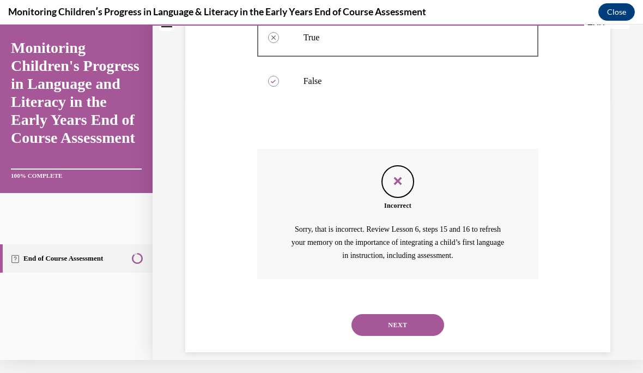
click at [412, 332] on div "SUBMIT NEXT" at bounding box center [398, 323] width 282 height 57
click at [416, 314] on button "NEXT" at bounding box center [397, 325] width 93 height 22
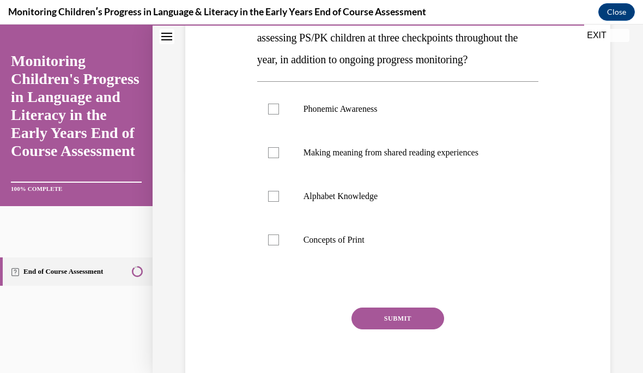
scroll to position [203, 0]
click at [279, 218] on label "Alphabet Knowledge" at bounding box center [398, 196] width 282 height 44
click at [279, 202] on input "Alphabet Knowledge" at bounding box center [273, 196] width 11 height 11
checkbox input "true"
click at [281, 131] on label "Phonemic Awareness" at bounding box center [398, 109] width 282 height 44
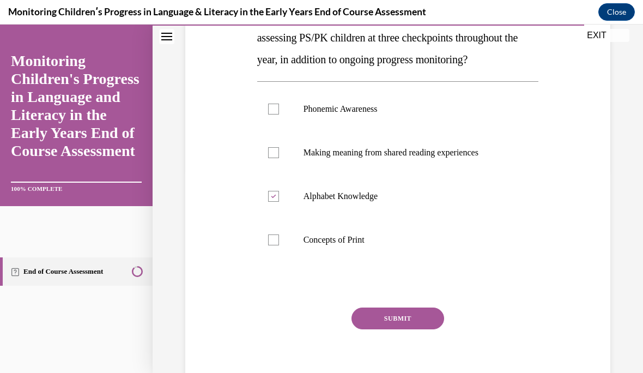
click at [279, 114] on input "Phonemic Awareness" at bounding box center [273, 109] width 11 height 11
checkbox input "true"
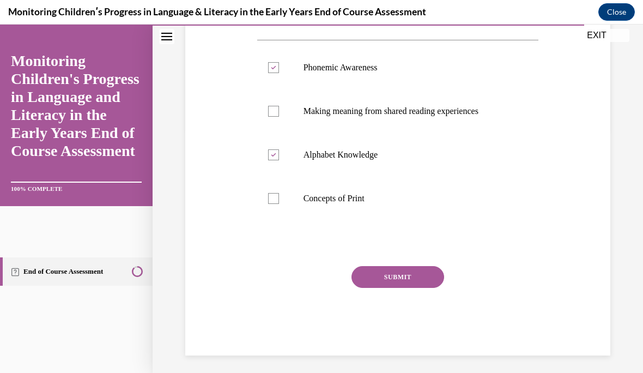
scroll to position [244, 0]
click at [413, 288] on button "SUBMIT" at bounding box center [397, 277] width 93 height 22
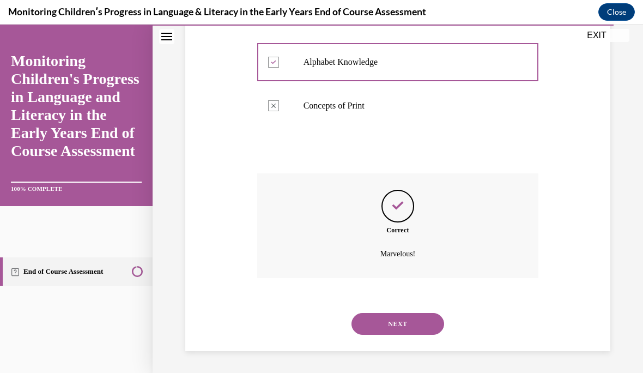
scroll to position [345, 0]
click at [421, 321] on button "NEXT" at bounding box center [397, 324] width 93 height 22
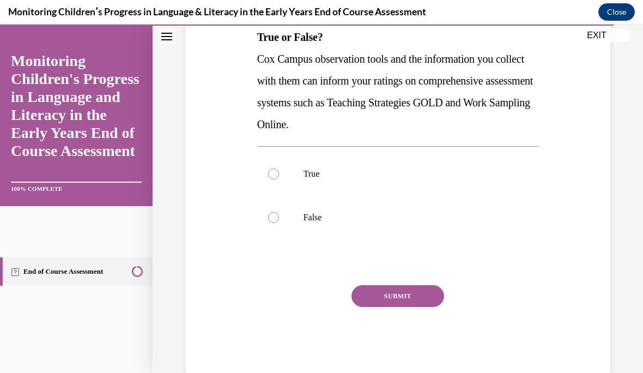
scroll to position [181, 0]
click at [273, 175] on div at bounding box center [273, 173] width 11 height 11
click at [273, 175] on input "True" at bounding box center [273, 173] width 11 height 11
radio input "true"
click at [424, 297] on button "SUBMIT" at bounding box center [397, 296] width 93 height 22
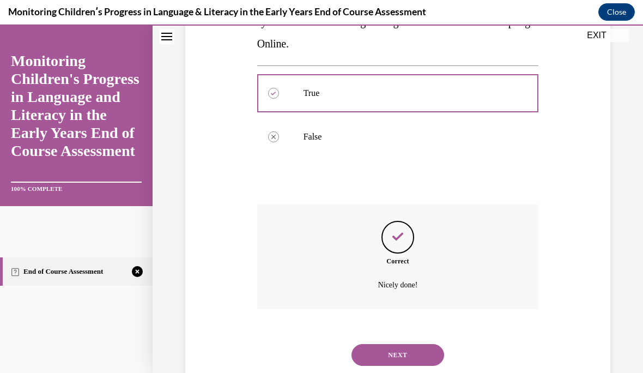
scroll to position [279, 0]
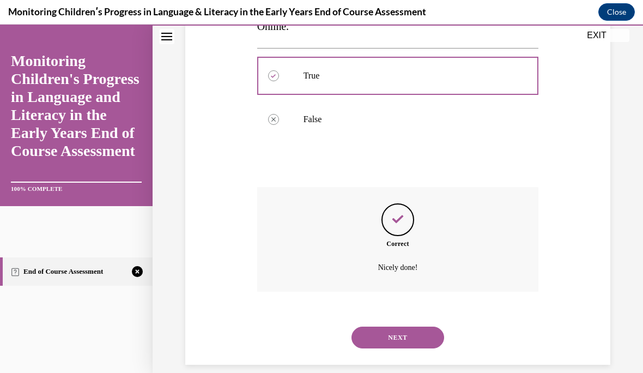
click at [425, 326] on button "NEXT" at bounding box center [397, 337] width 93 height 22
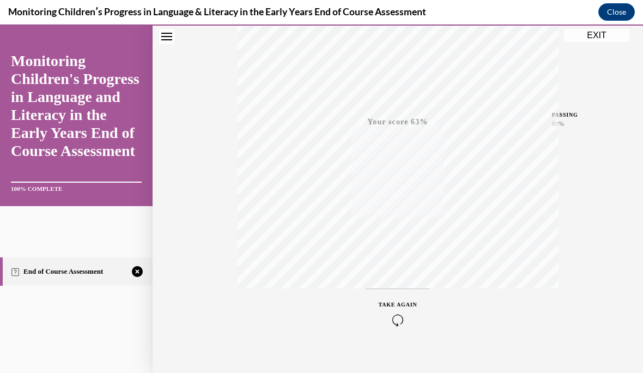
scroll to position [210, 0]
click at [405, 301] on icon "button" at bounding box center [398, 306] width 39 height 12
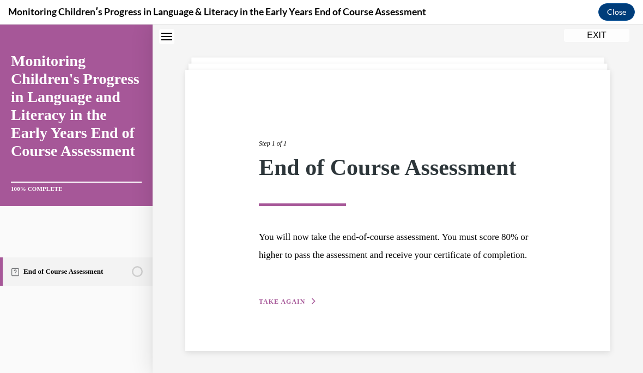
scroll to position [56, 0]
click at [296, 297] on span "TAKE AGAIN" at bounding box center [282, 301] width 46 height 8
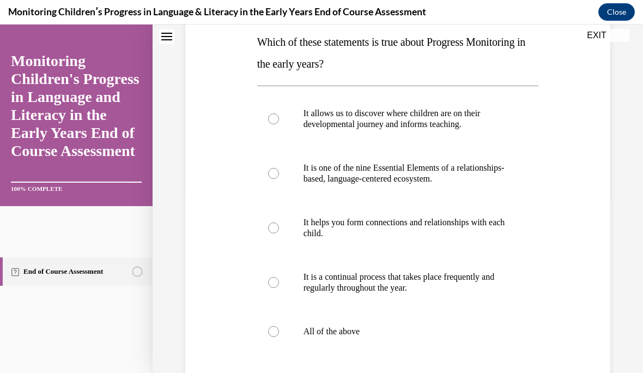
scroll to position [177, 0]
click at [285, 330] on label "All of the above" at bounding box center [398, 331] width 282 height 44
click at [279, 330] on input "All of the above" at bounding box center [273, 330] width 11 height 11
radio input "true"
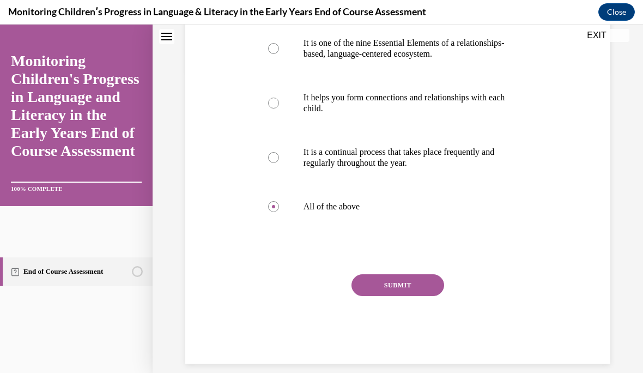
scroll to position [301, 0]
click at [412, 295] on button "SUBMIT" at bounding box center [397, 286] width 93 height 22
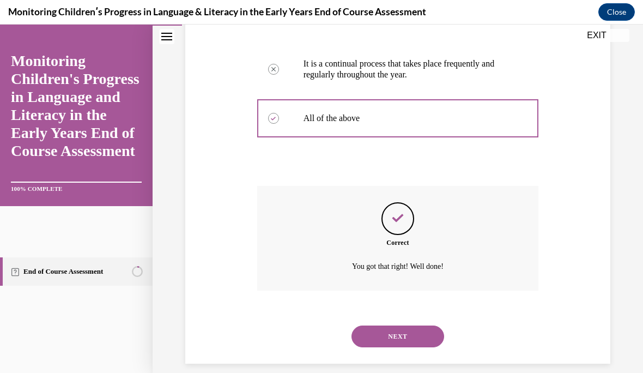
scroll to position [388, 0]
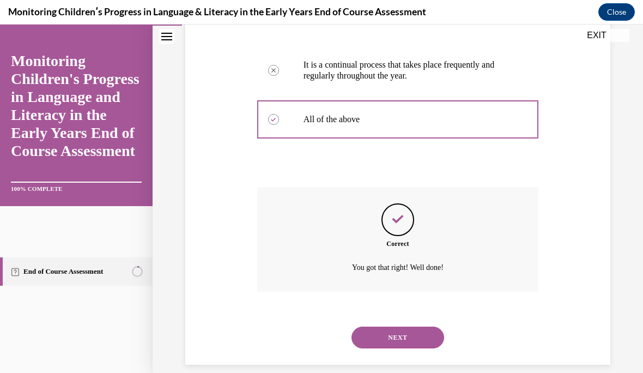
click at [405, 326] on button "NEXT" at bounding box center [397, 337] width 93 height 22
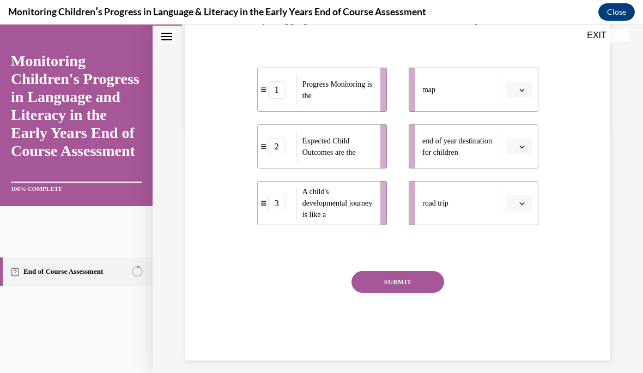
scroll to position [244, 0]
click at [527, 211] on button "button" at bounding box center [519, 203] width 27 height 16
click at [524, 315] on div "3" at bounding box center [517, 314] width 27 height 22
click at [526, 150] on span "button" at bounding box center [522, 147] width 8 height 8
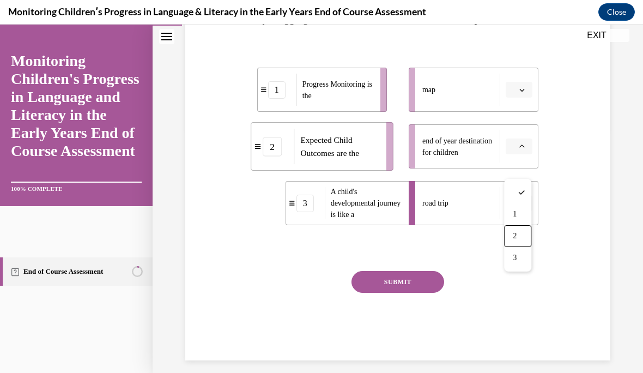
click at [516, 235] on span "2" at bounding box center [515, 236] width 4 height 9
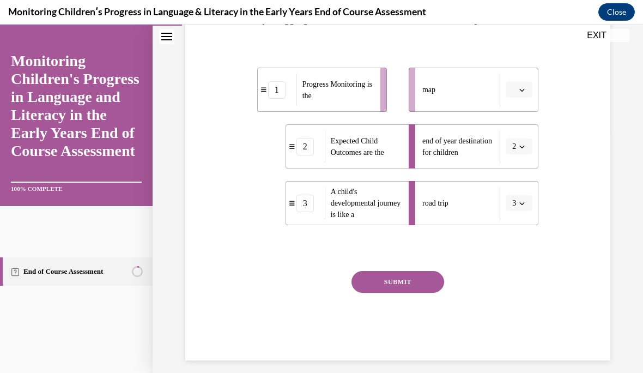
click at [523, 92] on icon "button" at bounding box center [522, 90] width 5 height 3
click at [527, 154] on div "1" at bounding box center [517, 158] width 27 height 22
click at [427, 293] on button "SUBMIT" at bounding box center [397, 282] width 93 height 22
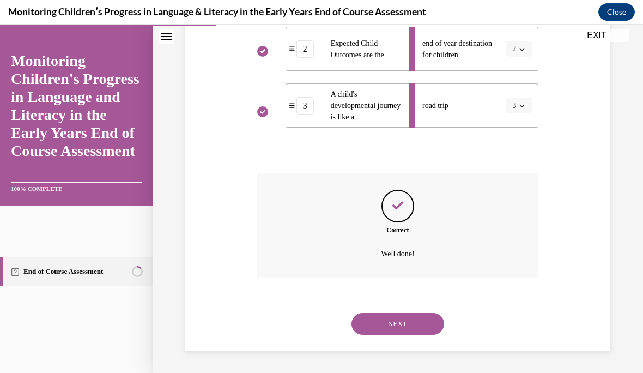
scroll to position [349, 0]
click at [413, 322] on button "NEXT" at bounding box center [397, 324] width 93 height 22
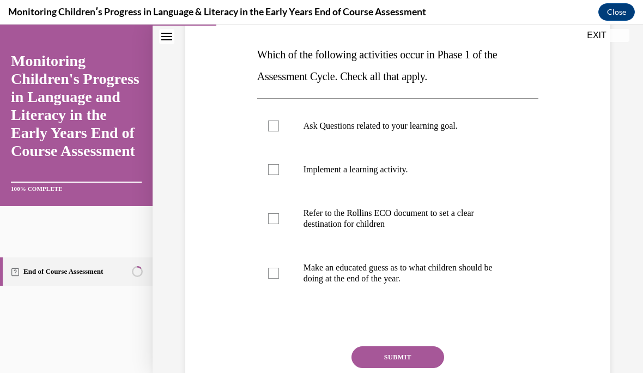
scroll to position [163, 0]
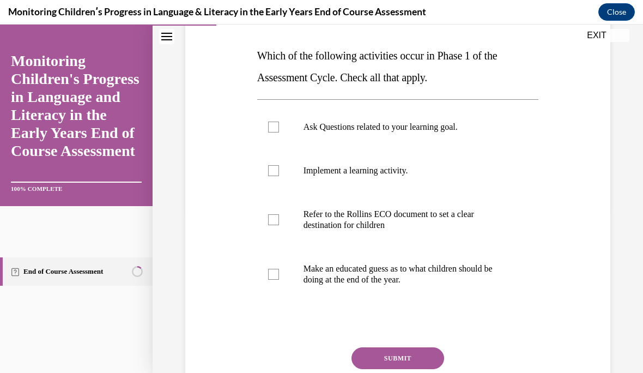
click at [283, 219] on label "Refer to the Rollins ECO document to set a clear destination for children" at bounding box center [398, 219] width 282 height 54
click at [279, 219] on input "Refer to the Rollins ECO document to set a clear destination for children" at bounding box center [273, 219] width 11 height 11
checkbox input "true"
click at [276, 123] on div at bounding box center [273, 126] width 11 height 11
click at [276, 123] on input "Ask Questions related to your learning goal." at bounding box center [273, 126] width 11 height 11
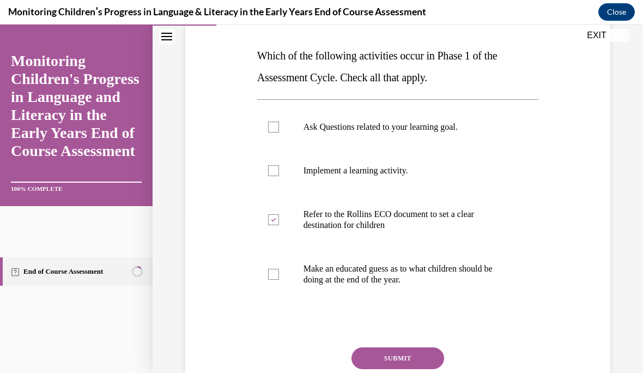
checkbox input "true"
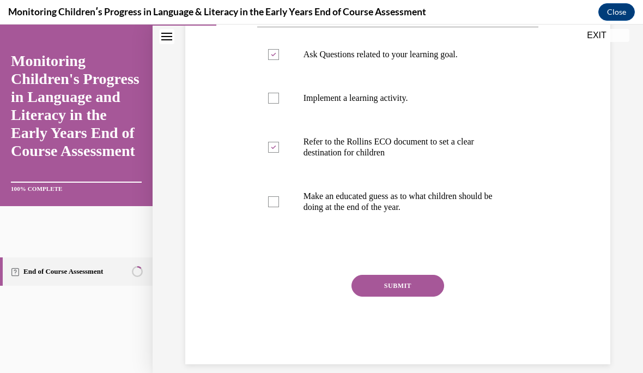
click at [405, 286] on button "SUBMIT" at bounding box center [397, 286] width 93 height 22
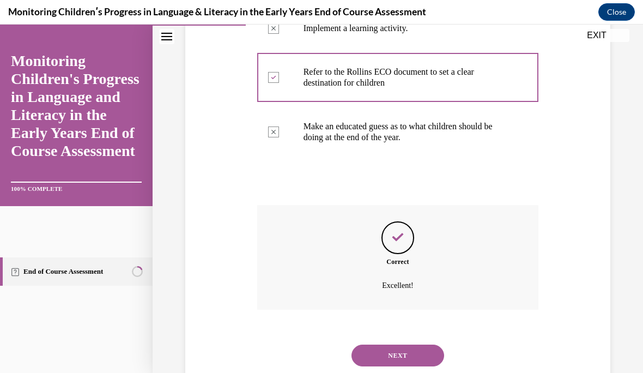
scroll to position [323, 0]
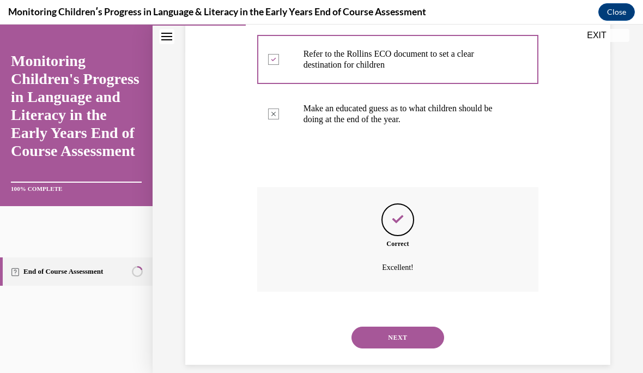
click at [405, 326] on button "NEXT" at bounding box center [397, 337] width 93 height 22
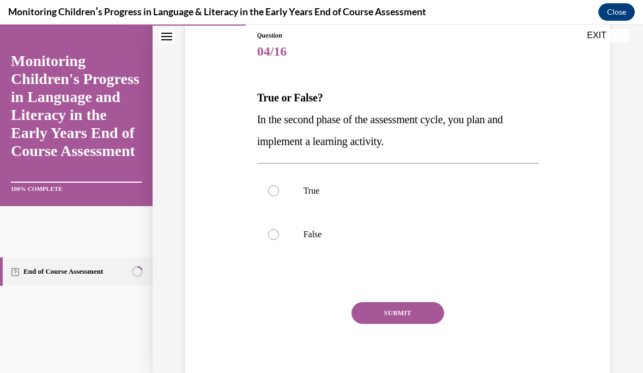
click at [285, 187] on label "True" at bounding box center [398, 191] width 282 height 44
click at [279, 187] on input "True" at bounding box center [273, 190] width 11 height 11
radio input "true"
click at [422, 299] on div "Question 04/16 True or False? In the second phase of the assessment cycle, you …" at bounding box center [398, 211] width 282 height 361
click at [432, 312] on button "SUBMIT" at bounding box center [397, 313] width 93 height 22
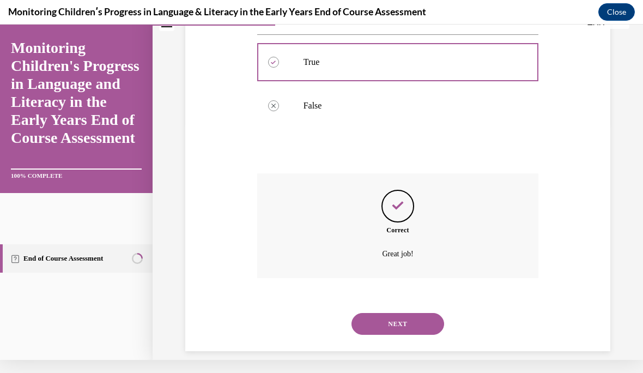
scroll to position [236, 0]
click at [425, 320] on button "NEXT" at bounding box center [397, 324] width 93 height 22
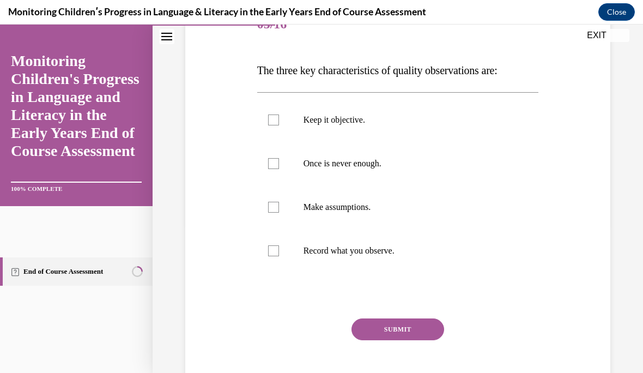
scroll to position [148, 0]
click at [275, 252] on div at bounding box center [273, 251] width 11 height 11
click at [275, 252] on input "Record what you observe." at bounding box center [273, 251] width 11 height 11
checkbox input "true"
click at [278, 161] on div at bounding box center [273, 164] width 11 height 11
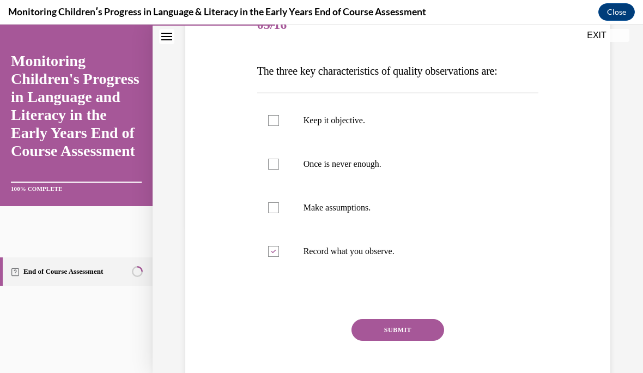
click at [278, 161] on input "Once is never enough." at bounding box center [273, 164] width 11 height 11
checkbox input "true"
click at [282, 114] on label "Keep it objective." at bounding box center [398, 121] width 282 height 44
click at [279, 115] on input "Keep it objective." at bounding box center [273, 120] width 11 height 11
checkbox input "true"
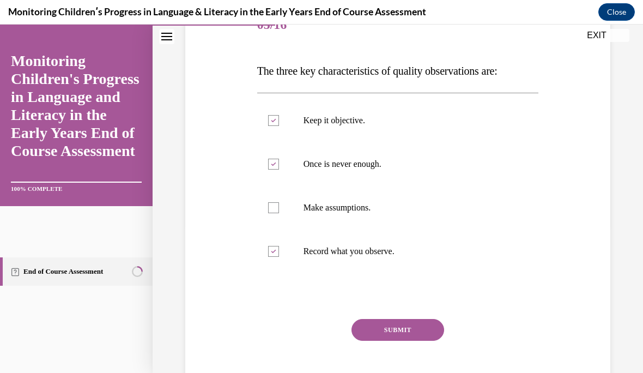
click at [411, 326] on button "SUBMIT" at bounding box center [397, 330] width 93 height 22
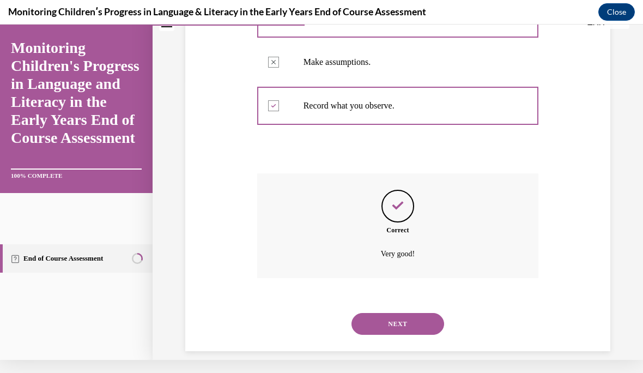
scroll to position [279, 0]
click at [416, 313] on button "NEXT" at bounding box center [397, 324] width 93 height 22
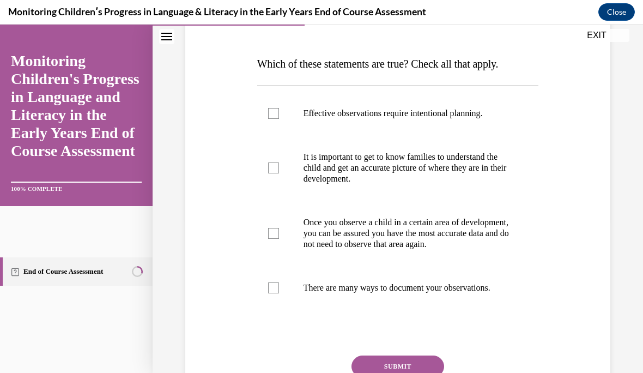
scroll to position [154, 0]
click at [267, 290] on label "There are many ways to document your observations." at bounding box center [398, 289] width 282 height 44
click at [268, 290] on input "There are many ways to document your observations." at bounding box center [273, 288] width 11 height 11
checkbox input "true"
click at [274, 171] on div at bounding box center [273, 168] width 11 height 11
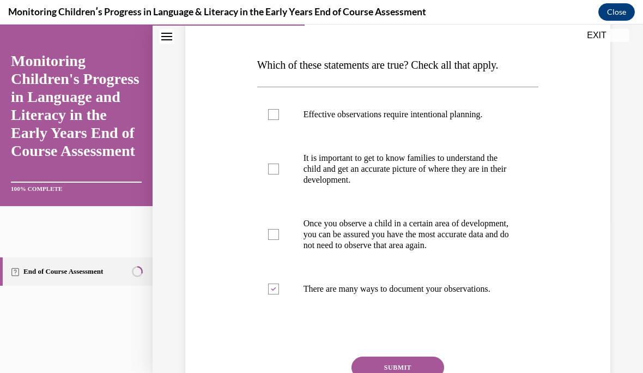
click at [274, 171] on input "It is important to get to know families to understand the child and get an accu…" at bounding box center [273, 168] width 11 height 11
checkbox input "true"
click at [280, 113] on label "Effective observations require intentional planning." at bounding box center [398, 115] width 282 height 44
click at [279, 113] on input "Effective observations require intentional planning." at bounding box center [273, 114] width 11 height 11
checkbox input "true"
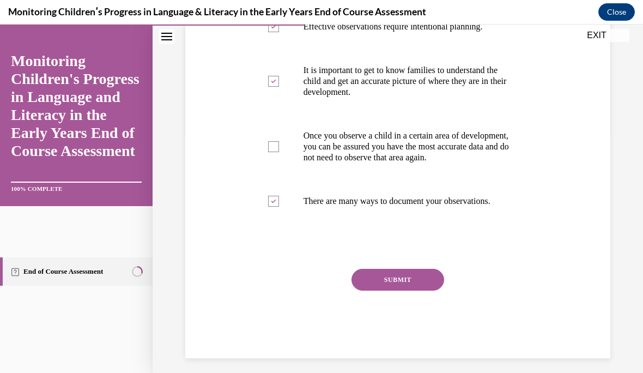
click at [412, 290] on button "SUBMIT" at bounding box center [397, 280] width 93 height 22
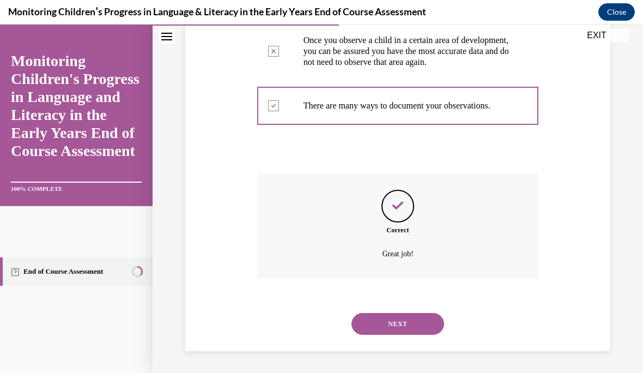
scroll to position [345, 0]
click at [418, 320] on button "NEXT" at bounding box center [397, 324] width 93 height 22
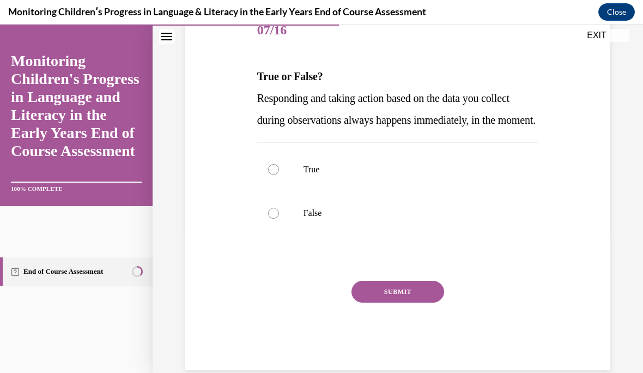
scroll to position [145, 0]
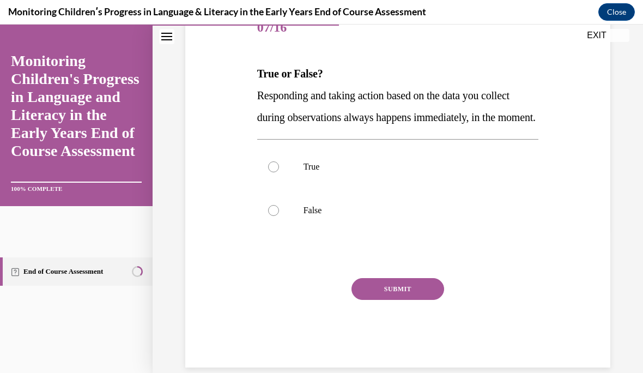
click at [275, 224] on label "False" at bounding box center [398, 210] width 282 height 44
click at [275, 216] on input "False" at bounding box center [273, 210] width 11 height 11
radio input "true"
click at [421, 300] on button "SUBMIT" at bounding box center [397, 289] width 93 height 22
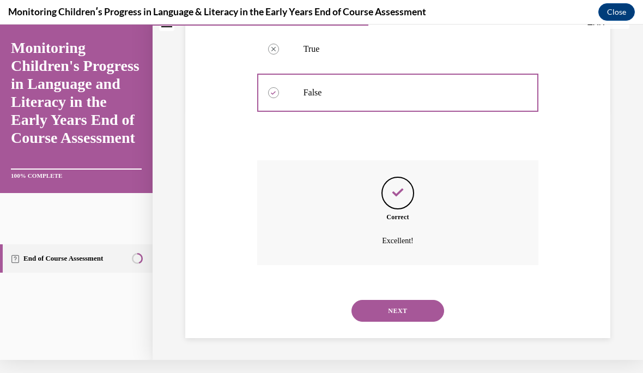
scroll to position [258, 0]
click at [407, 312] on button "NEXT" at bounding box center [397, 311] width 93 height 22
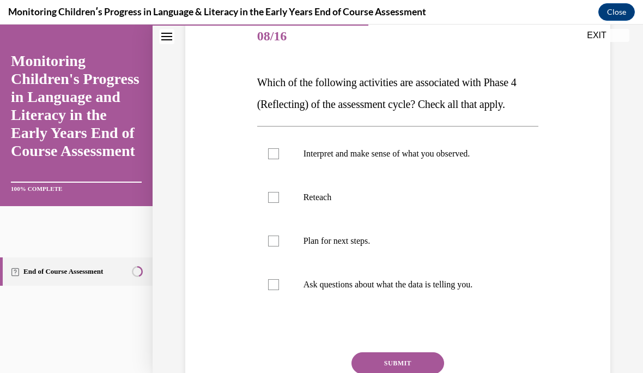
scroll to position [136, 0]
click at [267, 161] on label "Interpret and make sense of what you observed." at bounding box center [398, 154] width 282 height 44
click at [268, 159] on input "Interpret and make sense of what you observed." at bounding box center [273, 153] width 11 height 11
checkbox input "true"
click at [285, 279] on label "Ask questions about what the data is telling you." at bounding box center [398, 285] width 282 height 44
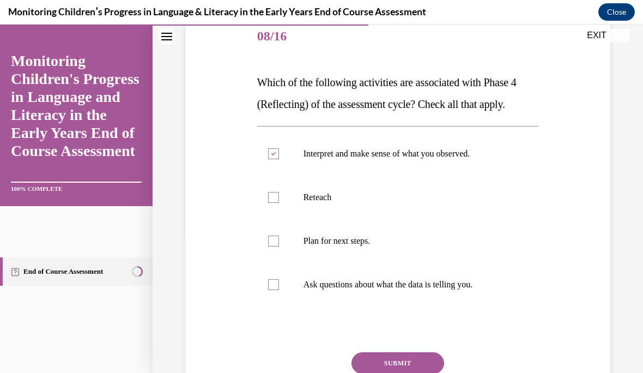
click at [279, 279] on input "Ask questions about what the data is telling you." at bounding box center [273, 284] width 11 height 11
checkbox input "true"
click at [414, 363] on button "SUBMIT" at bounding box center [397, 363] width 93 height 22
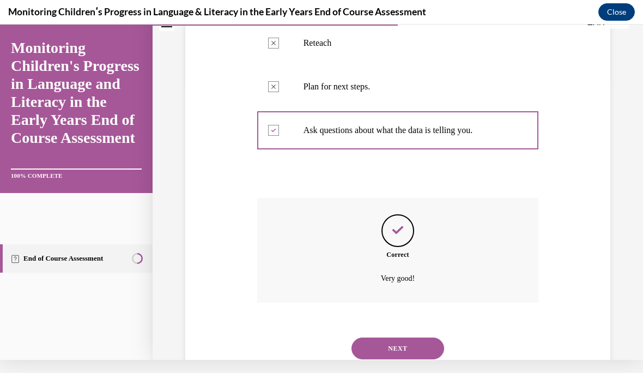
scroll to position [301, 0]
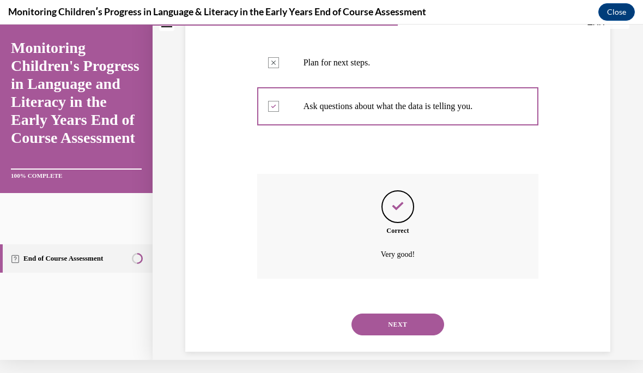
click at [423, 313] on button "NEXT" at bounding box center [397, 324] width 93 height 22
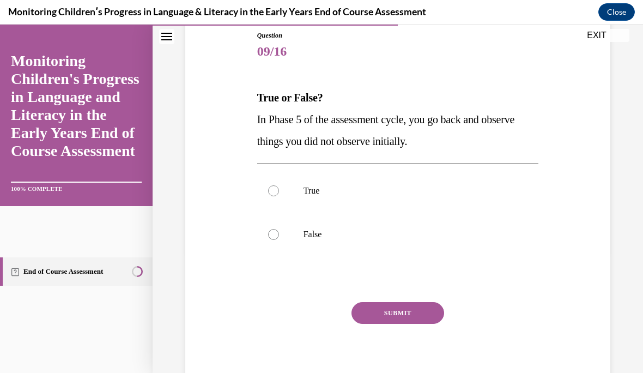
click at [282, 239] on label "False" at bounding box center [398, 234] width 282 height 44
click at [279, 239] on input "False" at bounding box center [273, 234] width 11 height 11
radio input "true"
click at [423, 309] on button "SUBMIT" at bounding box center [397, 313] width 93 height 22
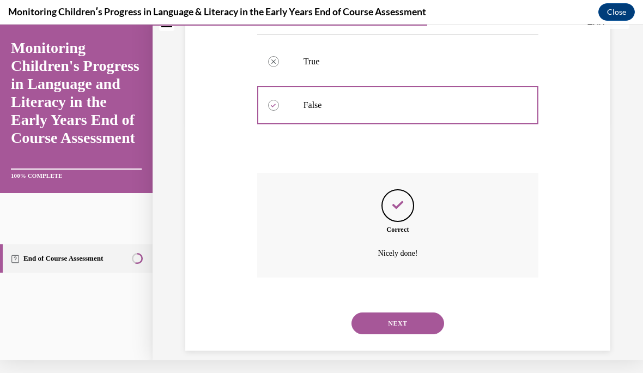
scroll to position [236, 0]
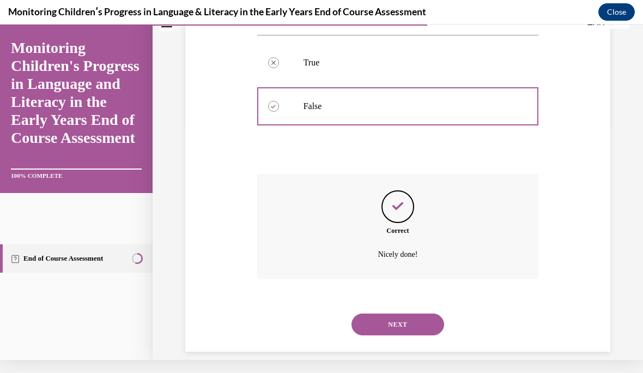
click at [411, 313] on button "NEXT" at bounding box center [397, 324] width 93 height 22
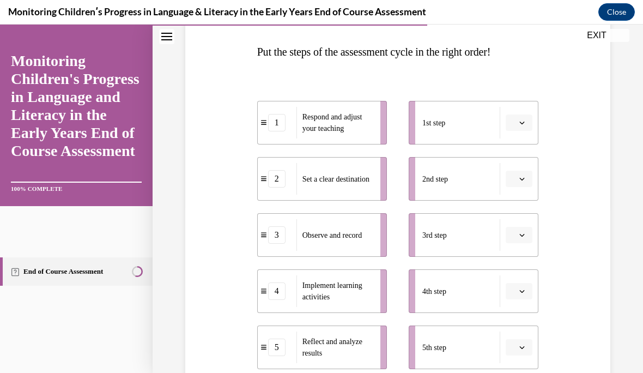
scroll to position [167, 0]
click at [520, 121] on icon "button" at bounding box center [522, 122] width 5 height 3
click at [525, 191] on div "2" at bounding box center [517, 190] width 27 height 22
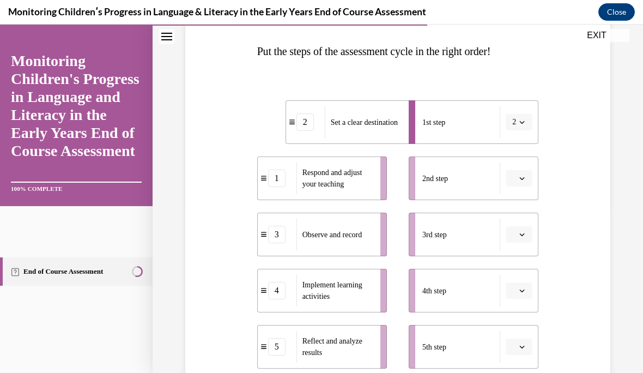
click at [519, 175] on span "button" at bounding box center [522, 178] width 8 height 8
click at [522, 288] on div "4" at bounding box center [517, 290] width 27 height 22
click at [520, 232] on icon "button" at bounding box center [521, 234] width 5 height 5
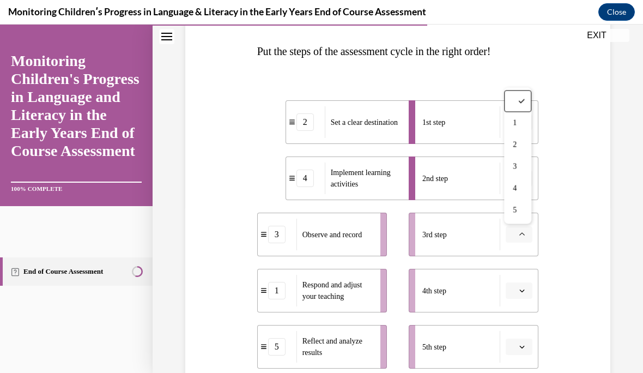
click at [518, 161] on div "3" at bounding box center [517, 167] width 27 height 22
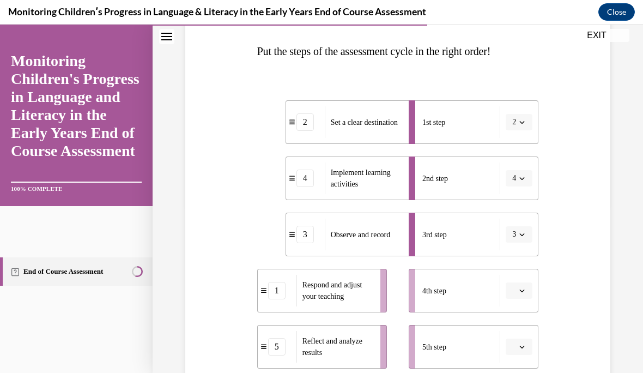
click at [515, 353] on button "button" at bounding box center [519, 346] width 27 height 16
click at [520, 223] on div at bounding box center [517, 214] width 27 height 22
click at [532, 344] on button "button" at bounding box center [519, 346] width 27 height 16
click at [522, 229] on div "1" at bounding box center [517, 235] width 27 height 22
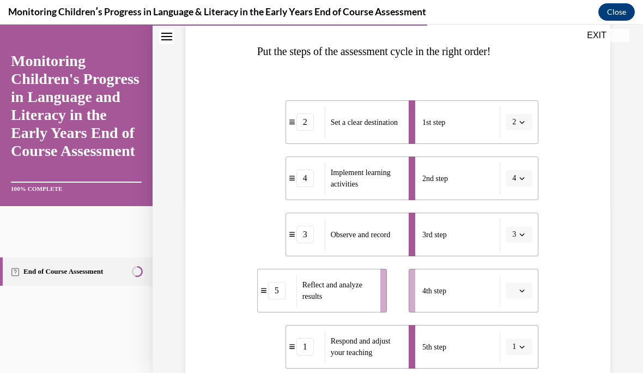
click at [527, 291] on button "button" at bounding box center [519, 290] width 27 height 16
click at [524, 264] on div "5" at bounding box center [517, 266] width 27 height 22
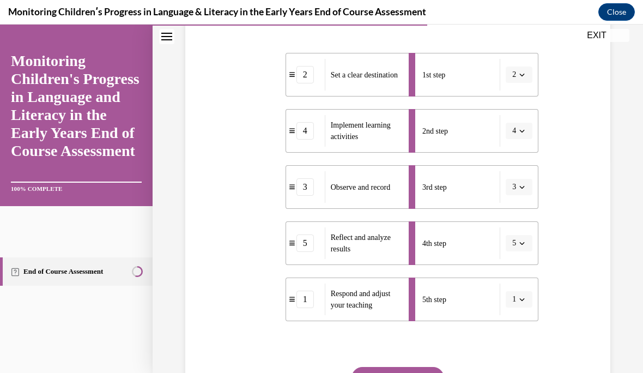
scroll to position [218, 0]
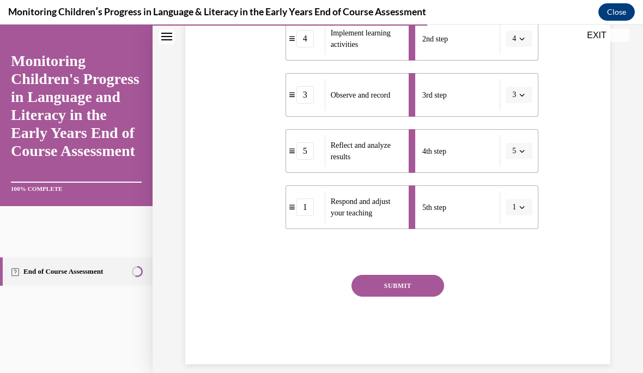
click at [425, 294] on button "SUBMIT" at bounding box center [397, 286] width 93 height 22
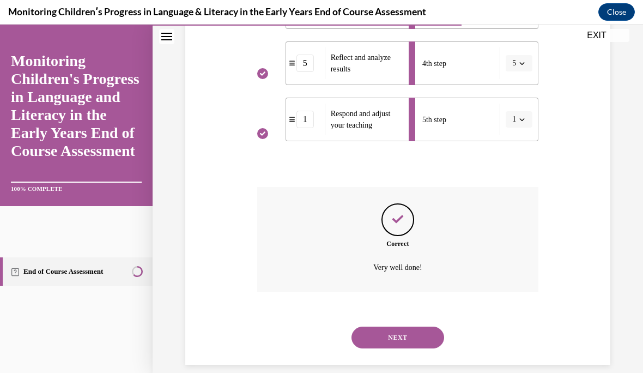
scroll to position [394, 0]
click at [407, 326] on button "NEXT" at bounding box center [397, 337] width 93 height 22
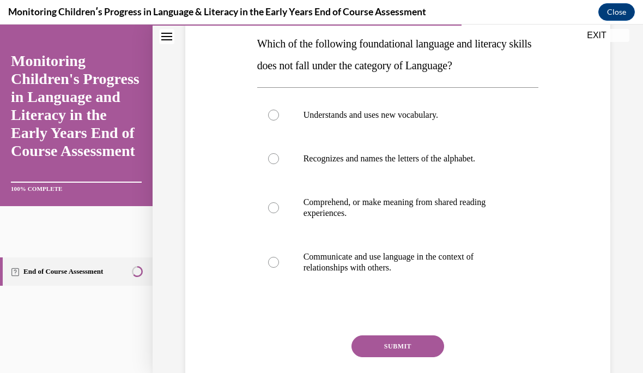
scroll to position [175, 0]
click at [279, 142] on label "Recognizes and names the letters of the alphabet." at bounding box center [398, 158] width 282 height 44
click at [279, 153] on input "Recognizes and names the letters of the alphabet." at bounding box center [273, 158] width 11 height 11
radio input "true"
click at [415, 351] on button "SUBMIT" at bounding box center [397, 345] width 93 height 22
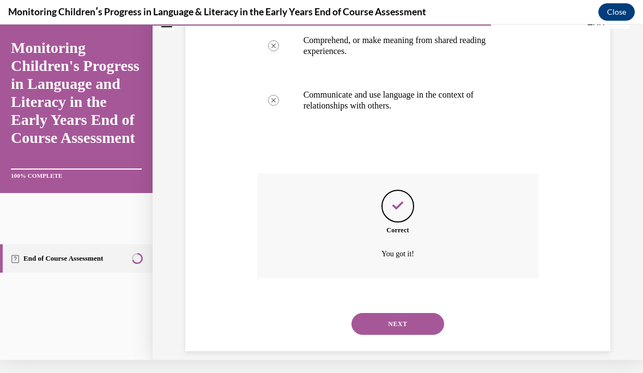
scroll to position [323, 0]
click at [422, 313] on button "NEXT" at bounding box center [397, 324] width 93 height 22
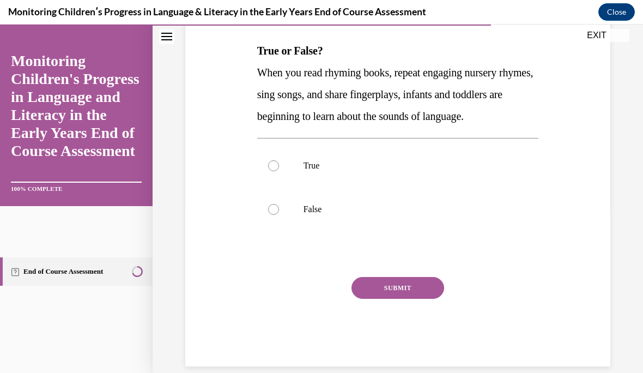
scroll to position [168, 0]
click at [327, 171] on p "True" at bounding box center [407, 165] width 208 height 11
click at [279, 171] on input "True" at bounding box center [273, 165] width 11 height 11
radio input "true"
click at [441, 299] on button "SUBMIT" at bounding box center [397, 288] width 93 height 22
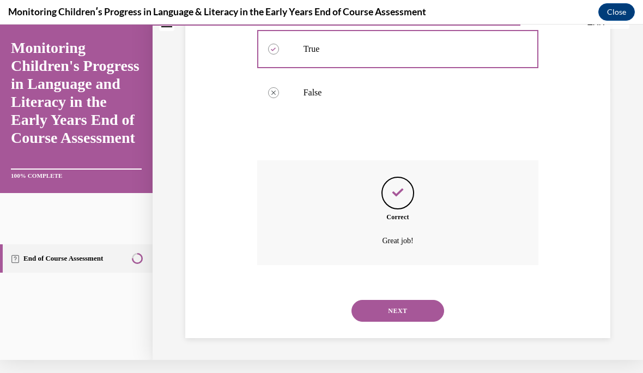
scroll to position [280, 0]
click at [415, 305] on button "NEXT" at bounding box center [397, 311] width 93 height 22
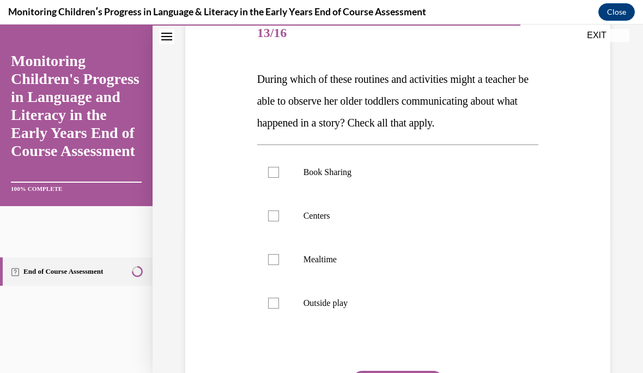
scroll to position [142, 0]
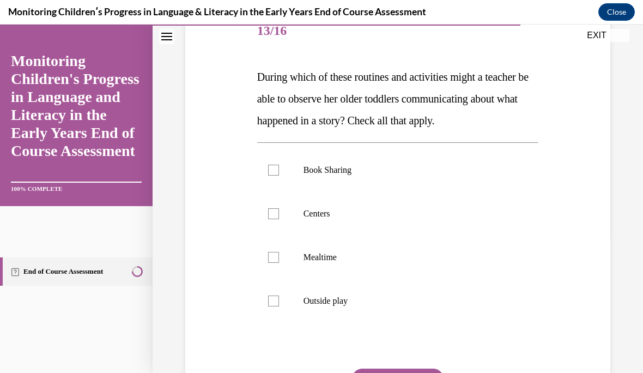
click at [274, 316] on label "Outside play" at bounding box center [398, 301] width 282 height 44
click at [274, 306] on input "Outside play" at bounding box center [273, 300] width 11 height 11
checkbox input "true"
click at [276, 264] on label "Mealtime" at bounding box center [398, 257] width 282 height 44
click at [276, 263] on input "Mealtime" at bounding box center [273, 257] width 11 height 11
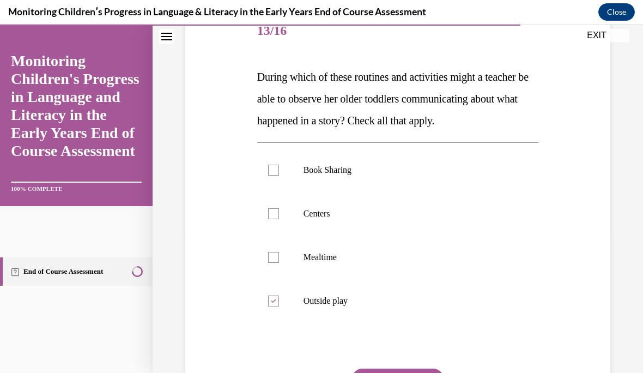
checkbox input "true"
click at [281, 227] on label "Centers" at bounding box center [398, 214] width 282 height 44
click at [279, 219] on input "Centers" at bounding box center [273, 213] width 11 height 11
checkbox input "true"
click at [286, 179] on label "Book Sharing" at bounding box center [398, 170] width 282 height 44
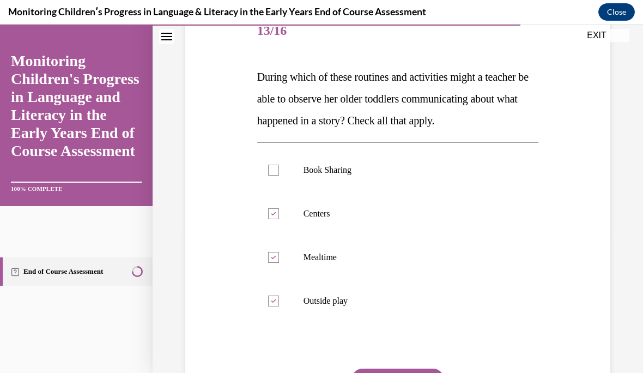
click at [279, 175] on input "Book Sharing" at bounding box center [273, 170] width 11 height 11
checkbox input "true"
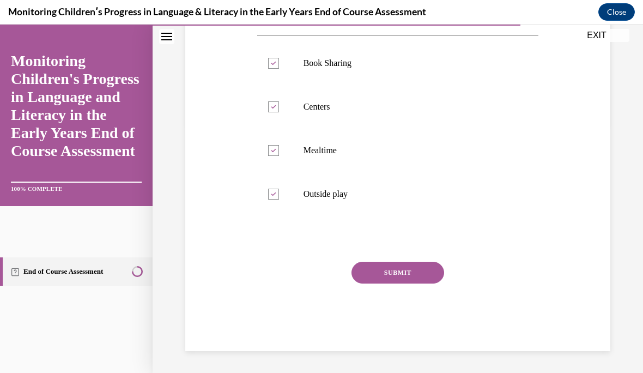
click at [421, 282] on button "SUBMIT" at bounding box center [397, 272] width 93 height 22
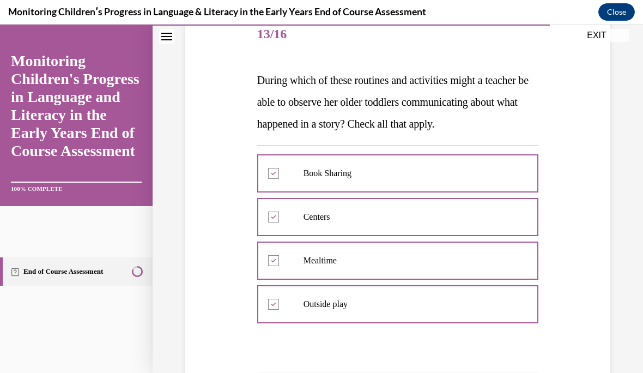
scroll to position [138, 0]
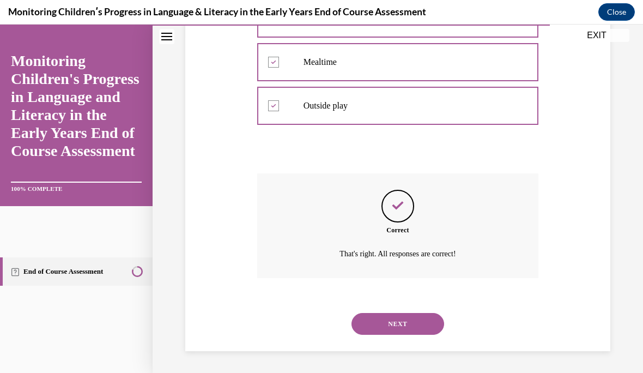
click at [415, 327] on button "NEXT" at bounding box center [397, 324] width 93 height 22
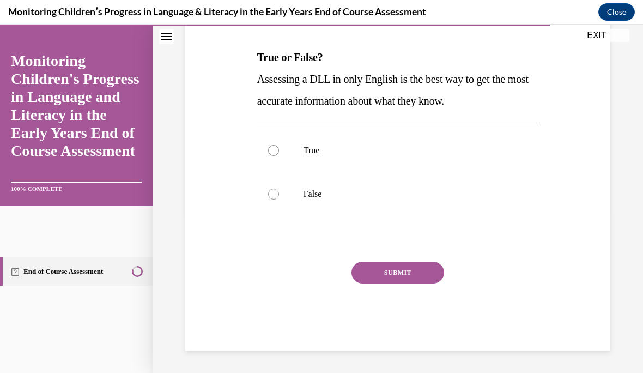
scroll to position [121, 0]
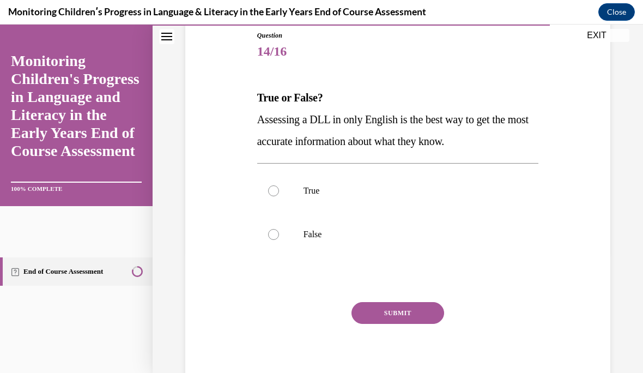
click at [307, 173] on label "True" at bounding box center [398, 191] width 282 height 44
click at [279, 185] on input "True" at bounding box center [273, 190] width 11 height 11
radio input "true"
click at [414, 306] on button "SUBMIT" at bounding box center [397, 313] width 93 height 22
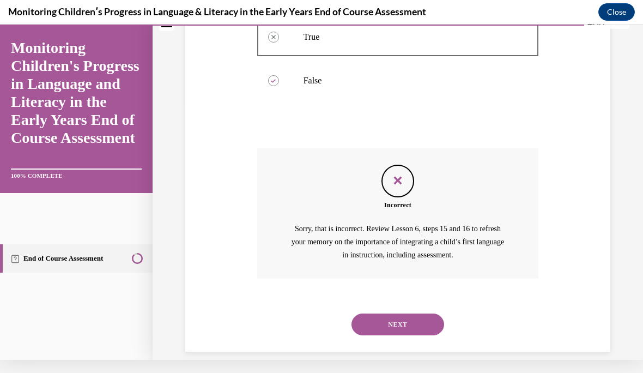
scroll to position [261, 0]
click at [418, 314] on button "NEXT" at bounding box center [397, 325] width 93 height 22
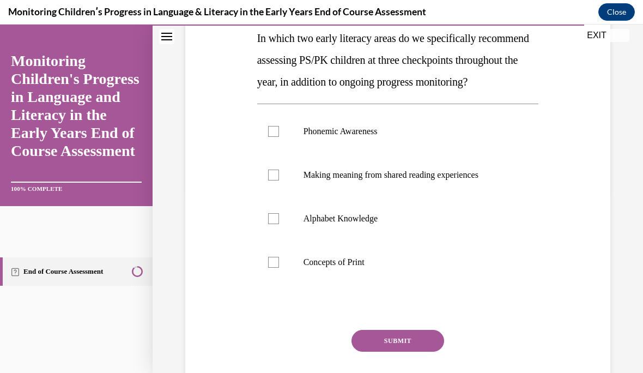
scroll to position [180, 0]
click at [369, 240] on label "Alphabet Knowledge" at bounding box center [398, 219] width 282 height 44
click at [279, 224] on input "Alphabet Knowledge" at bounding box center [273, 218] width 11 height 11
checkbox input "true"
click at [360, 137] on p "Phonemic Awareness" at bounding box center [407, 131] width 208 height 11
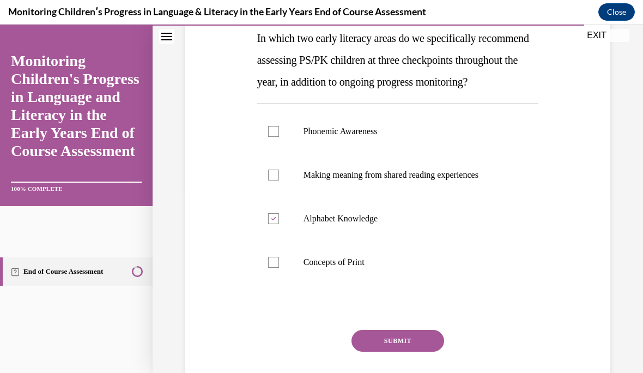
click at [279, 137] on input "Phonemic Awareness" at bounding box center [273, 131] width 11 height 11
checkbox input "true"
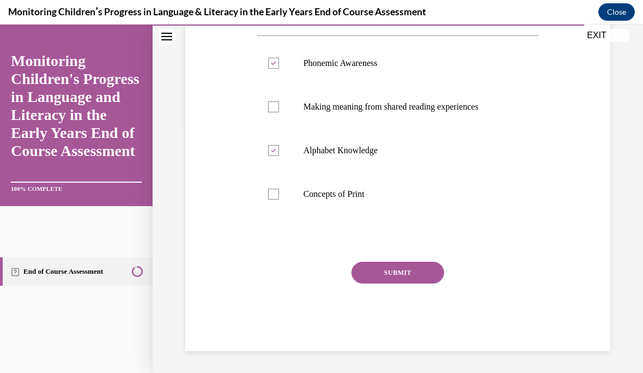
click at [416, 283] on button "SUBMIT" at bounding box center [397, 272] width 93 height 22
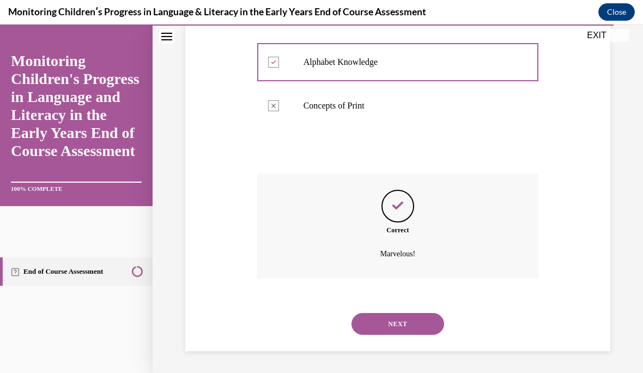
scroll to position [345, 0]
click at [413, 324] on button "NEXT" at bounding box center [397, 324] width 93 height 22
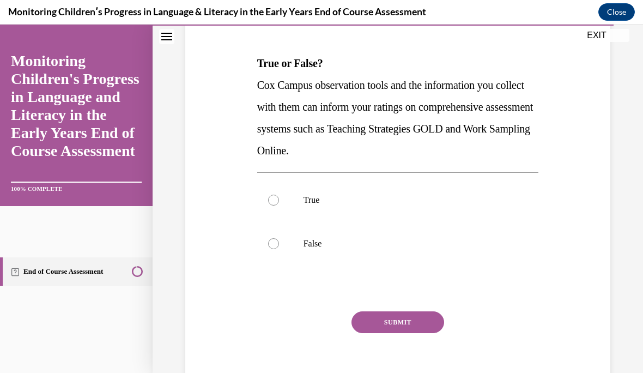
scroll to position [155, 0]
click at [266, 197] on label "True" at bounding box center [398, 201] width 282 height 44
click at [268, 197] on input "True" at bounding box center [273, 200] width 11 height 11
radio input "true"
click at [439, 310] on div "Question 16/16 True or False? Cox Campus observation tools and the information …" at bounding box center [398, 199] width 282 height 404
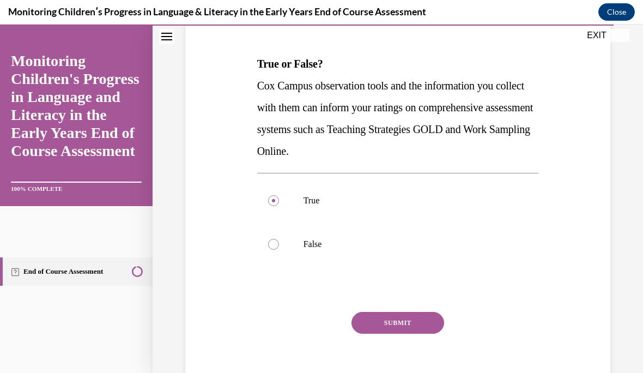
click at [399, 320] on button "SUBMIT" at bounding box center [397, 323] width 93 height 22
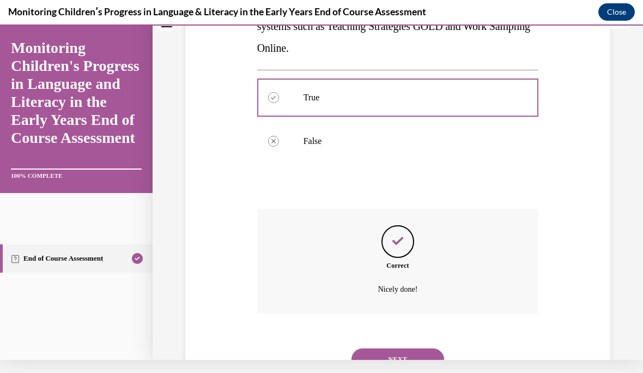
scroll to position [261, 0]
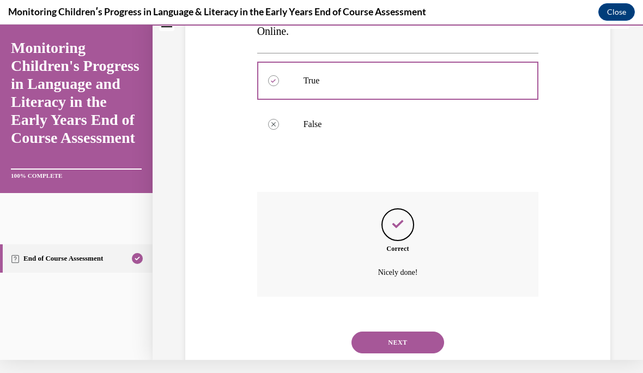
click at [410, 331] on button "NEXT" at bounding box center [397, 342] width 93 height 22
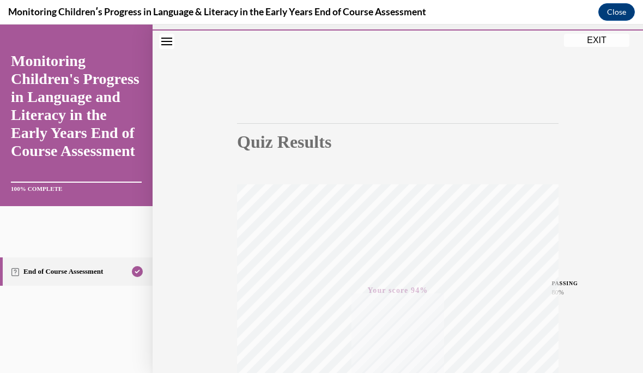
scroll to position [74, 0]
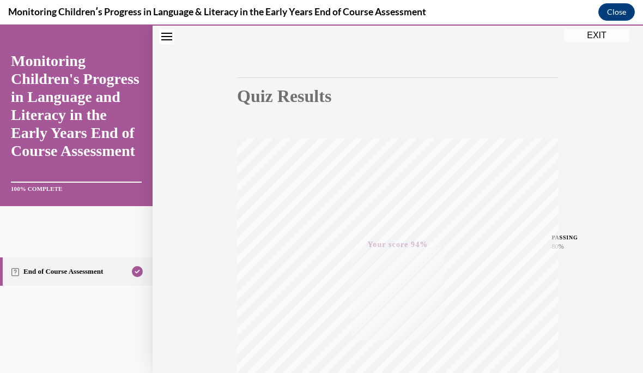
click at [596, 32] on button "EXIT" at bounding box center [596, 35] width 65 height 13
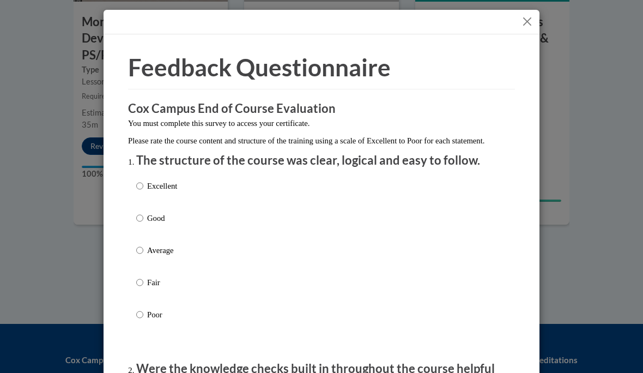
click at [143, 187] on input "Excellent" at bounding box center [139, 186] width 7 height 12
radio input "true"
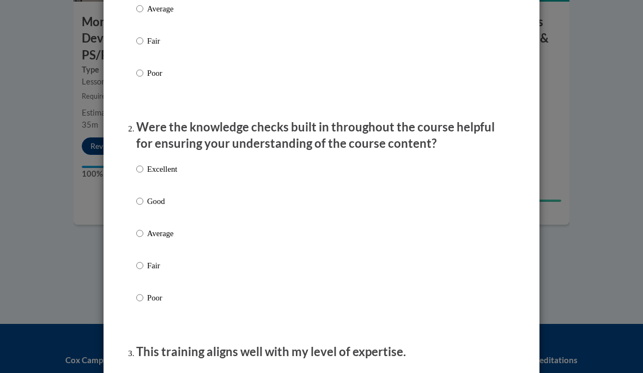
scroll to position [243, 0]
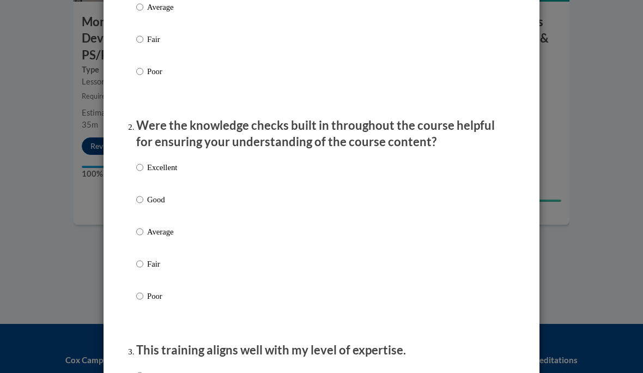
click at [138, 171] on input "Excellent" at bounding box center [139, 167] width 7 height 12
radio input "true"
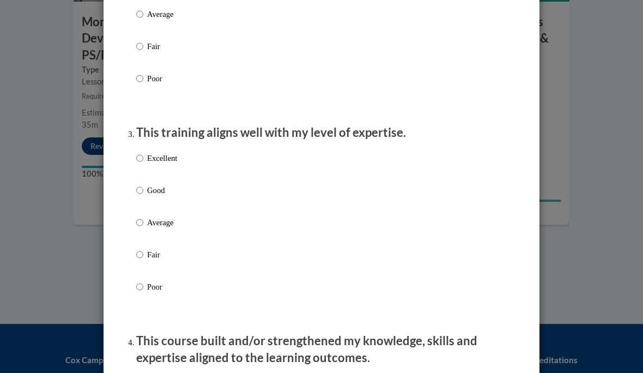
scroll to position [466, 0]
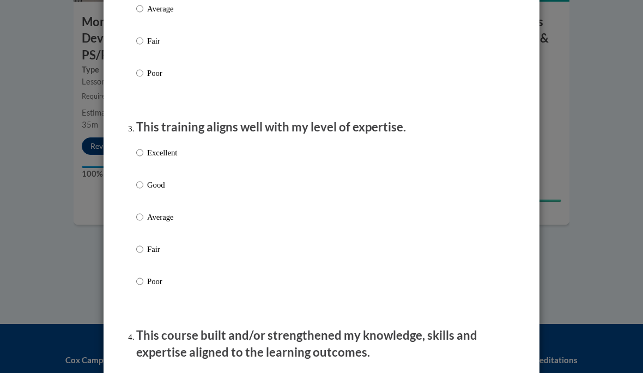
click at [139, 163] on label "Excellent" at bounding box center [156, 161] width 41 height 29
click at [139, 159] on input "Excellent" at bounding box center [139, 153] width 7 height 12
radio input "true"
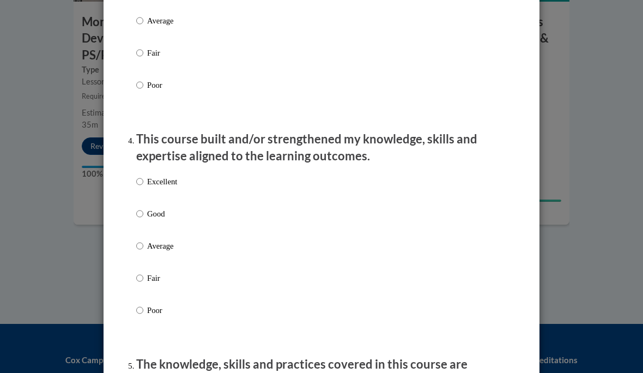
scroll to position [677, 0]
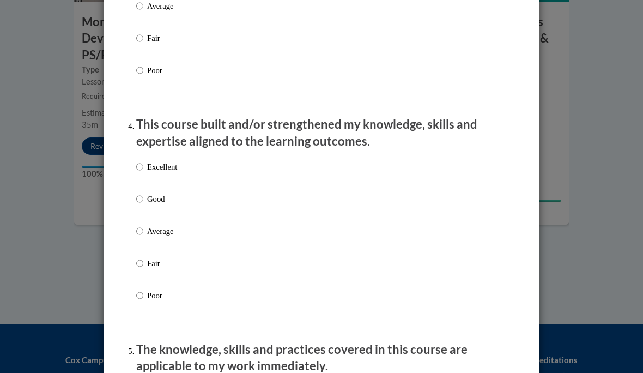
click at [162, 165] on p "Excellent" at bounding box center [162, 167] width 30 height 12
click at [143, 165] on input "Excellent" at bounding box center [139, 167] width 7 height 12
radio input "true"
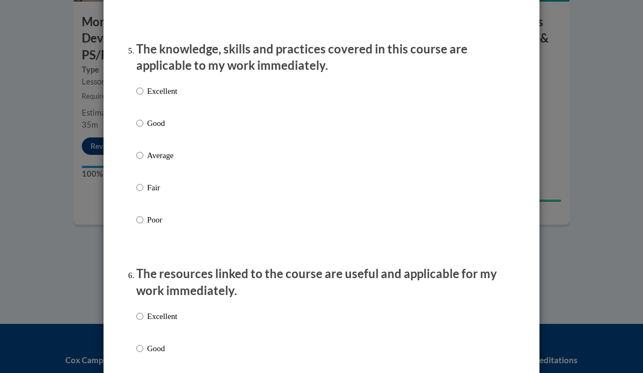
scroll to position [978, 0]
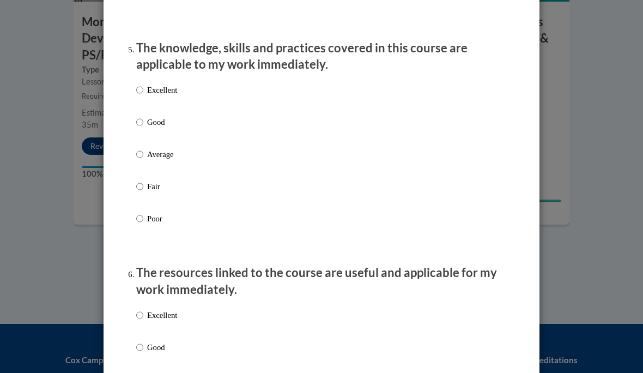
click at [158, 119] on p "Good" at bounding box center [162, 122] width 30 height 12
click at [143, 119] on input "Good" at bounding box center [139, 122] width 7 height 12
radio input "true"
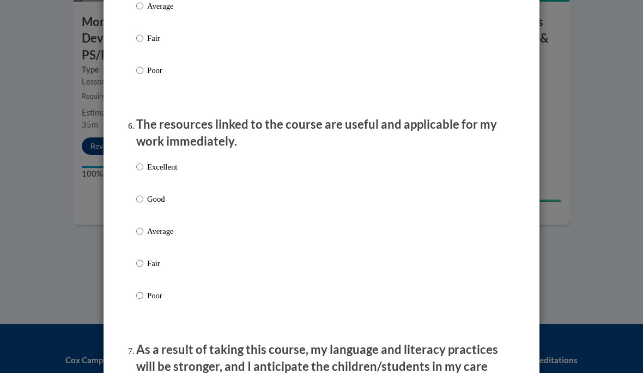
scroll to position [1125, 0]
click at [165, 161] on p "Excellent" at bounding box center [162, 167] width 30 height 12
click at [143, 161] on input "Excellent" at bounding box center [139, 167] width 7 height 12
radio input "true"
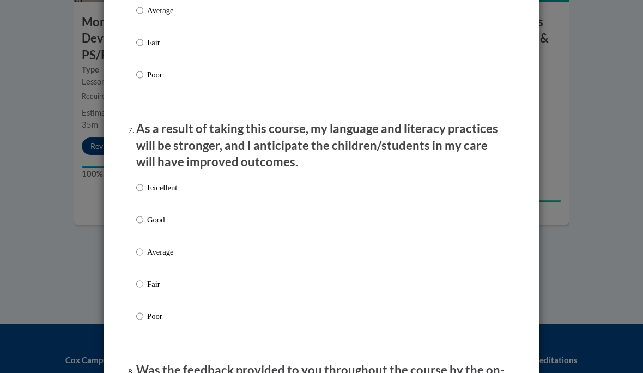
scroll to position [1350, 0]
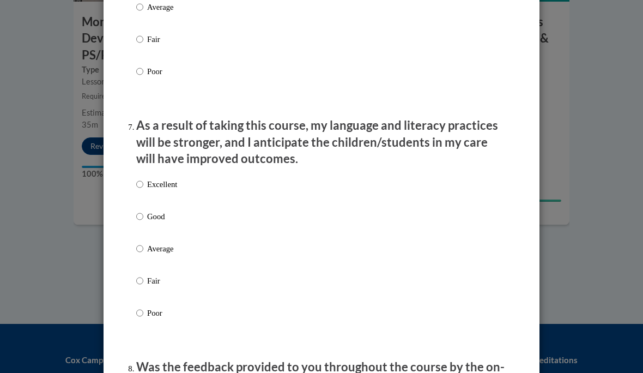
click at [153, 199] on label "Excellent" at bounding box center [156, 192] width 41 height 29
click at [143, 190] on input "Excellent" at bounding box center [139, 184] width 7 height 12
radio input "true"
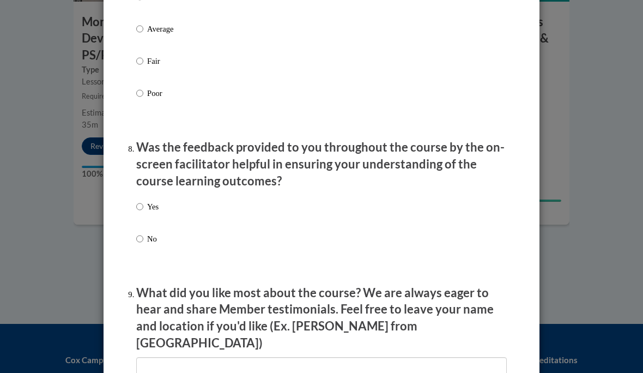
scroll to position [1571, 0]
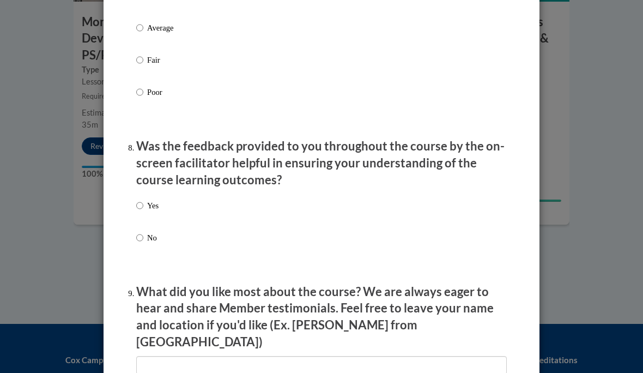
click at [167, 199] on div "Yes No" at bounding box center [321, 234] width 370 height 81
click at [139, 199] on input "Yes" at bounding box center [139, 205] width 7 height 12
radio input "true"
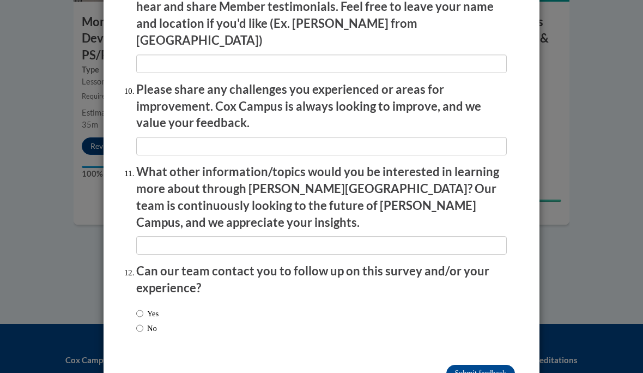
scroll to position [1872, 0]
click at [476, 364] on input "Submit feedback" at bounding box center [480, 372] width 69 height 17
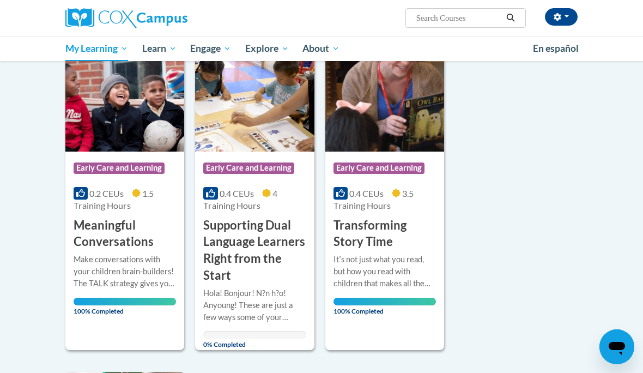
scroll to position [519, 0]
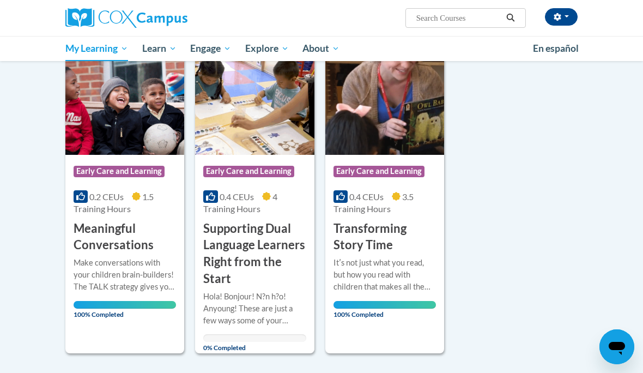
click at [272, 252] on h3 "Supporting Dual Language Learners Right from the Start" at bounding box center [254, 253] width 102 height 67
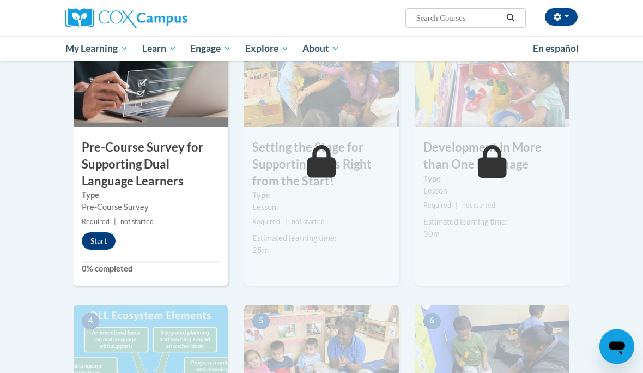
scroll to position [293, 0]
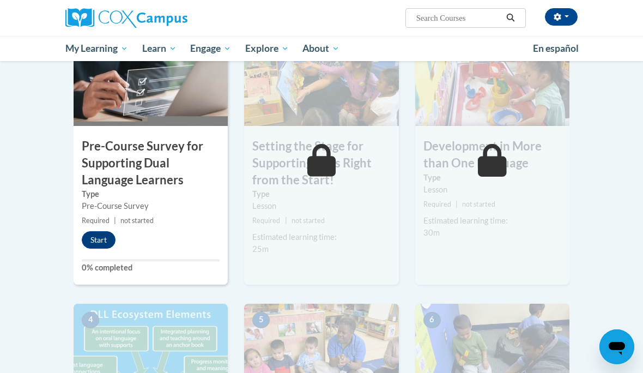
click at [92, 235] on button "Start" at bounding box center [99, 239] width 34 height 17
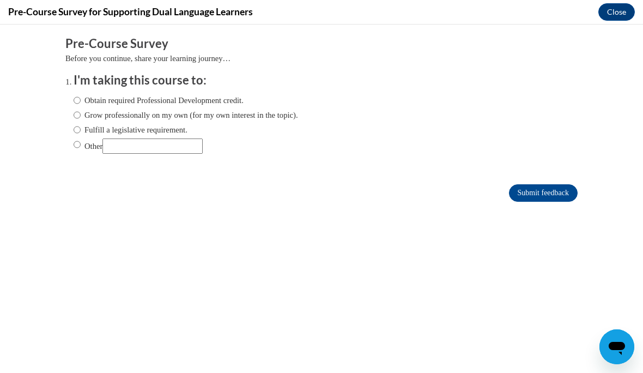
scroll to position [0, 0]
click at [219, 100] on label "Obtain required Professional Development credit." at bounding box center [159, 100] width 170 height 12
click at [81, 100] on input "Obtain required Professional Development credit." at bounding box center [77, 100] width 7 height 12
radio input "true"
click at [208, 136] on div "Obtain required Professional Development credit. Grow professionally on my own …" at bounding box center [186, 124] width 224 height 70
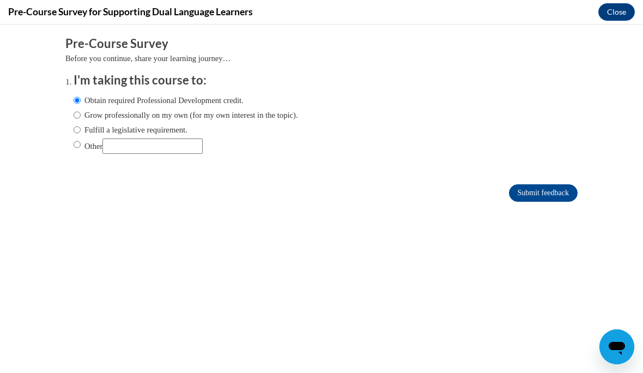
click at [174, 130] on label "Fulfill a legislative requirement." at bounding box center [131, 130] width 114 height 12
click at [81, 130] on input "Fulfill a legislative requirement." at bounding box center [77, 130] width 7 height 12
radio input "true"
click at [559, 195] on input "Submit feedback" at bounding box center [543, 192] width 69 height 17
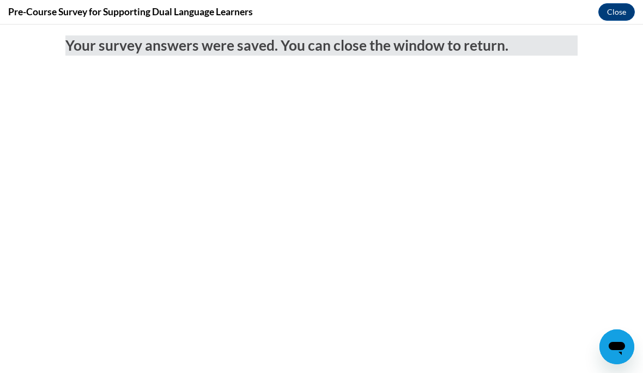
click at [470, 274] on body "Your survey answers were saved. You can close the window to return." at bounding box center [321, 199] width 643 height 348
click at [625, 20] on button "Close" at bounding box center [616, 11] width 36 height 17
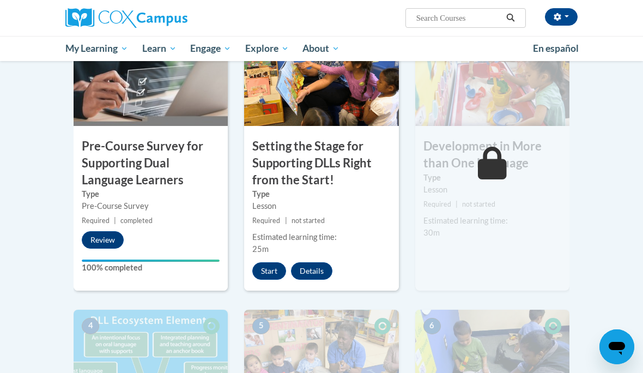
click at [269, 266] on button "Start" at bounding box center [269, 270] width 34 height 17
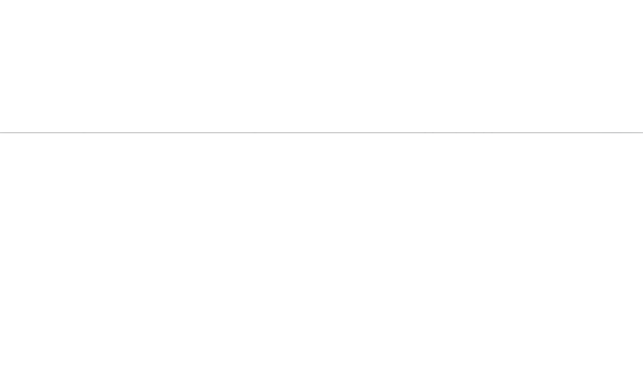
scroll to position [930, 0]
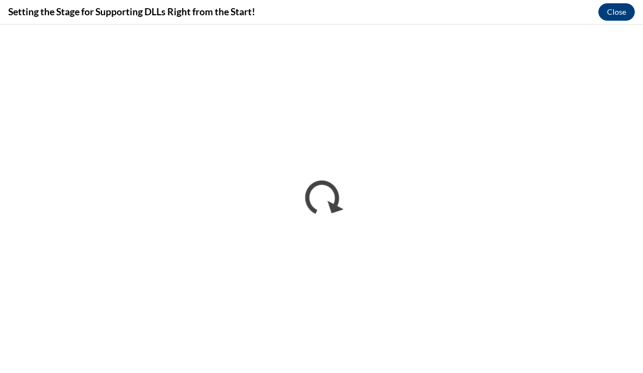
click at [628, 13] on button "Close" at bounding box center [616, 11] width 36 height 17
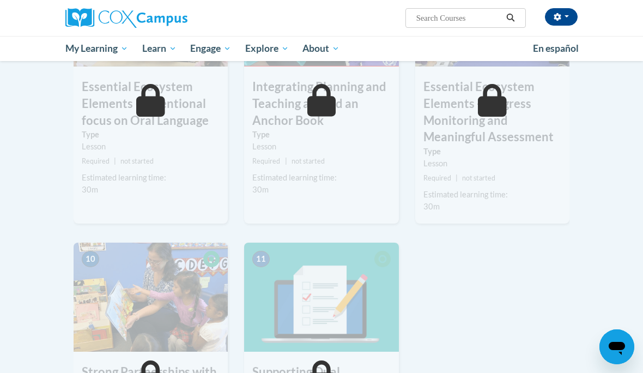
click at [0, 0] on span "My Course Progress" at bounding box center [0, 0] width 0 height 0
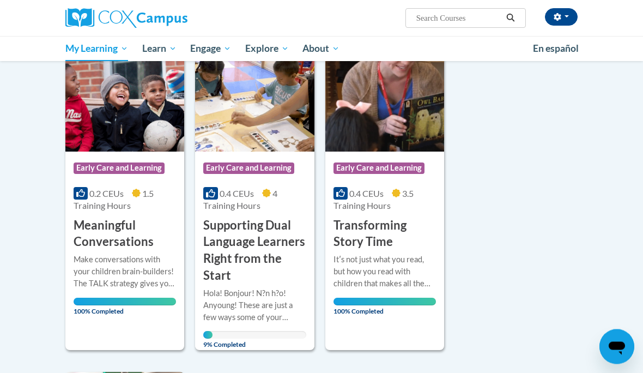
scroll to position [522, 0]
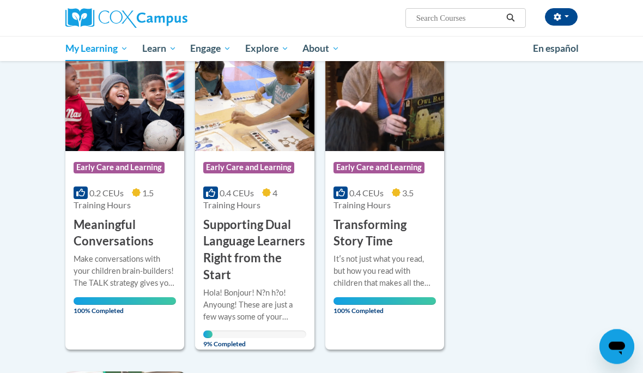
click at [277, 331] on div "9% Completed" at bounding box center [254, 335] width 102 height 8
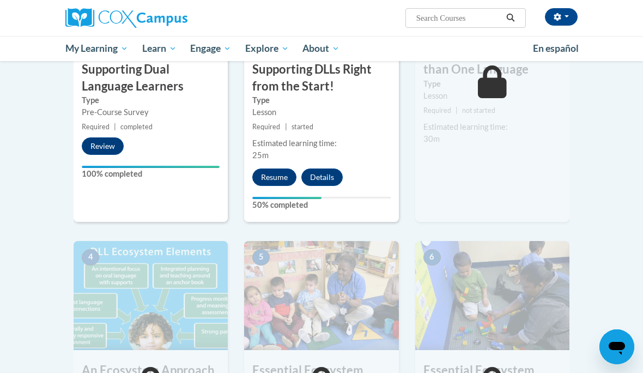
scroll to position [406, 0]
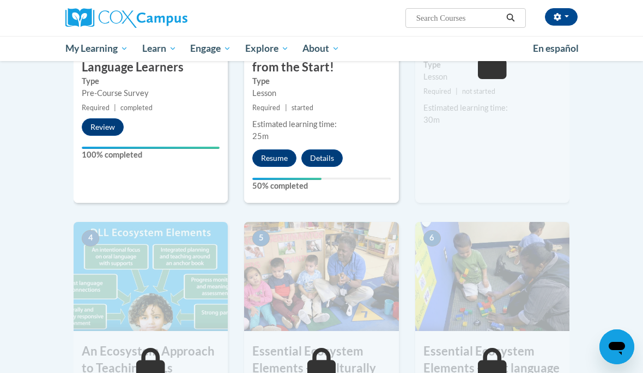
click at [287, 149] on button "Resume" at bounding box center [274, 157] width 44 height 17
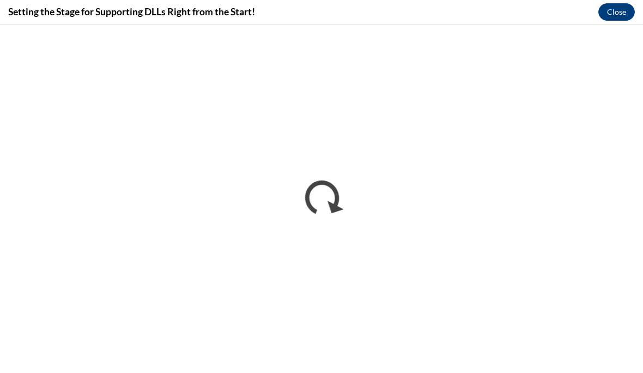
scroll to position [0, 0]
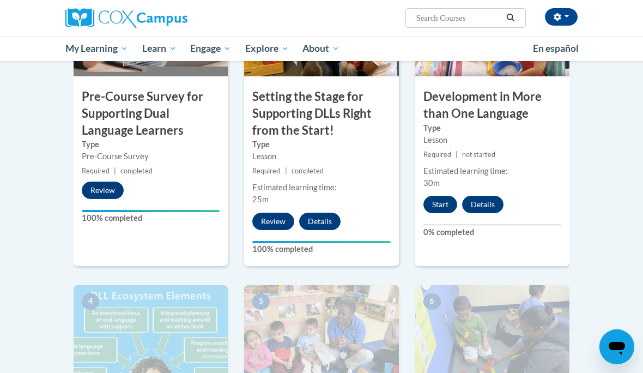
scroll to position [342, 0]
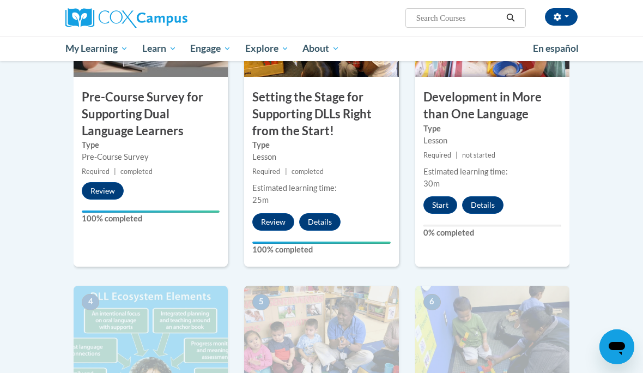
click at [449, 200] on button "Start" at bounding box center [440, 204] width 34 height 17
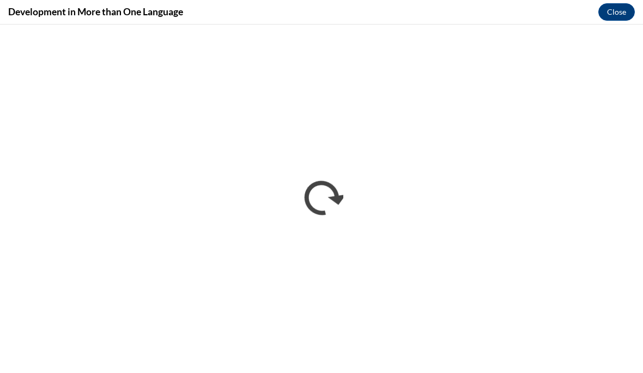
scroll to position [0, 0]
click at [613, 10] on button "Close" at bounding box center [616, 11] width 36 height 17
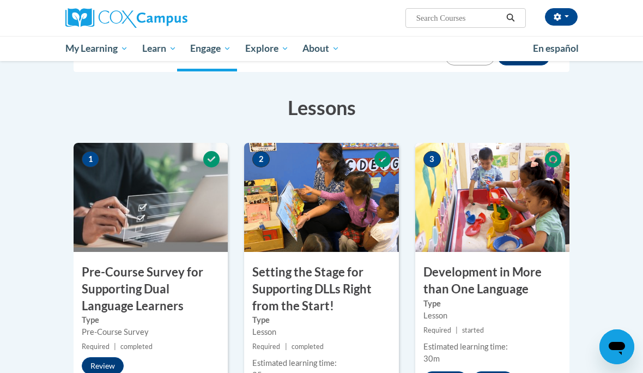
scroll to position [165, 0]
